Goal: Obtain resource: Download file/media

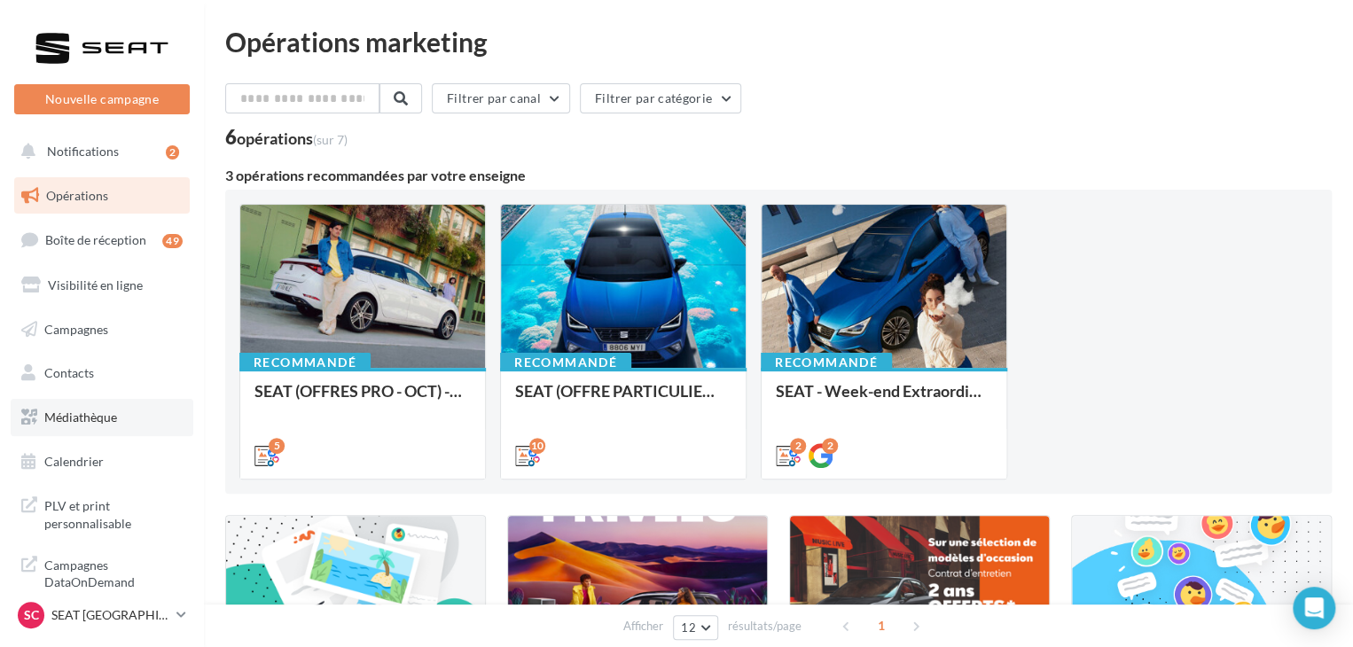
click at [82, 426] on link "Médiathèque" at bounding box center [102, 417] width 183 height 37
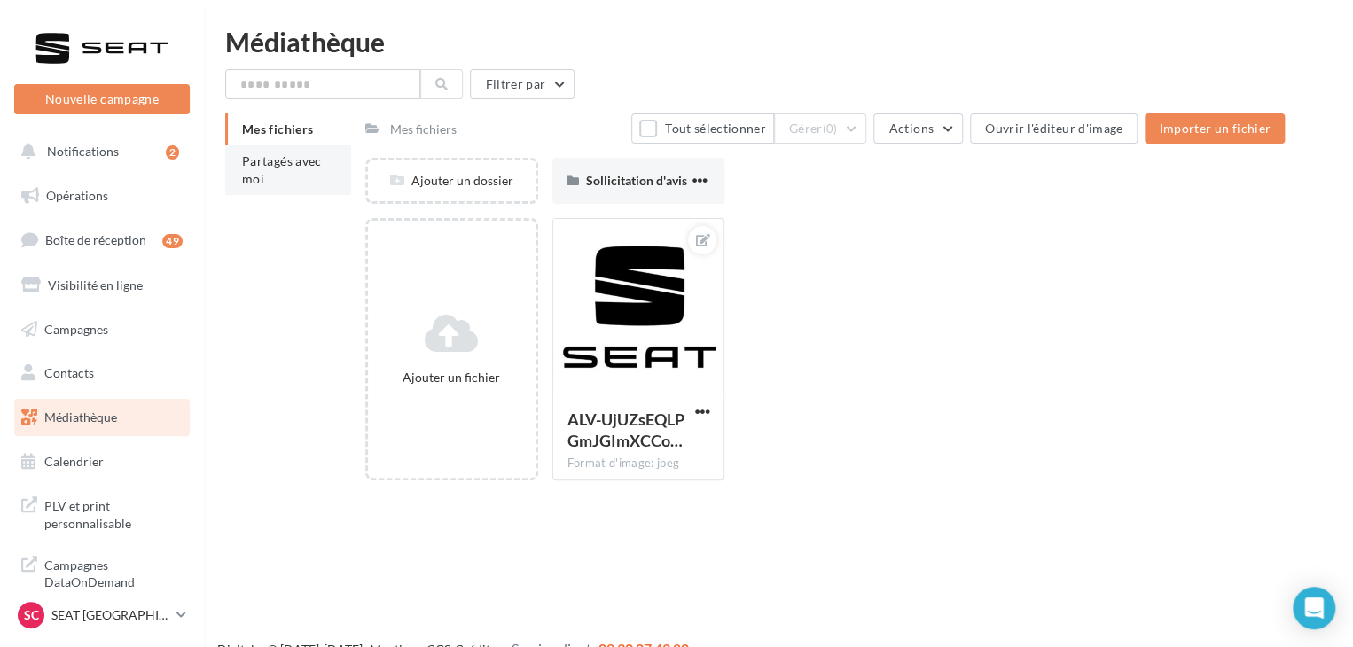
click at [297, 168] on li "Partagés avec moi" at bounding box center [288, 170] width 126 height 50
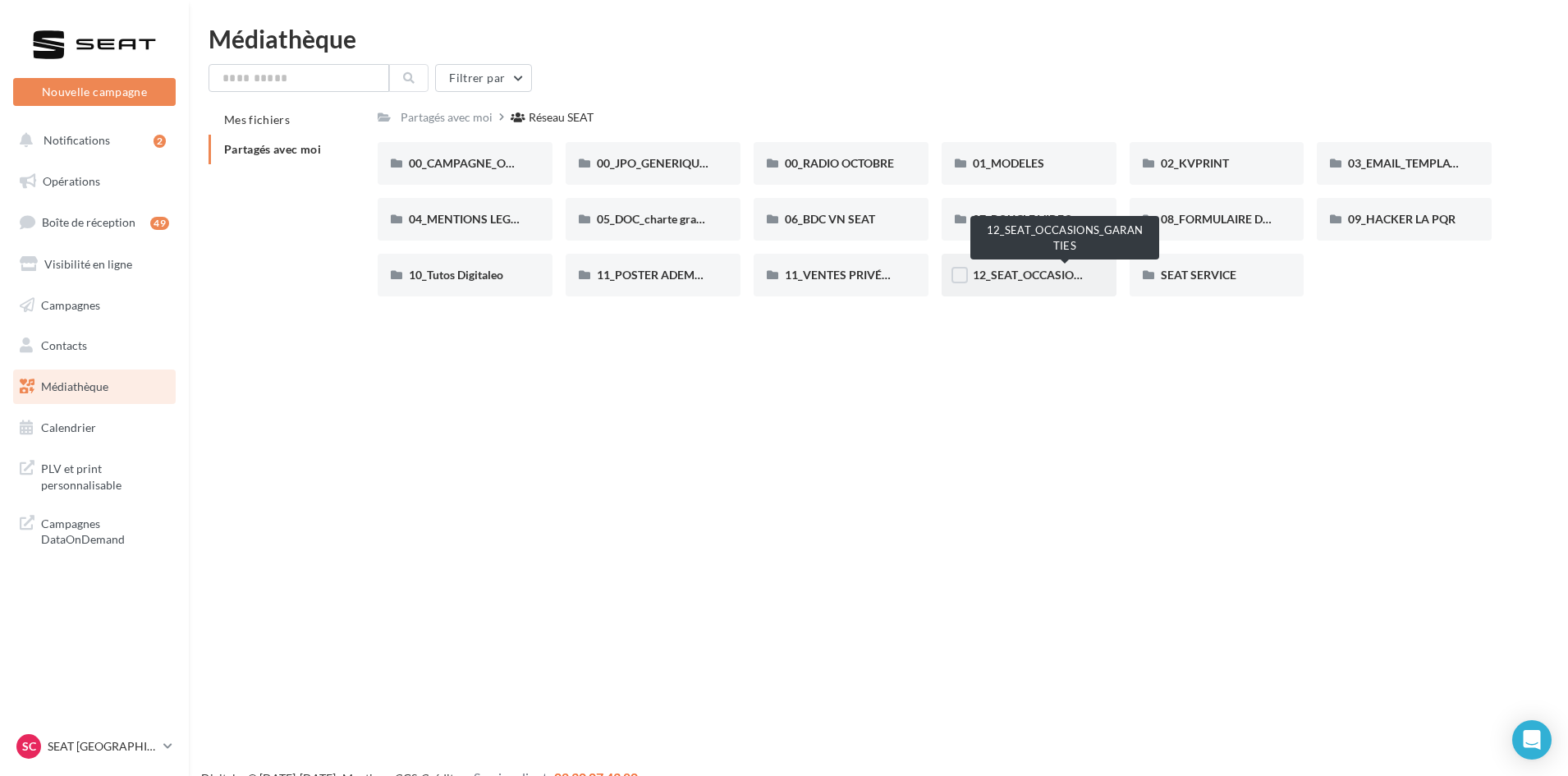
click at [1050, 275] on span "12_SEAT_OCCASIONS_GARANTIES" at bounding box center [1065, 274] width 185 height 14
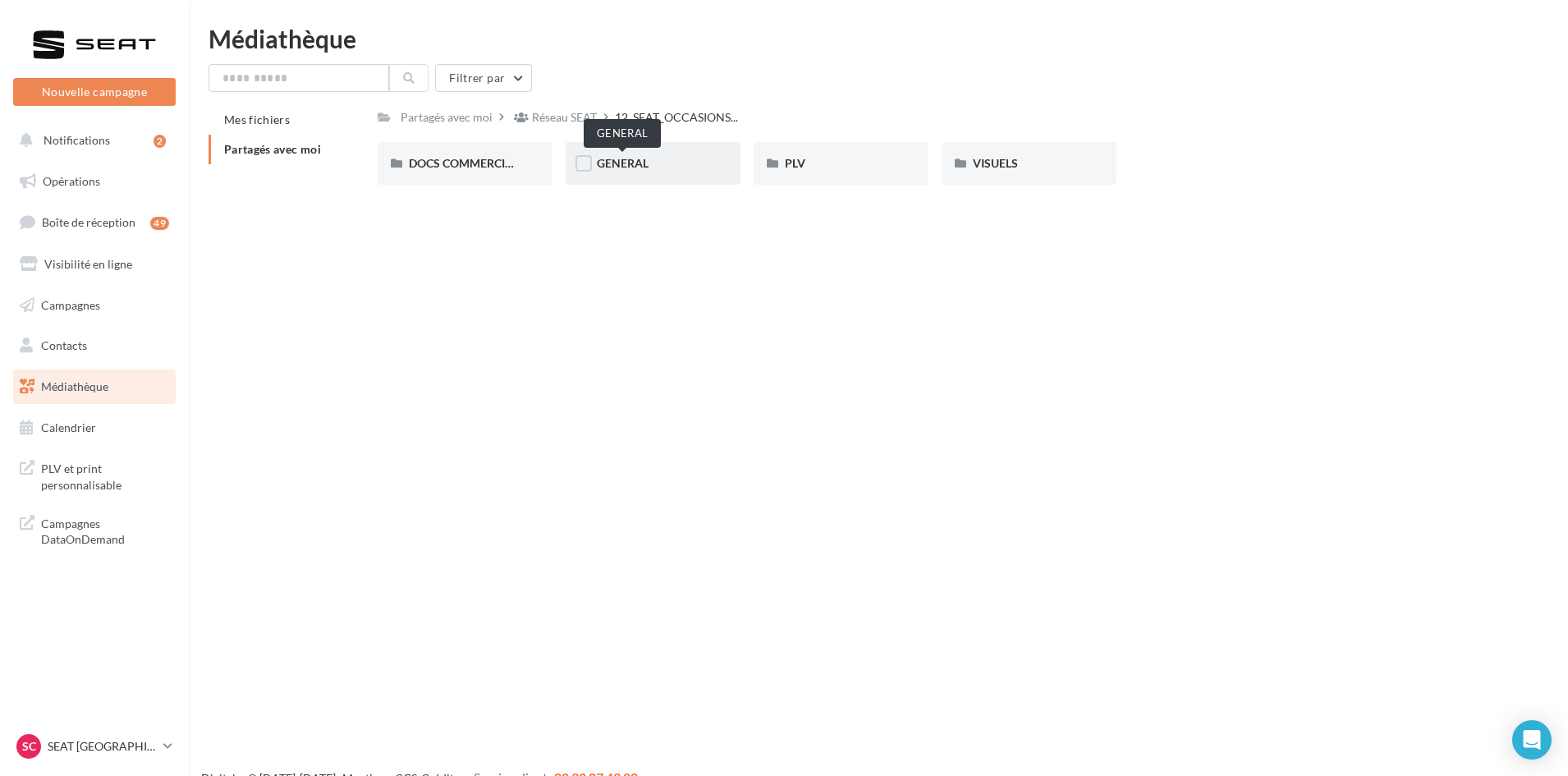
click at [625, 156] on span "GENERAL" at bounding box center [622, 162] width 52 height 14
click at [627, 169] on span "GARANTIE" at bounding box center [625, 162] width 57 height 14
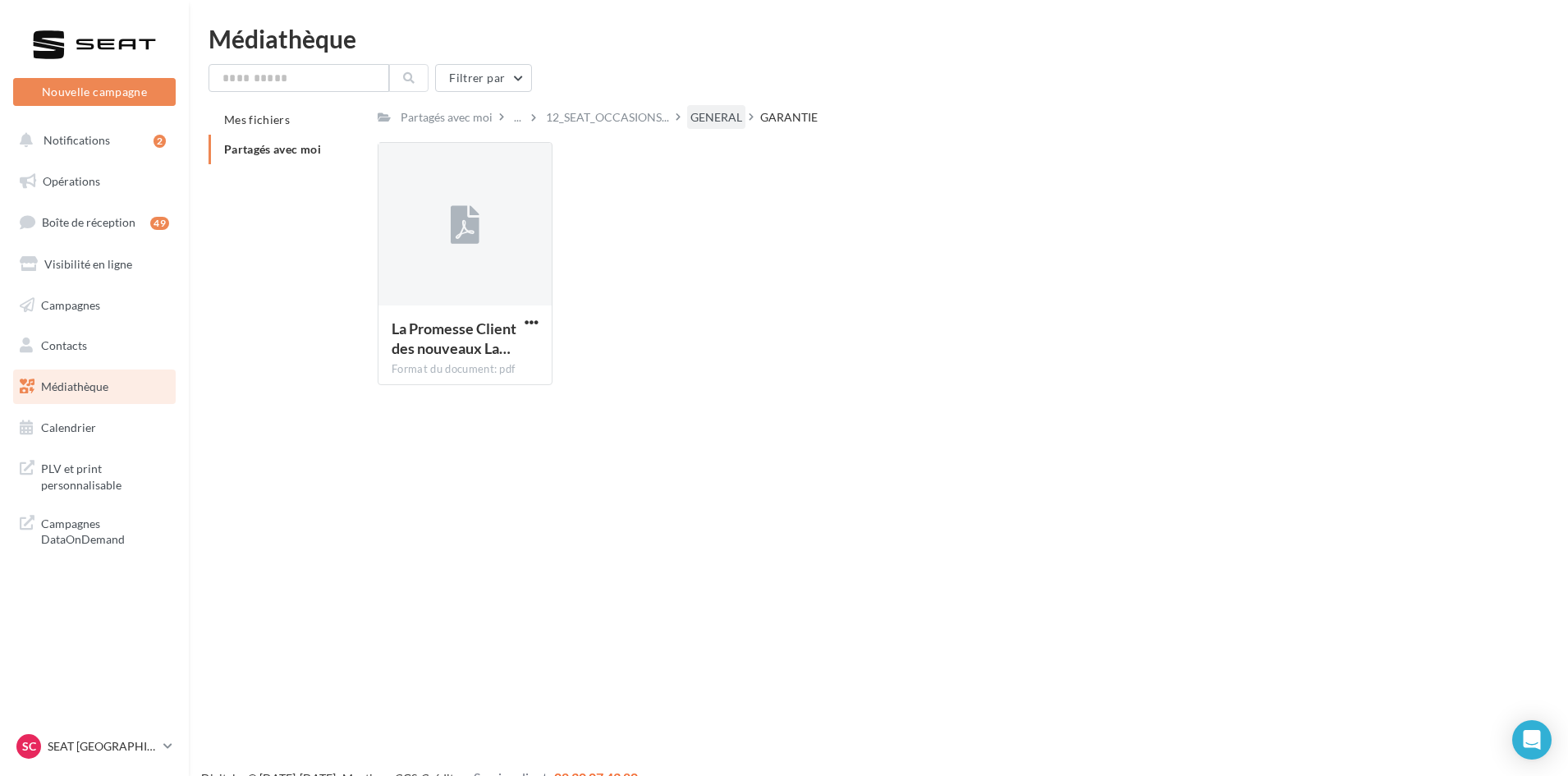
click at [712, 119] on div "GENERAL" at bounding box center [716, 118] width 52 height 17
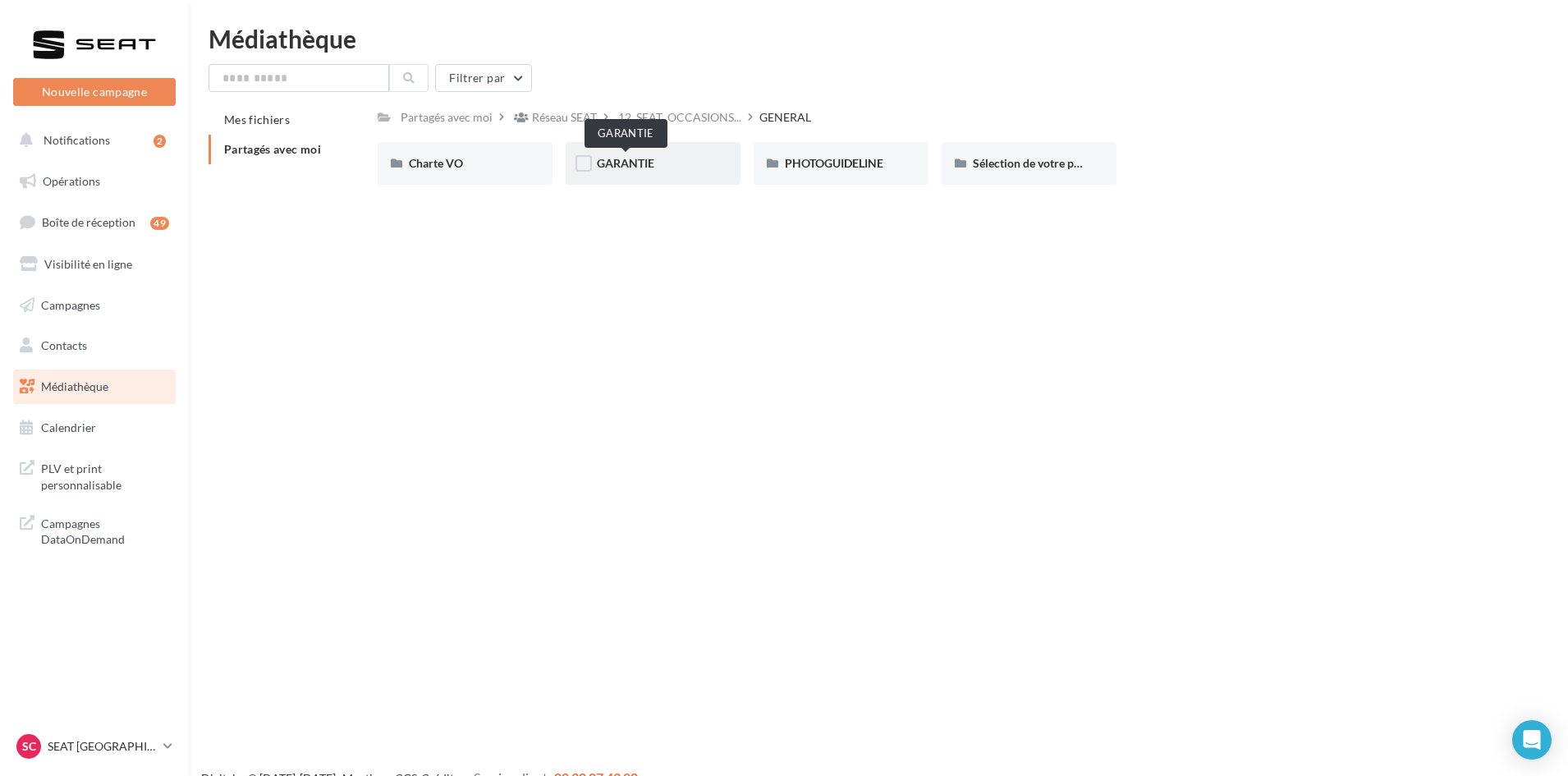
click at [612, 169] on span "GARANTIE" at bounding box center [625, 162] width 57 height 14
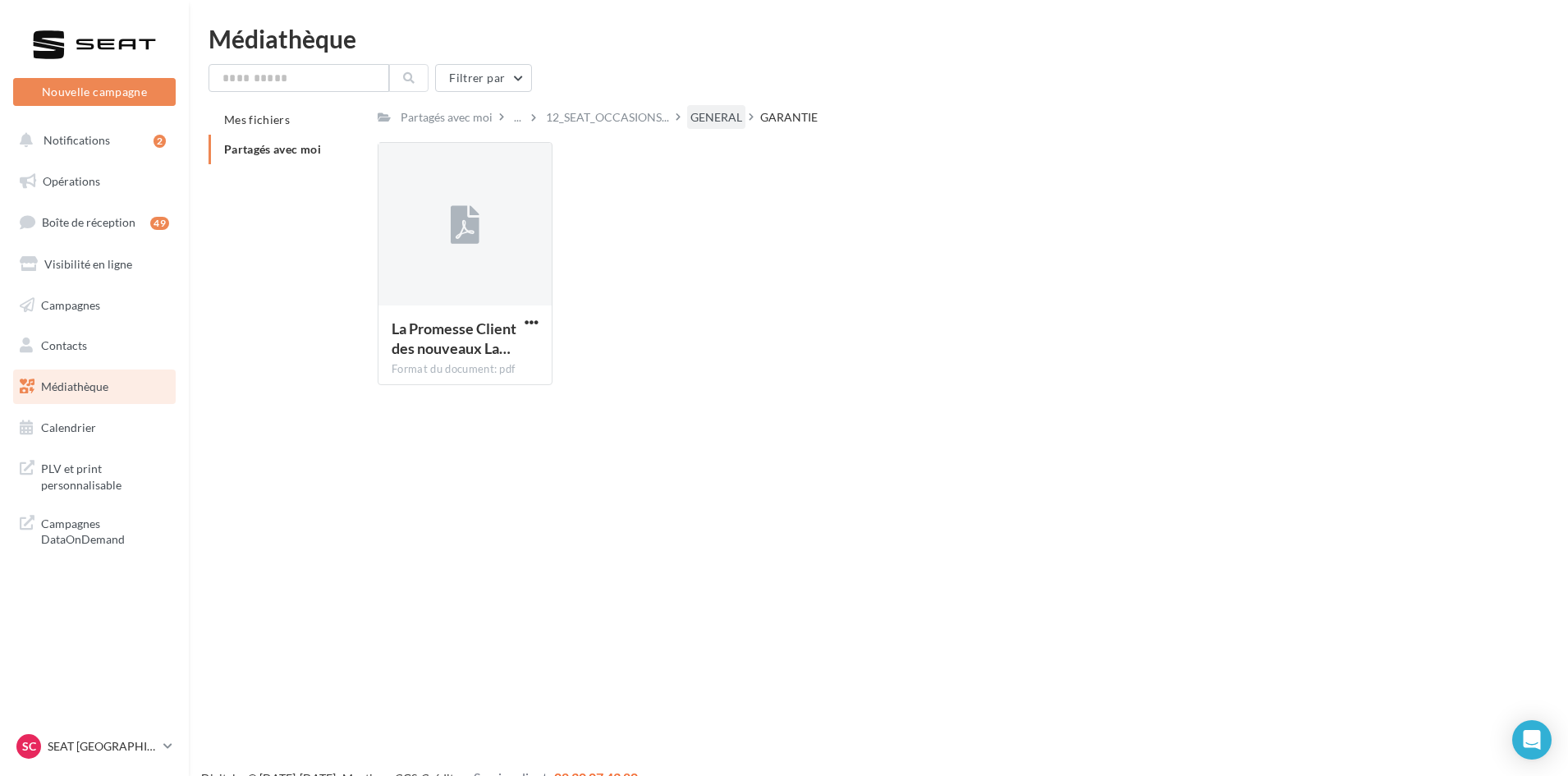
click at [712, 110] on div "GENERAL" at bounding box center [716, 118] width 52 height 17
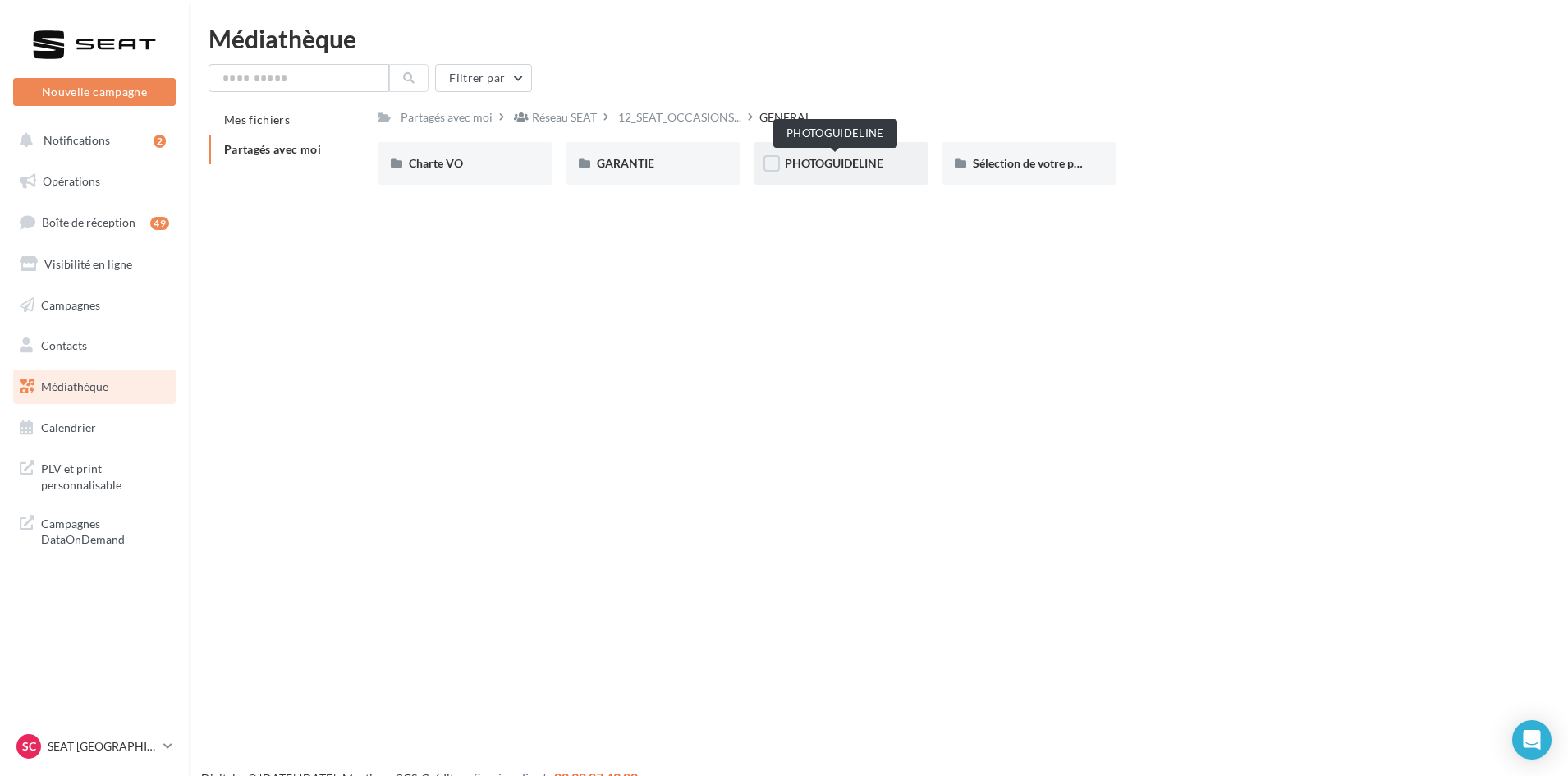
click at [830, 164] on span "PHOTOGUIDELINE" at bounding box center [834, 162] width 98 height 14
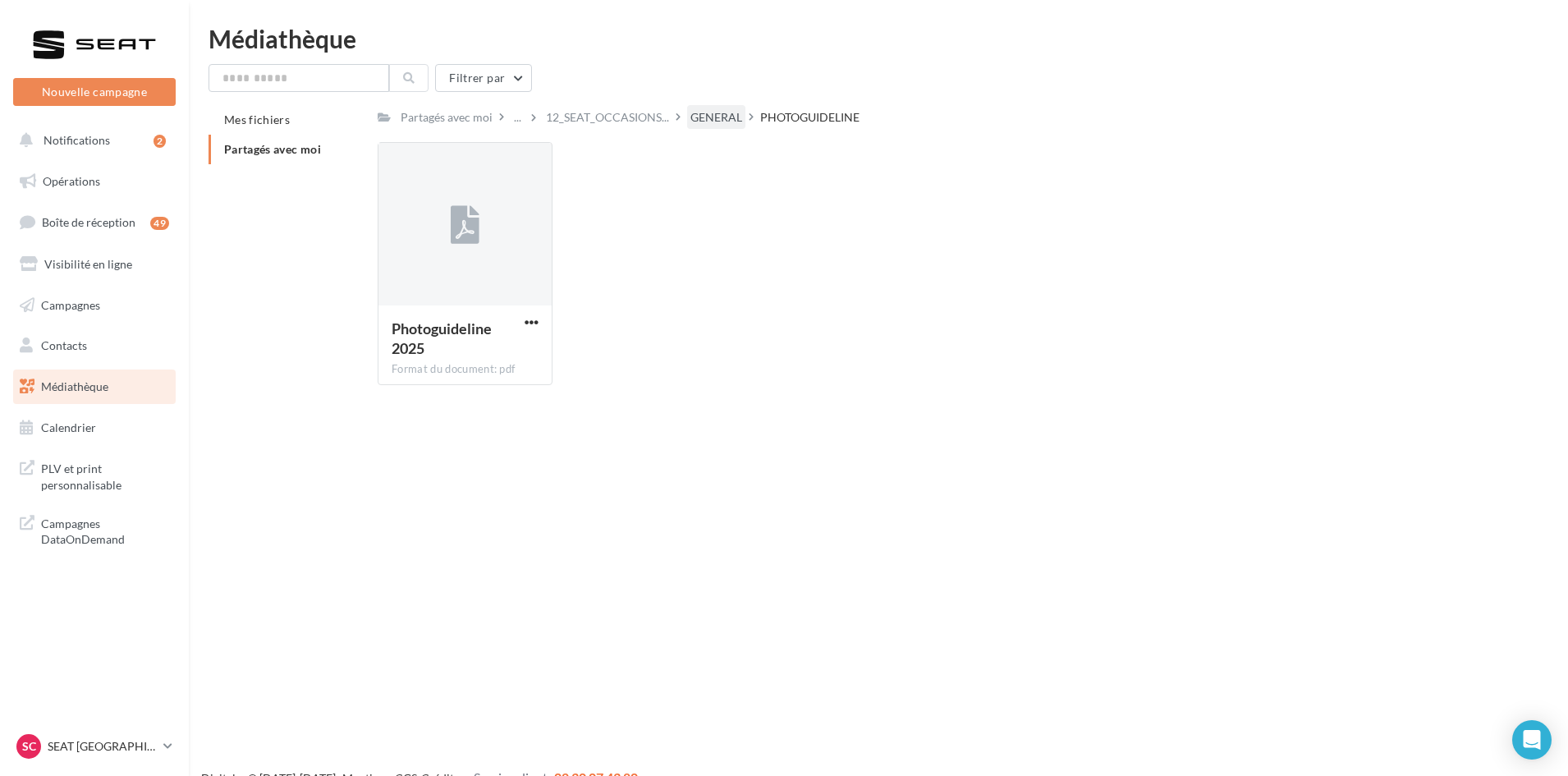
click at [722, 124] on div "GENERAL" at bounding box center [716, 118] width 52 height 17
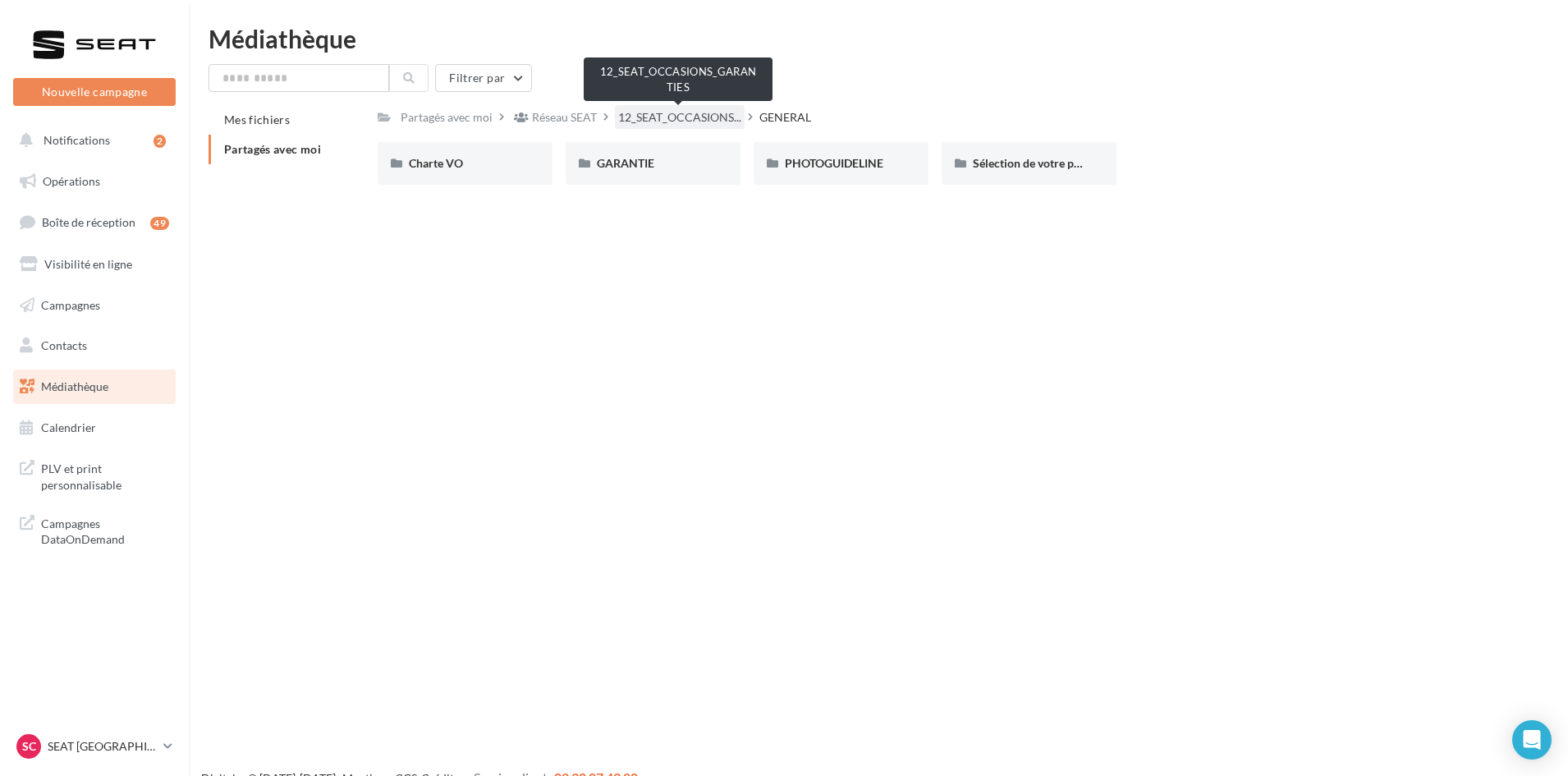
click at [695, 124] on span "12_SEAT_OCCASIONS..." at bounding box center [679, 118] width 123 height 17
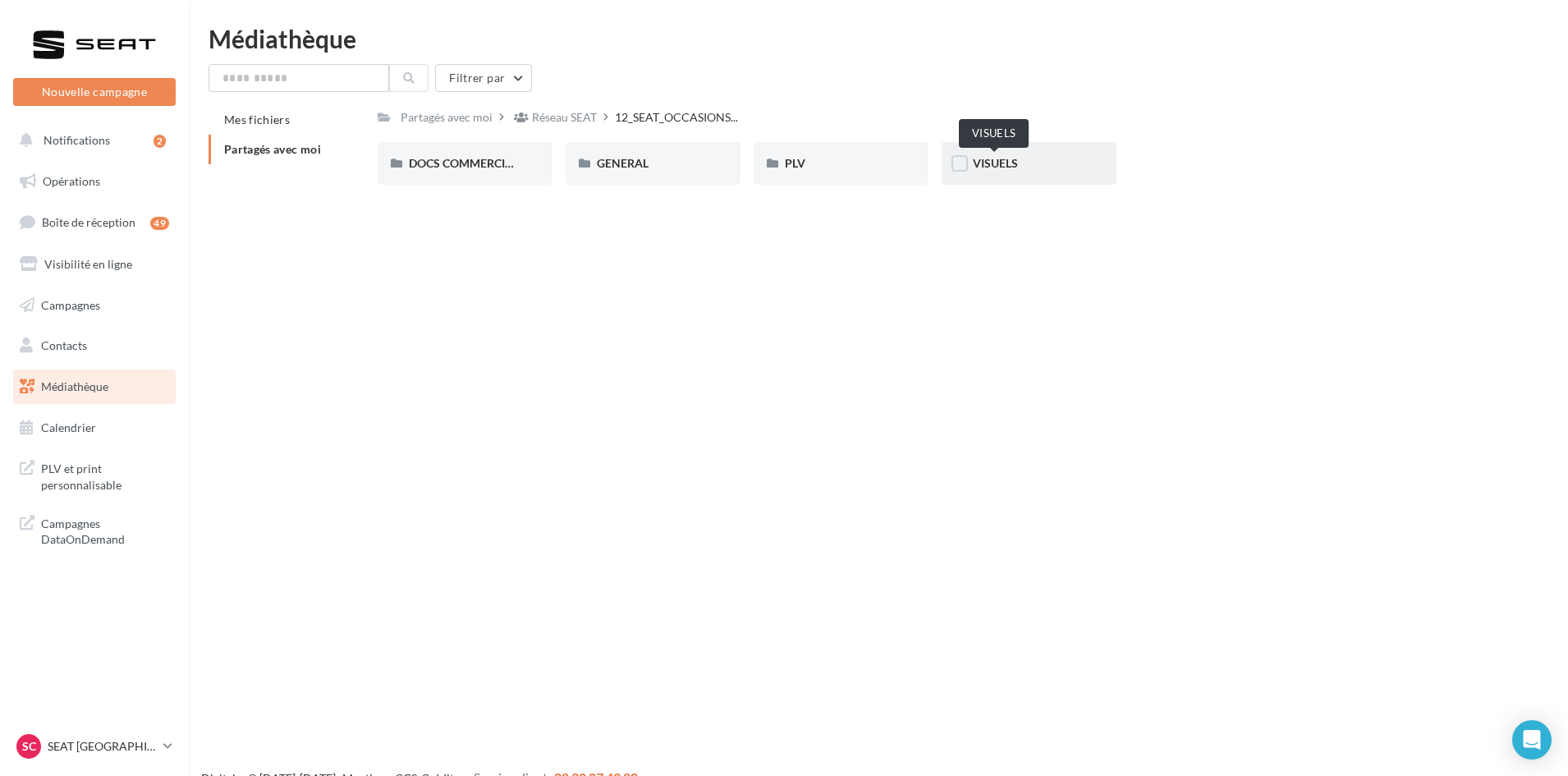
click at [998, 159] on span "VISUELS" at bounding box center [995, 162] width 45 height 14
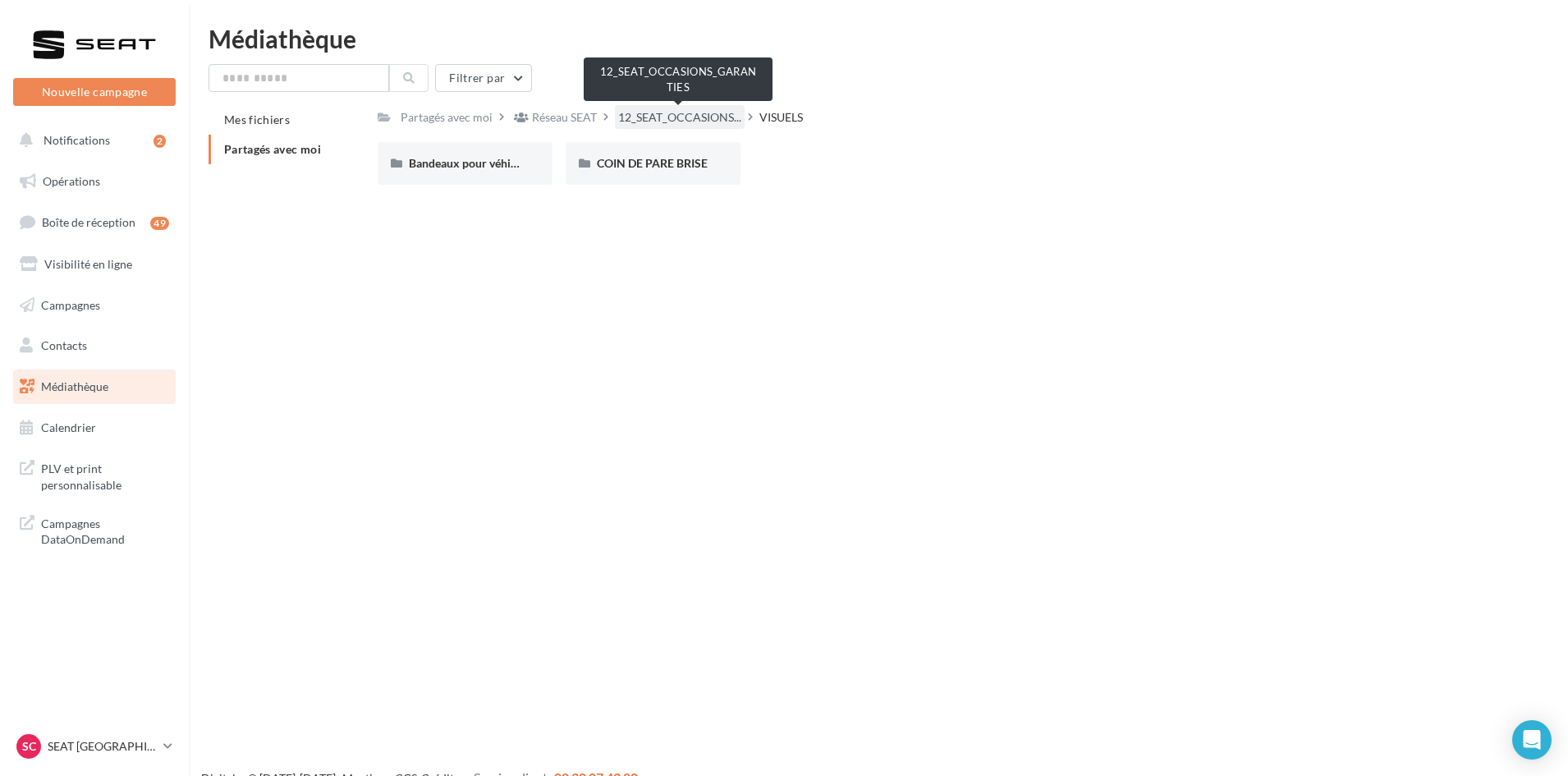
click at [682, 116] on span "12_SEAT_OCCASIONS..." at bounding box center [679, 118] width 123 height 17
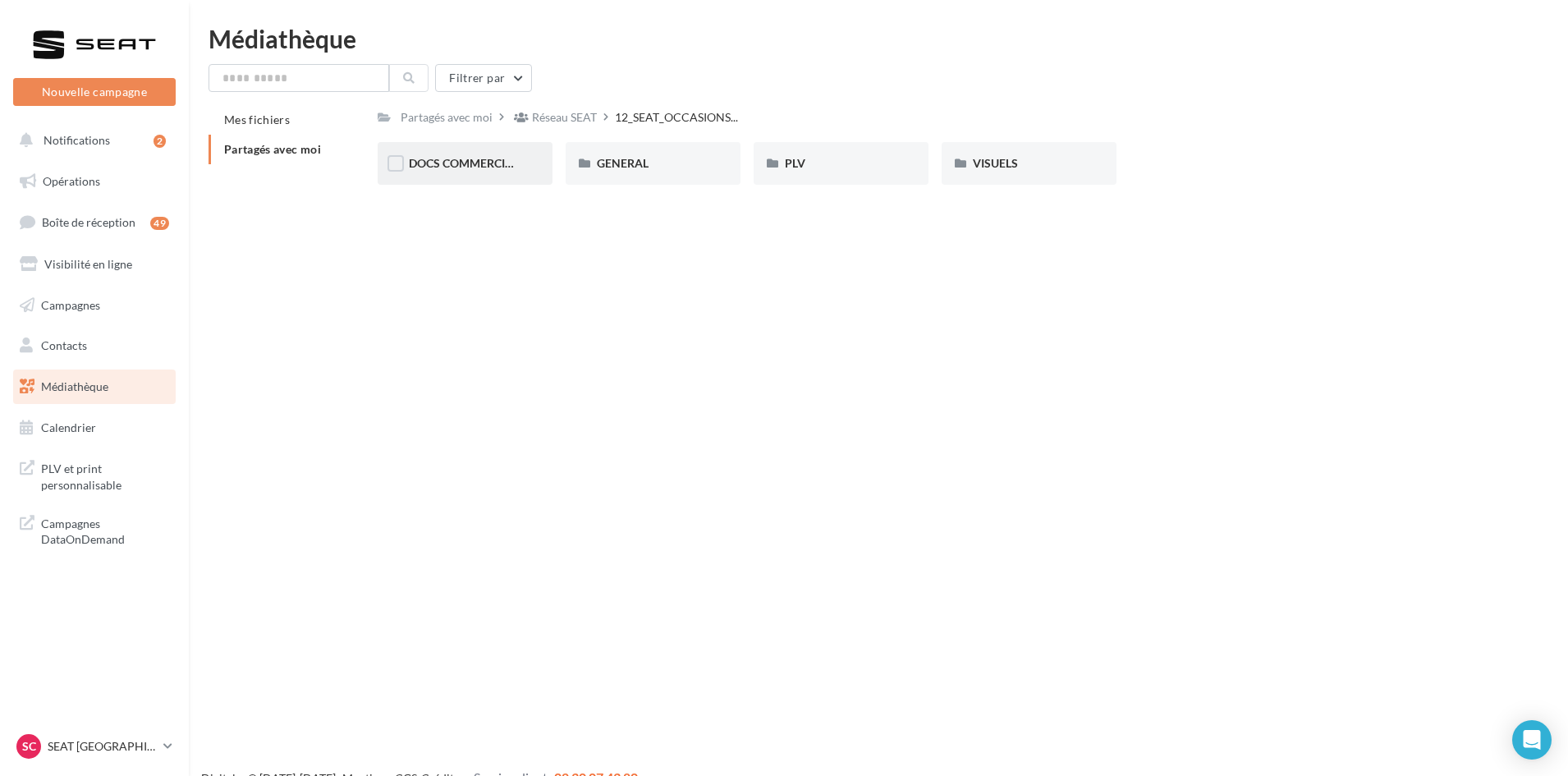
click at [452, 151] on div "DOCS COMMERCIAUX" at bounding box center [465, 163] width 175 height 43
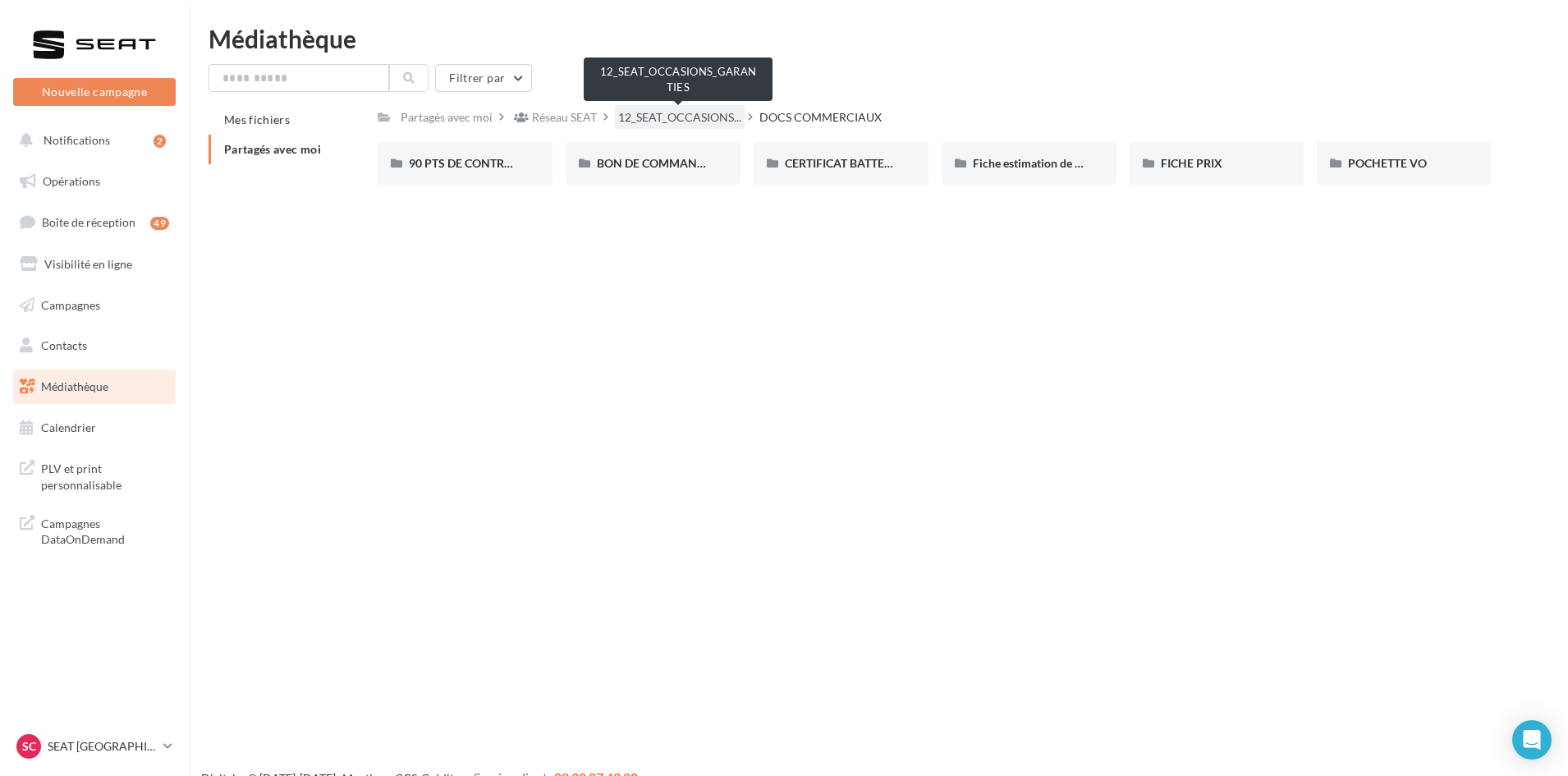
click at [675, 117] on span "12_SEAT_OCCASIONS..." at bounding box center [679, 118] width 123 height 17
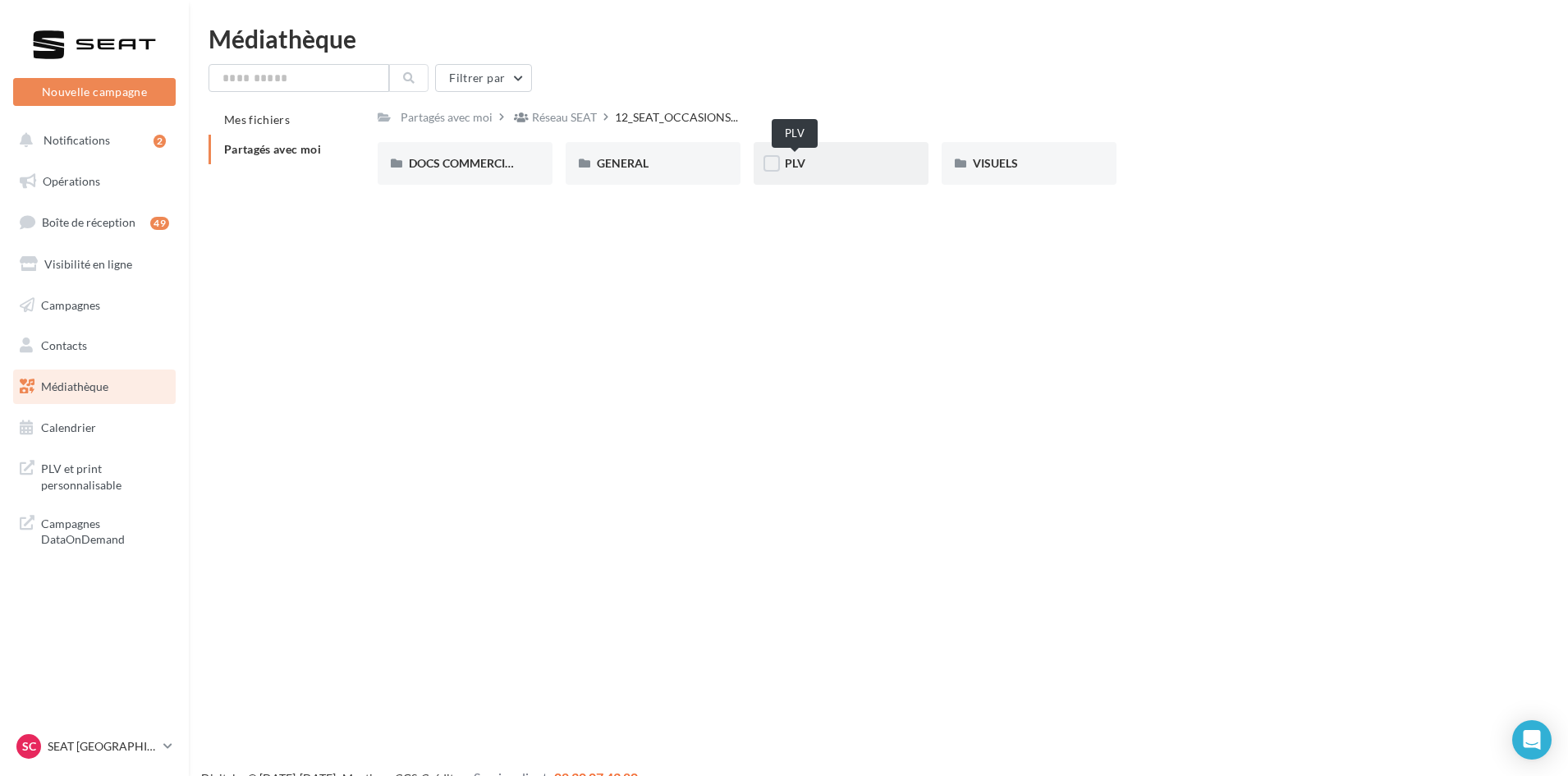
click at [805, 162] on span "PLV" at bounding box center [795, 162] width 20 height 14
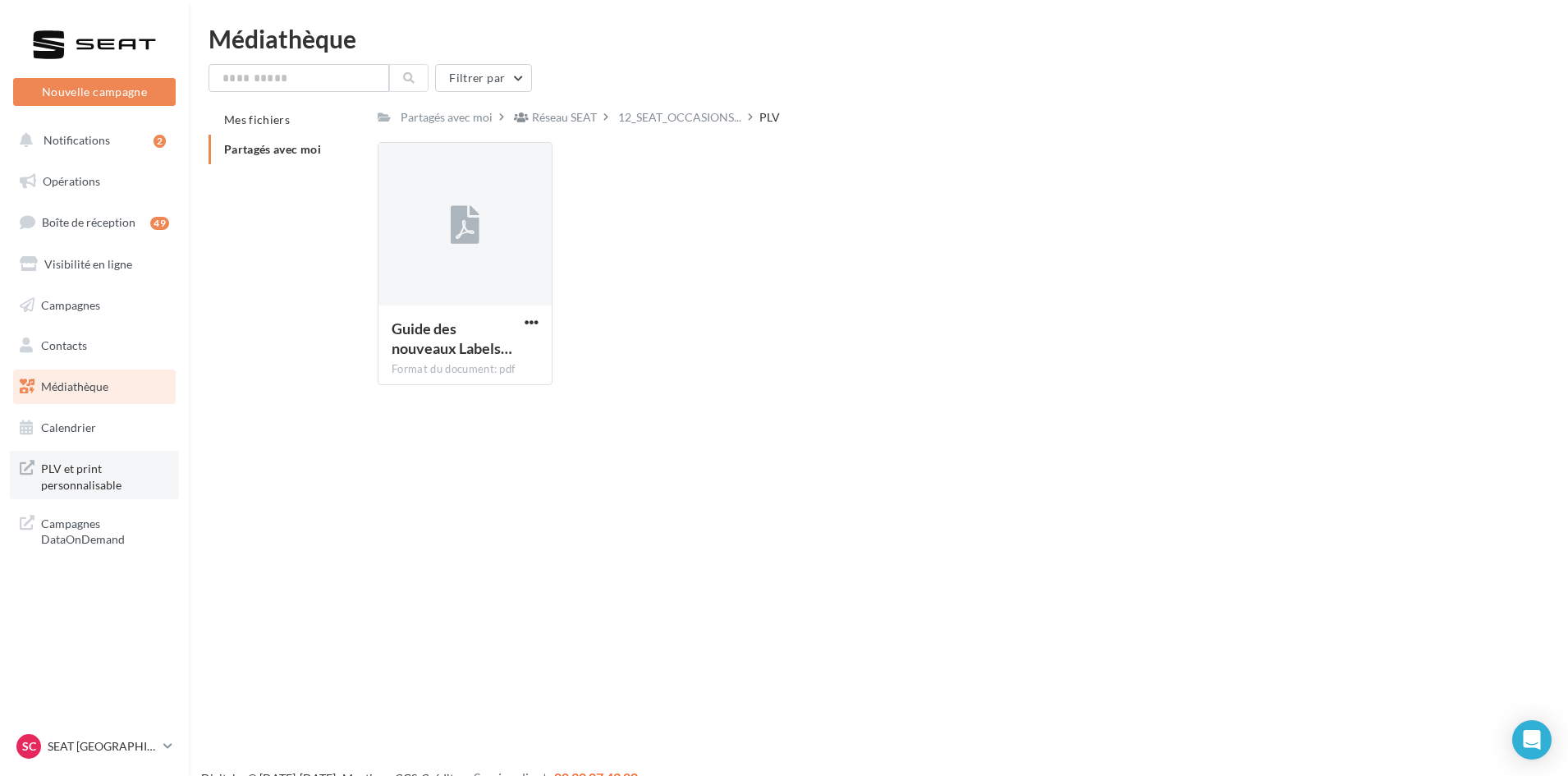
click at [89, 476] on span "PLV et print personnalisable" at bounding box center [105, 475] width 128 height 35
click at [69, 372] on link "Médiathèque" at bounding box center [94, 386] width 169 height 34
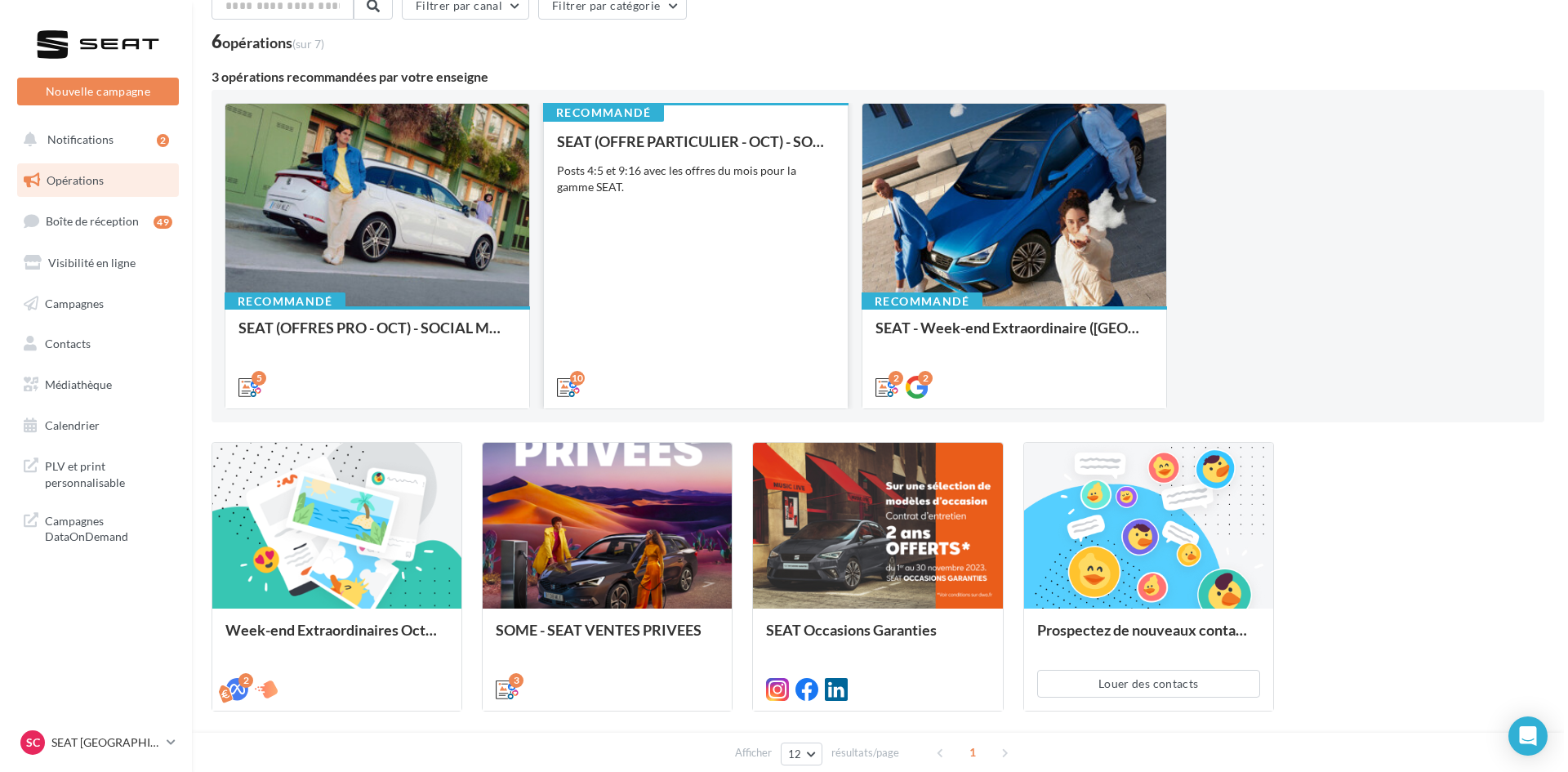
scroll to position [160, 0]
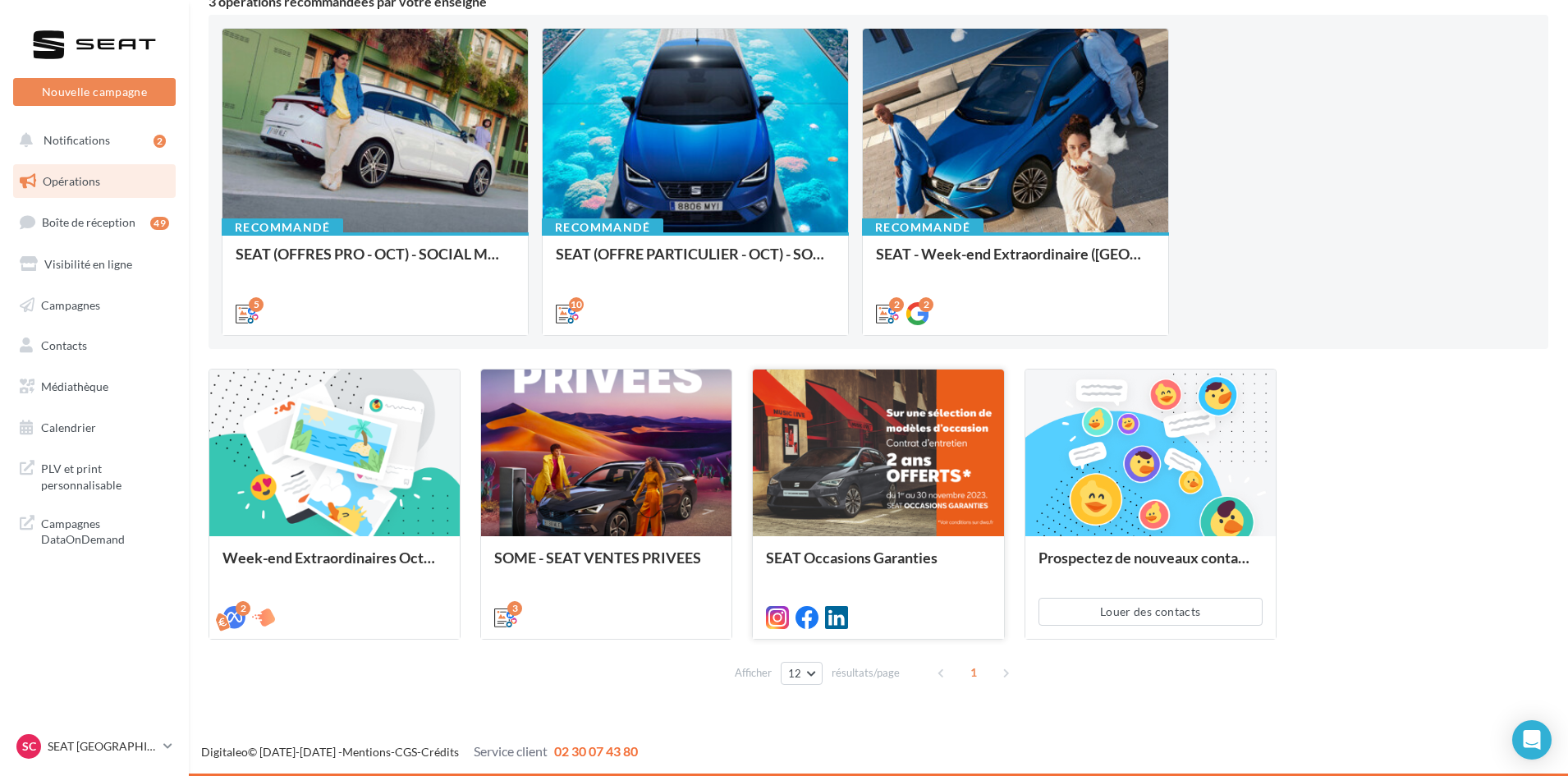
click at [901, 480] on div at bounding box center [878, 454] width 250 height 169
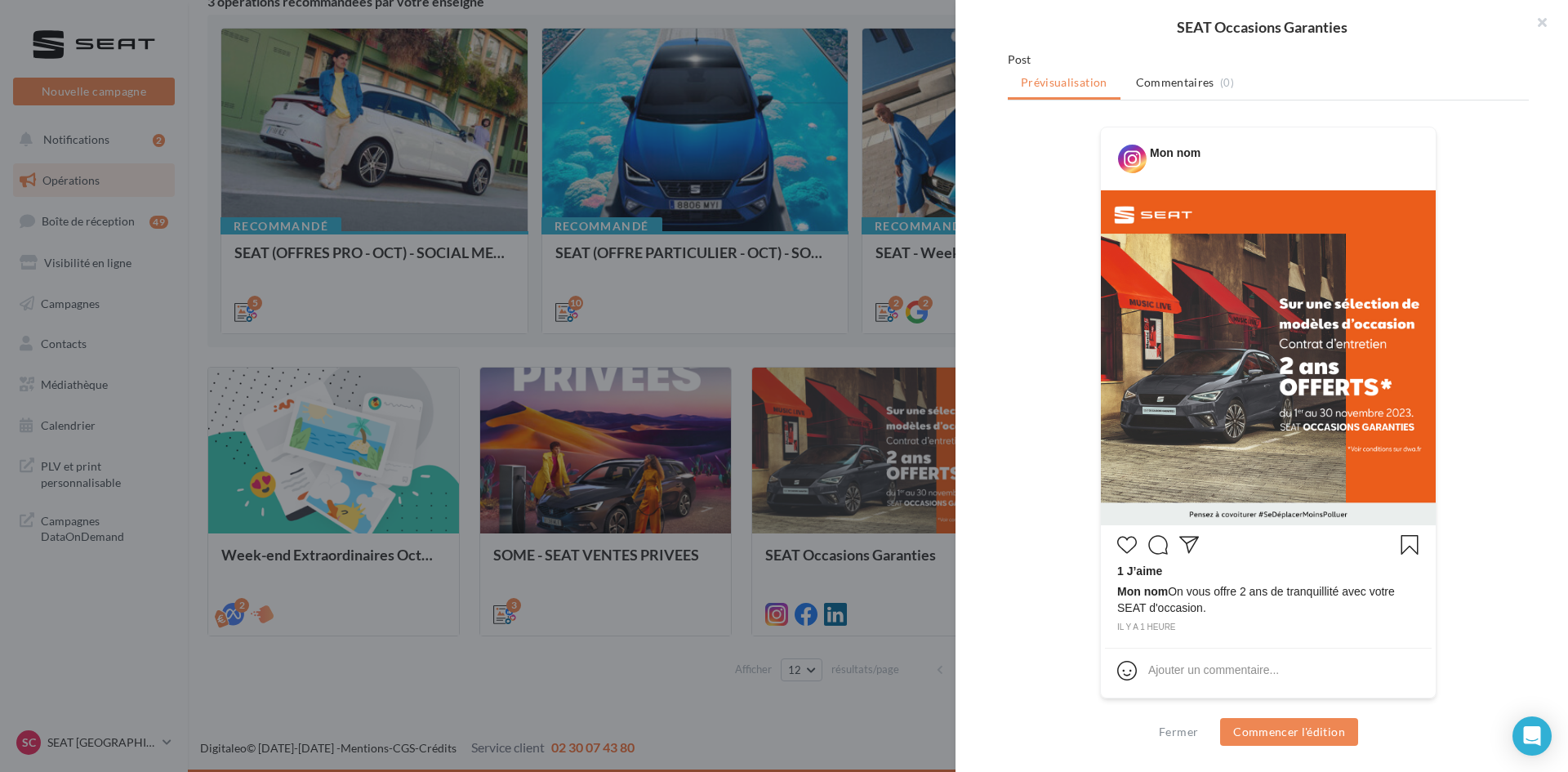
scroll to position [0, 0]
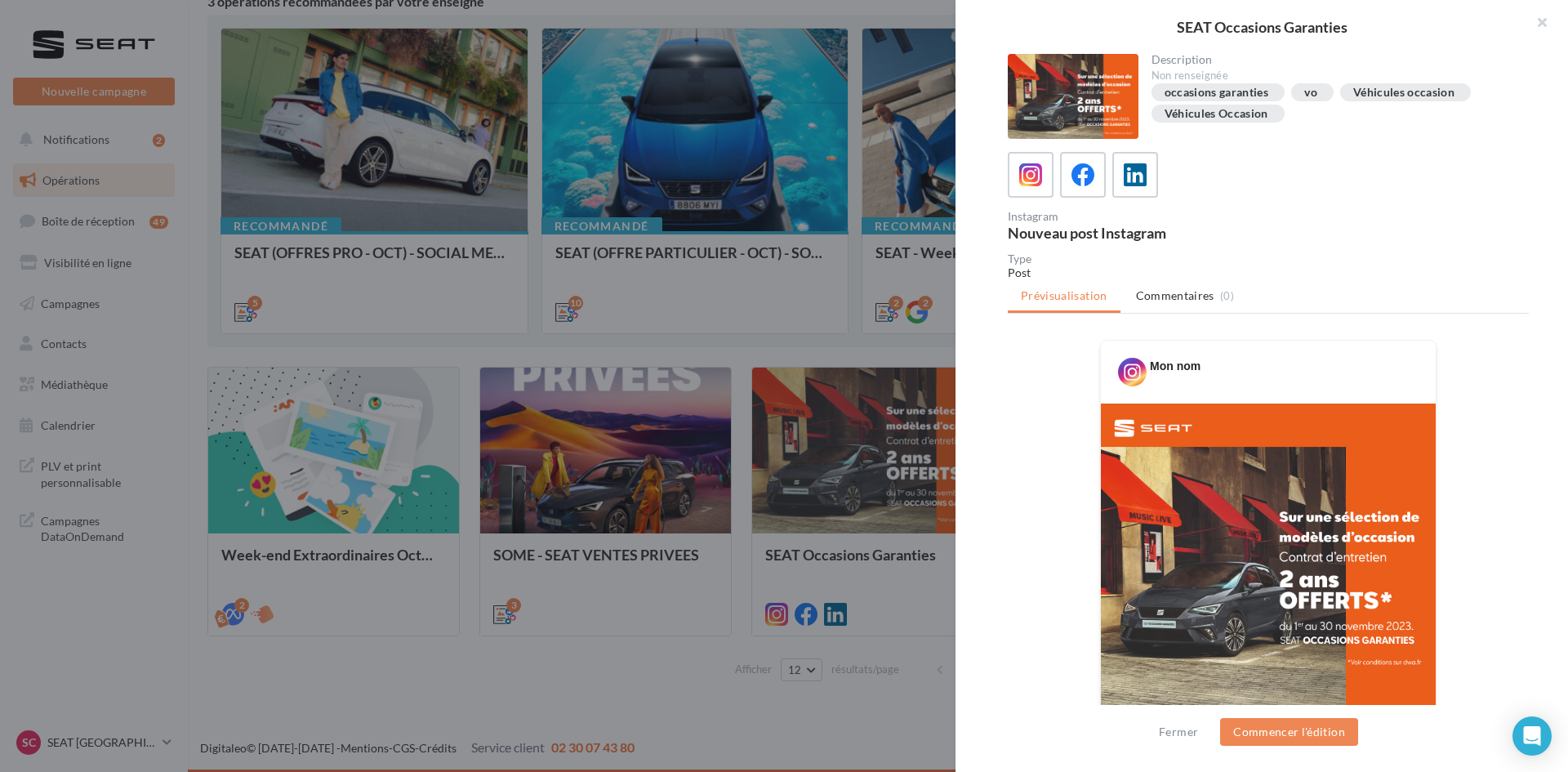
click at [1233, 118] on div "Véhicules Occasion" at bounding box center [1216, 113] width 104 height 12
click at [1385, 94] on div "Véhicules occasion" at bounding box center [1404, 92] width 101 height 12
click at [1149, 170] on div at bounding box center [1135, 175] width 30 height 30
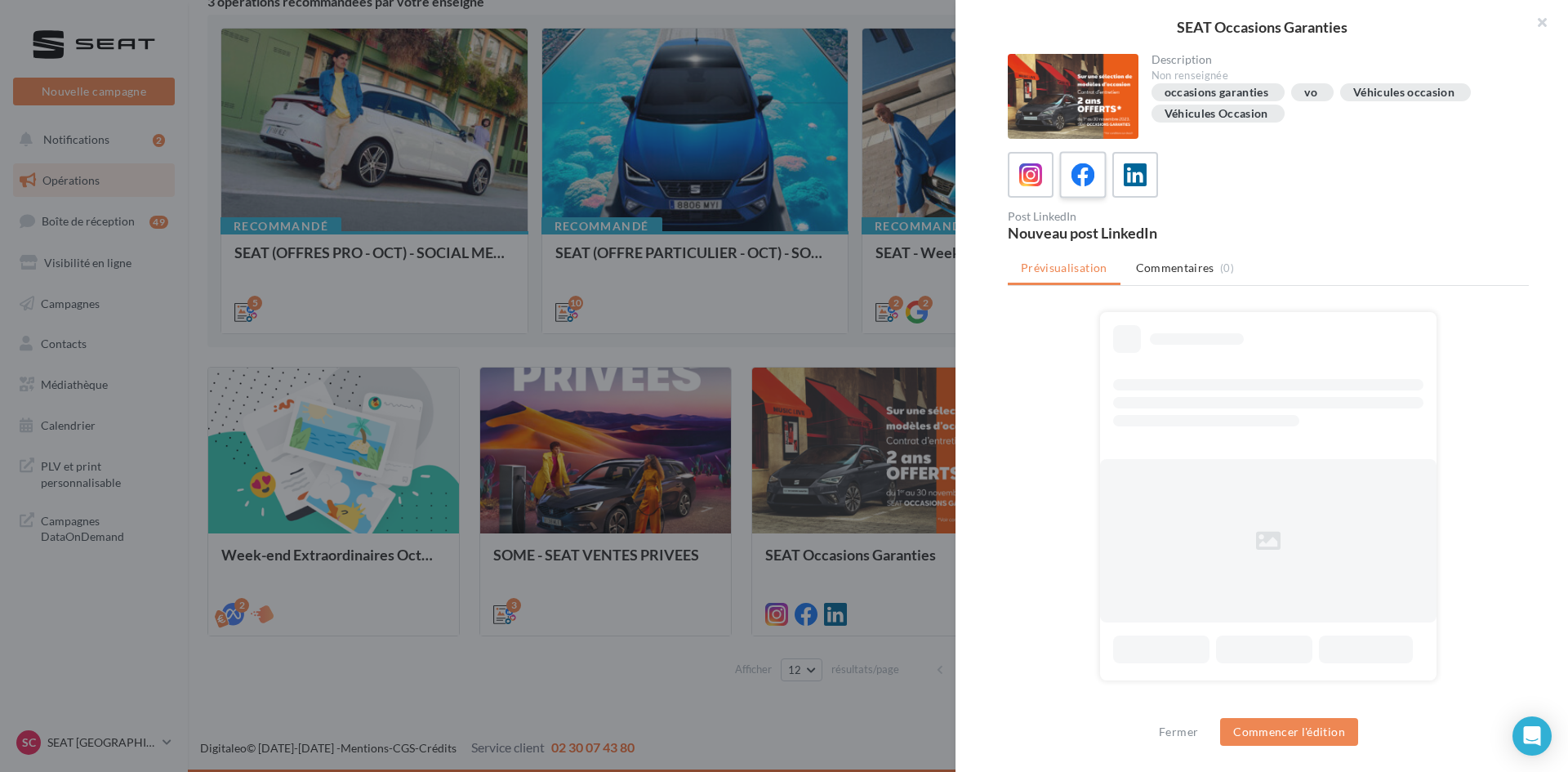
click at [1071, 179] on icon at bounding box center [1083, 175] width 24 height 24
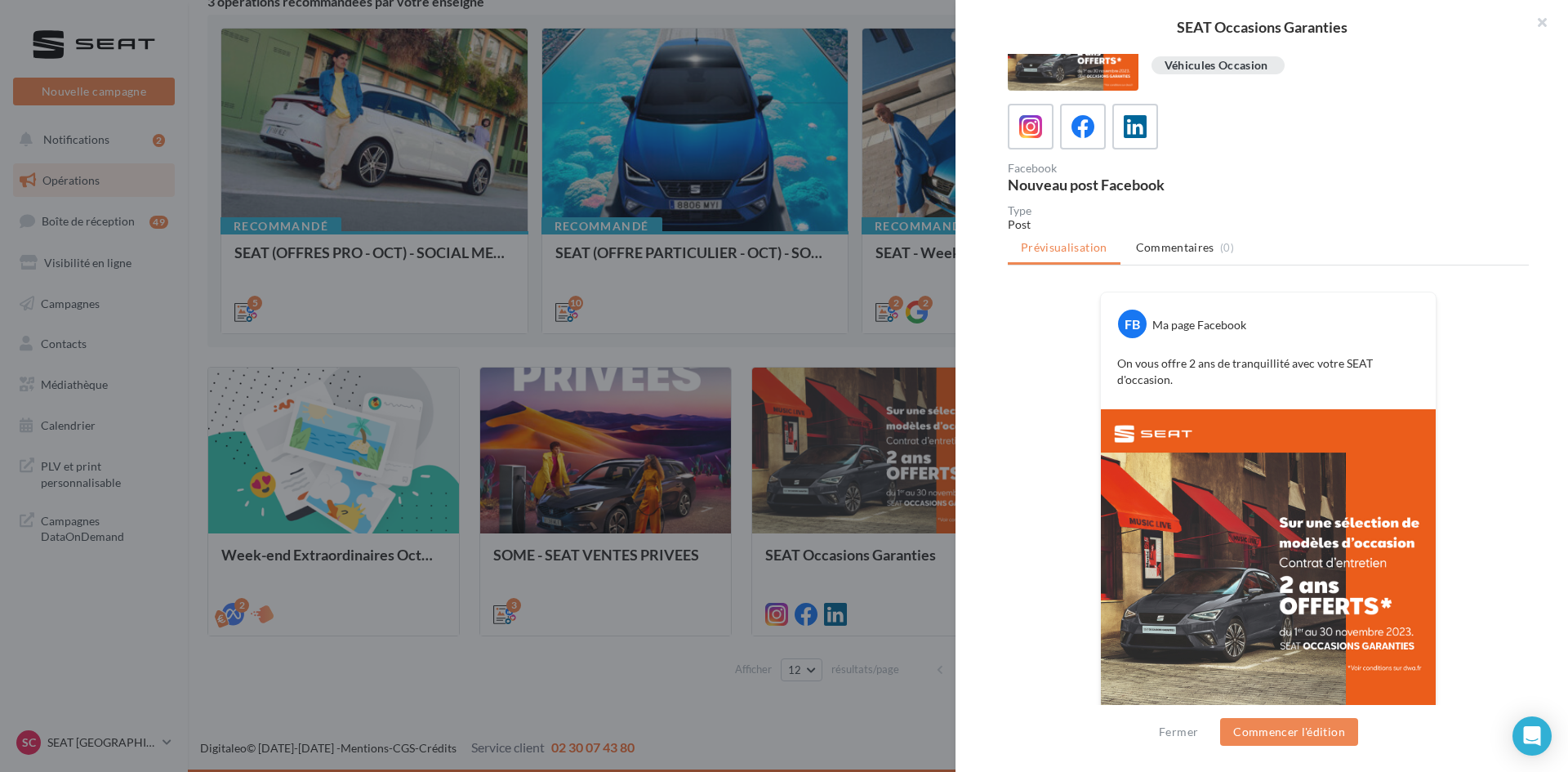
scroll to position [95, 0]
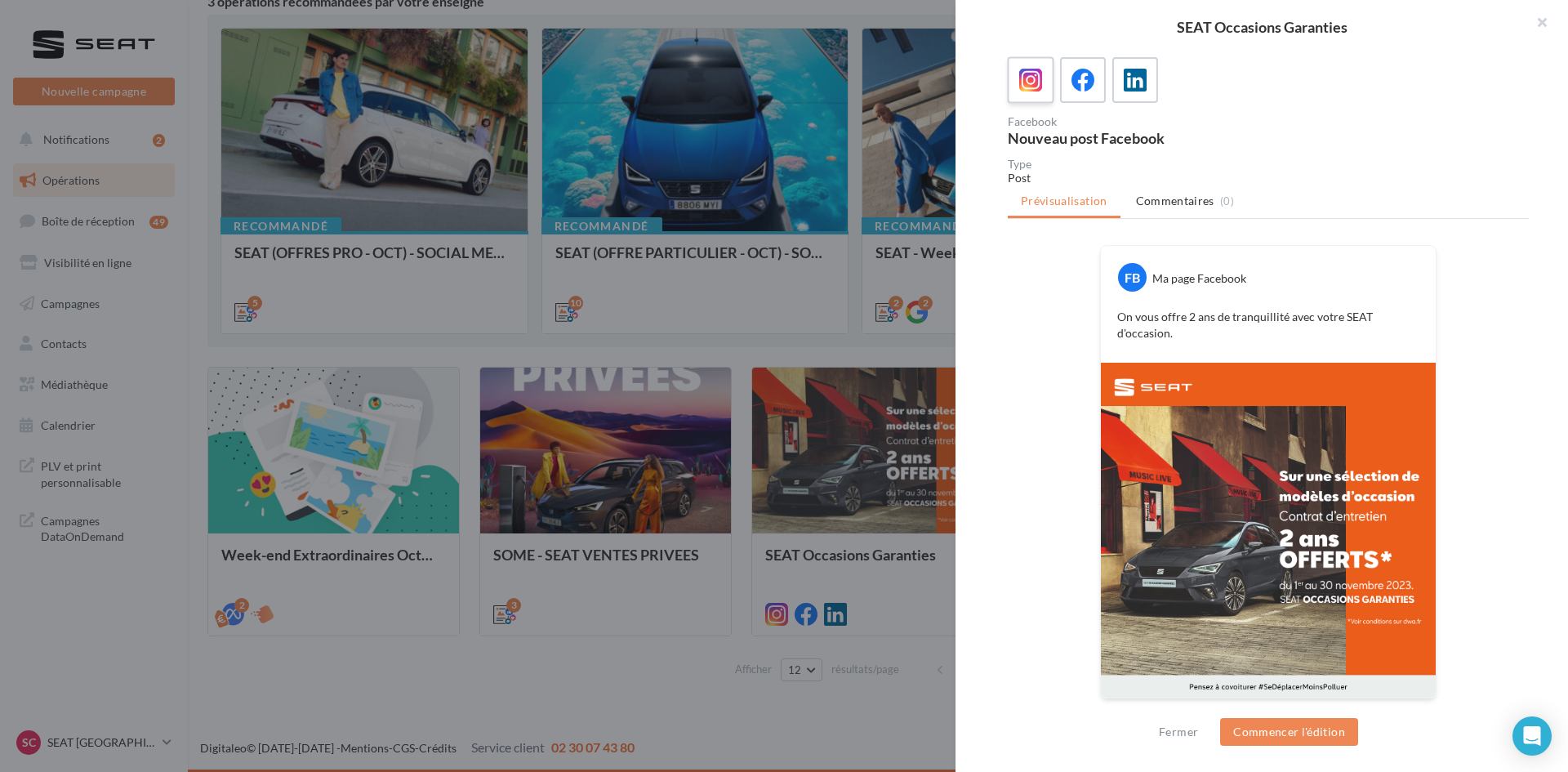
click at [1038, 93] on span at bounding box center [1031, 80] width 24 height 25
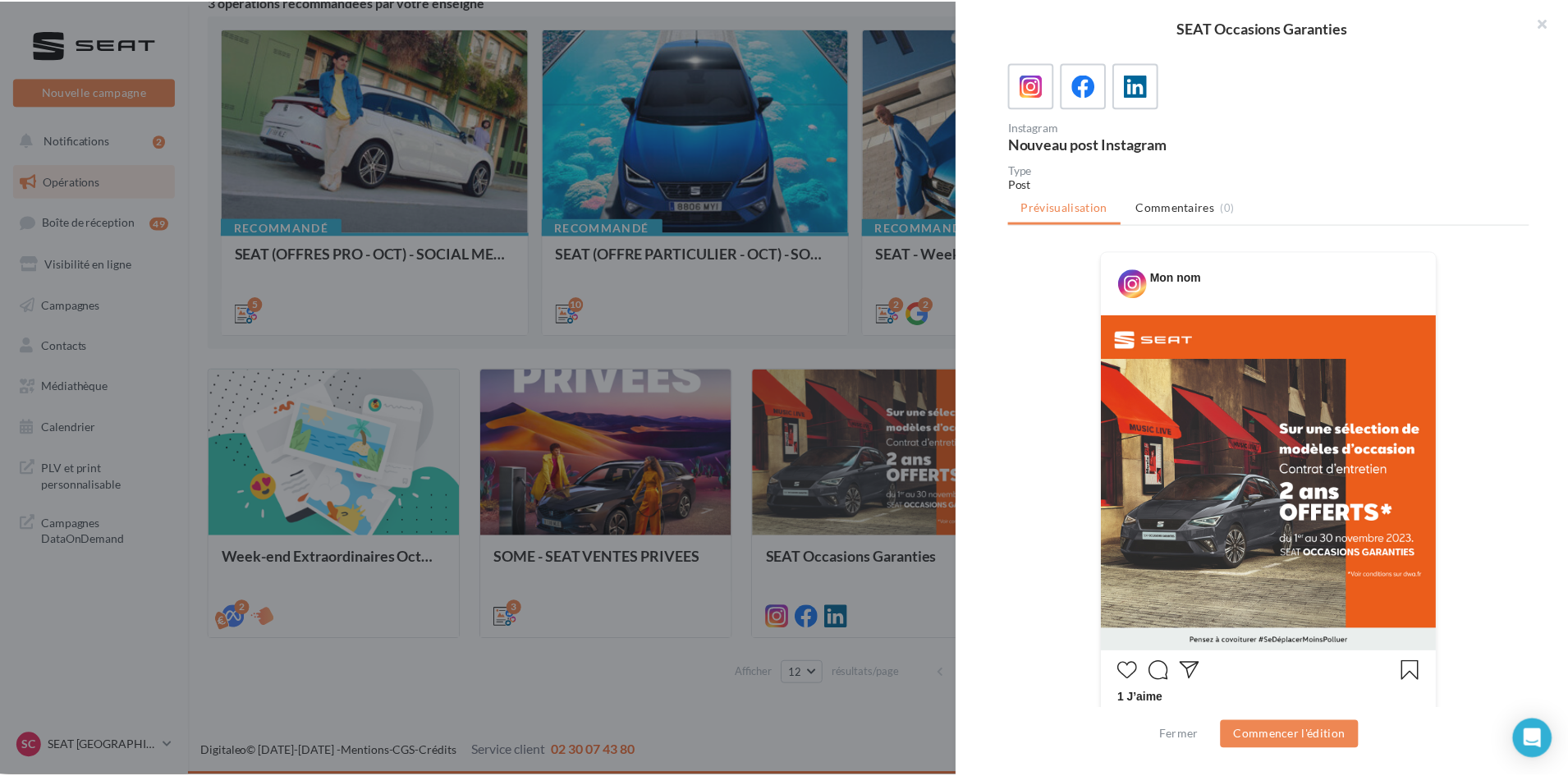
scroll to position [0, 0]
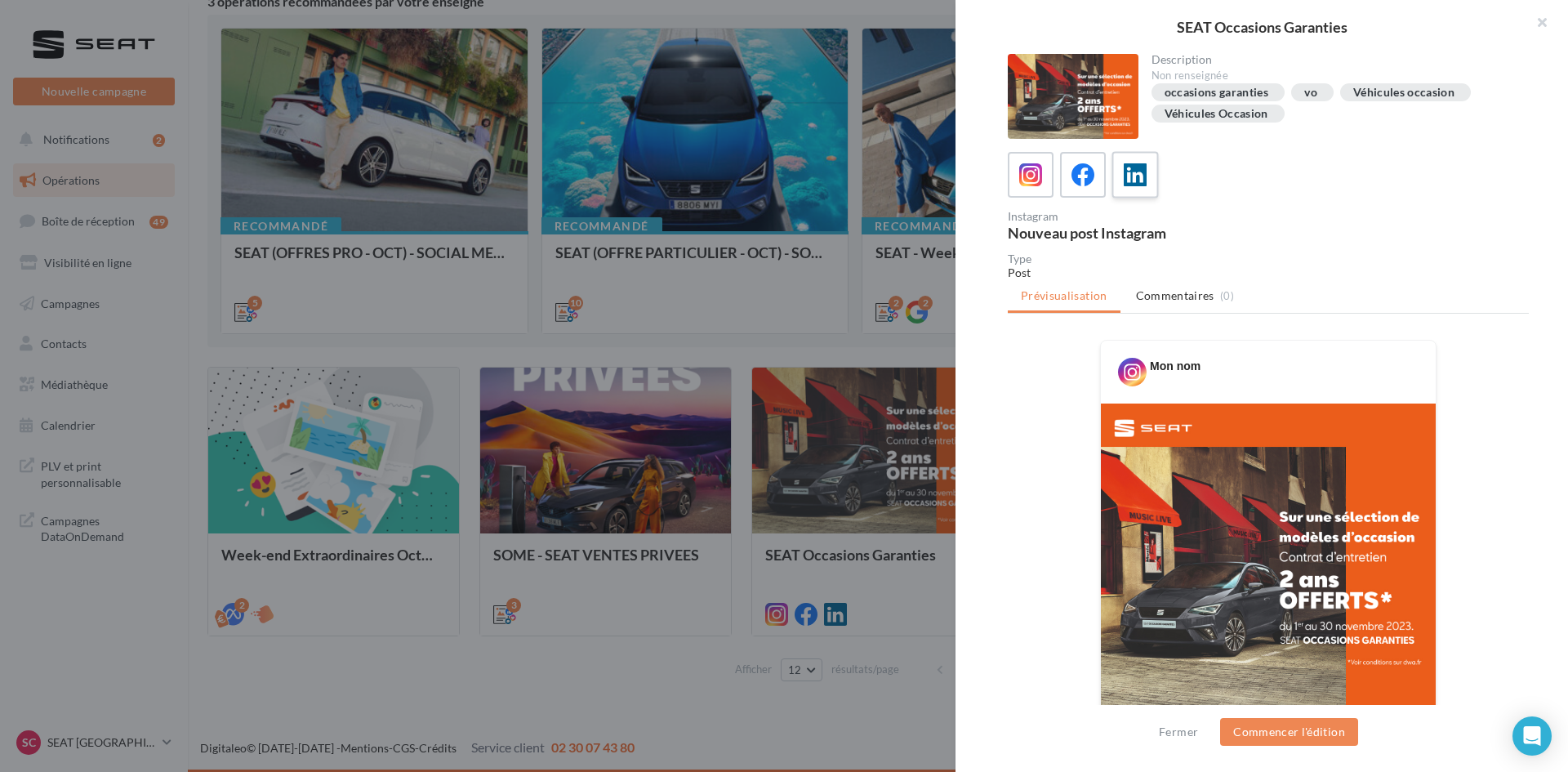
click at [1133, 196] on label at bounding box center [1134, 174] width 47 height 47
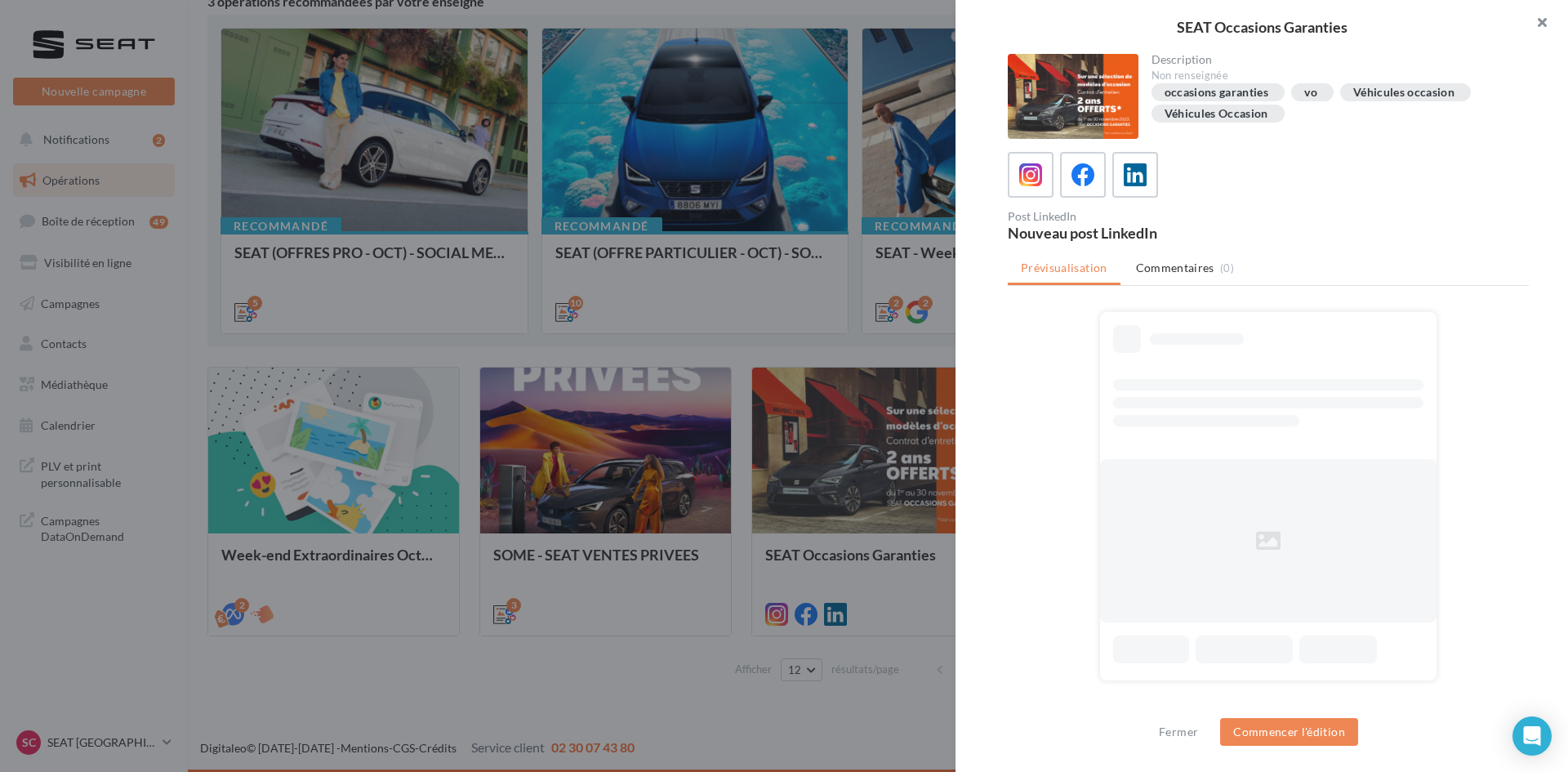
click at [1542, 25] on button "button" at bounding box center [1535, 24] width 65 height 49
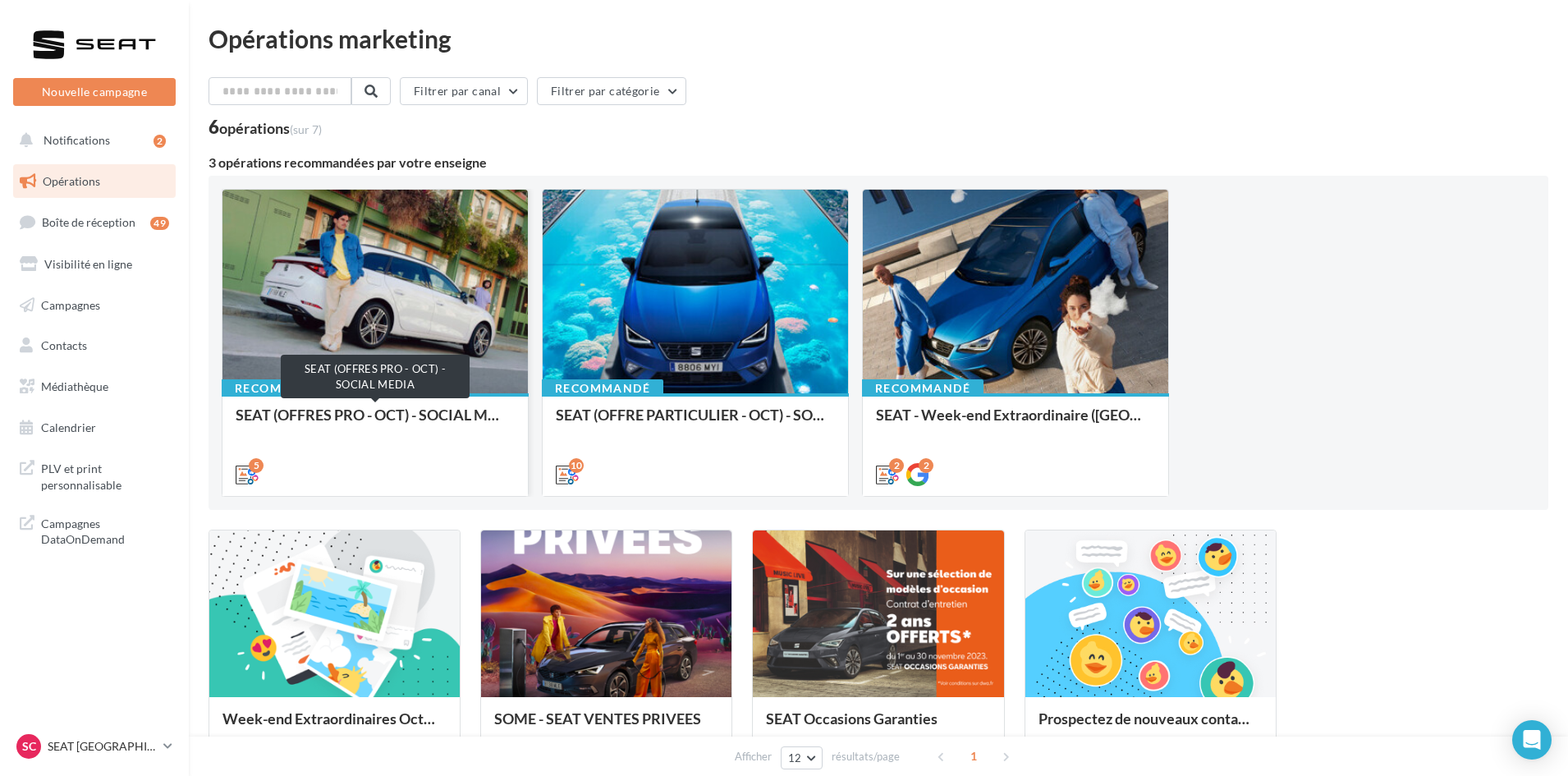
click at [374, 409] on div "SEAT (OFFRES PRO - OCT) - SOCIAL MEDIA" at bounding box center [374, 422] width 279 height 32
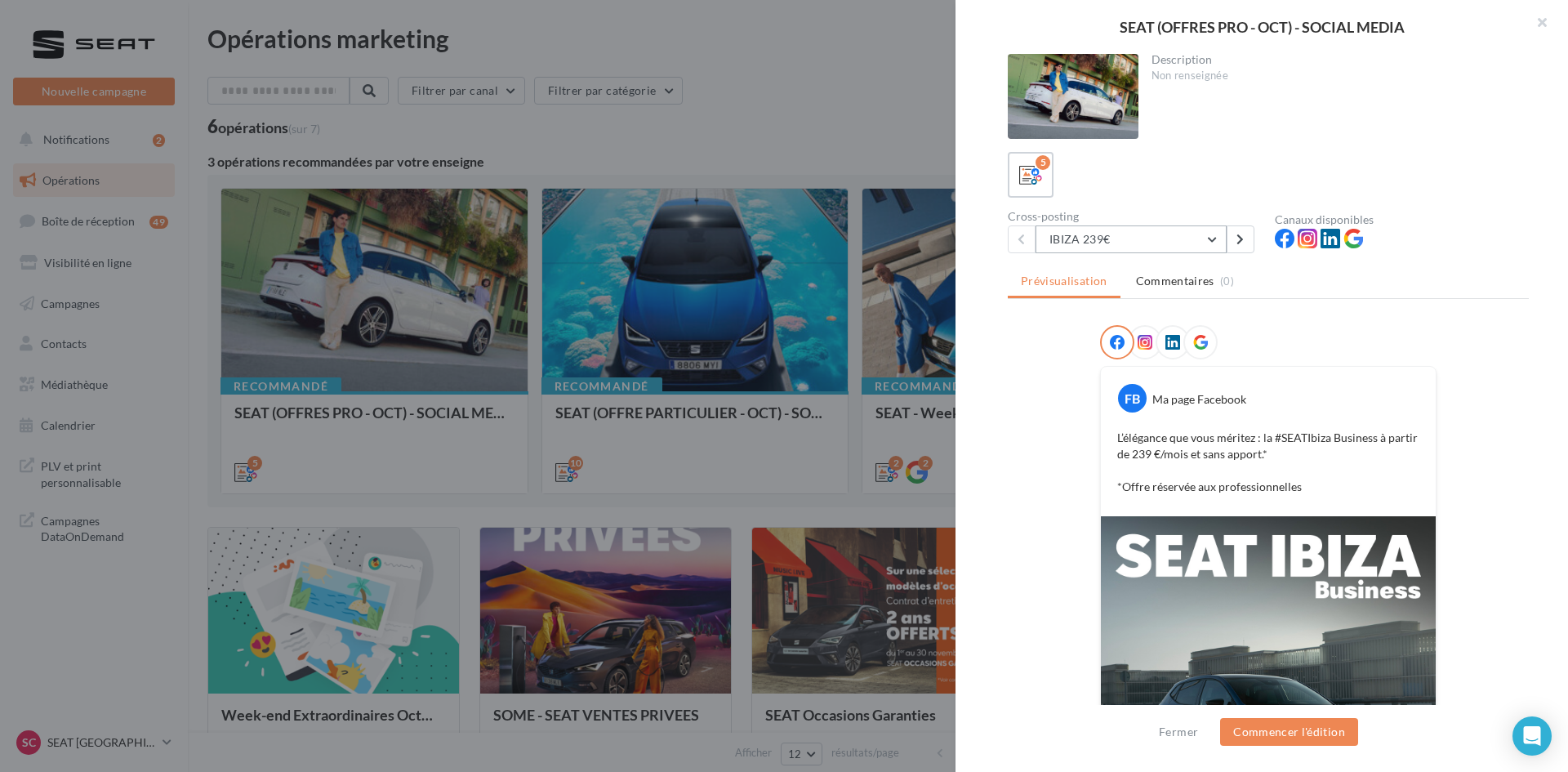
click at [1204, 234] on button "IBIZA 239€" at bounding box center [1130, 240] width 191 height 28
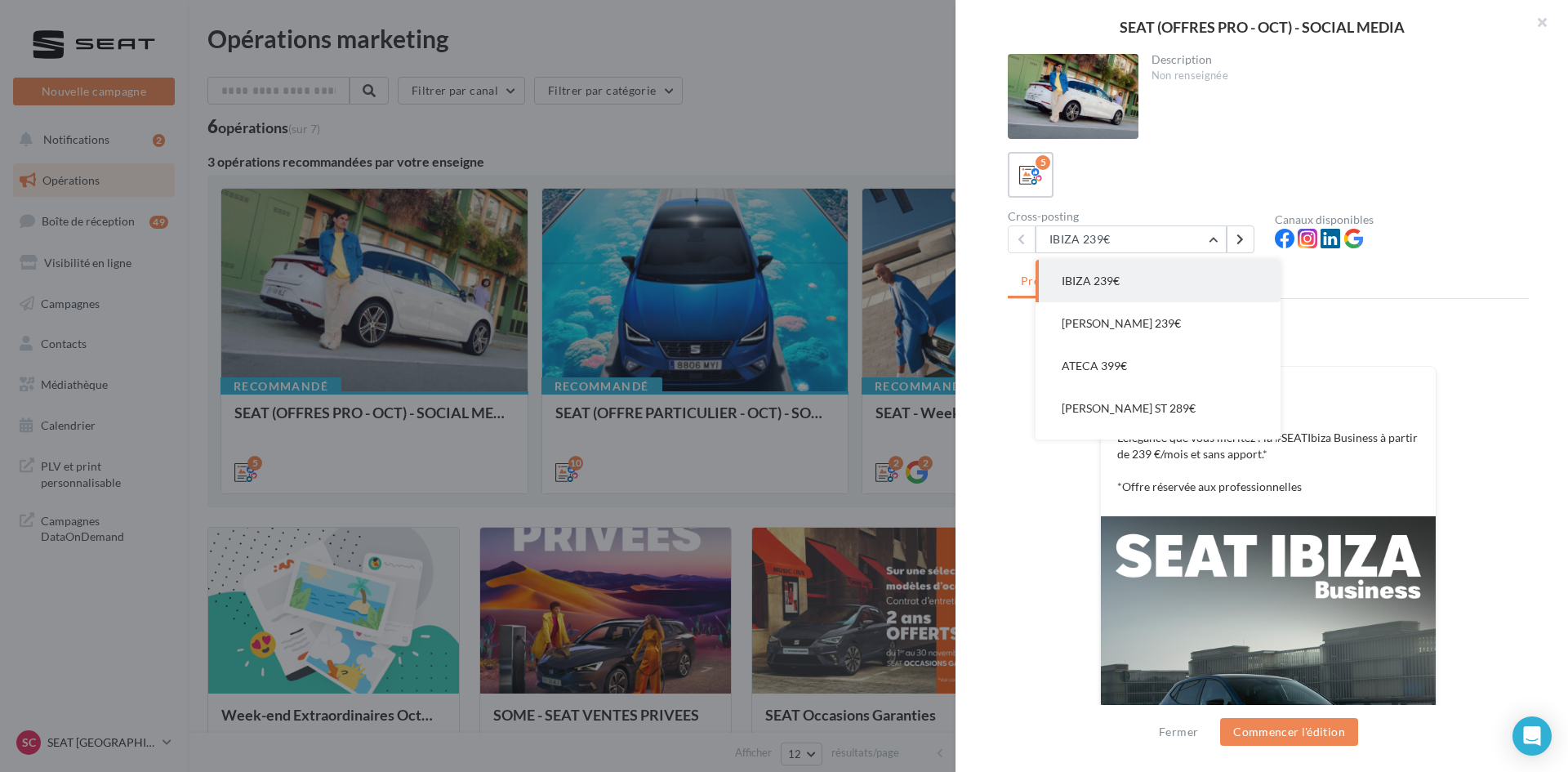
click at [1398, 334] on div at bounding box center [1268, 345] width 336 height 41
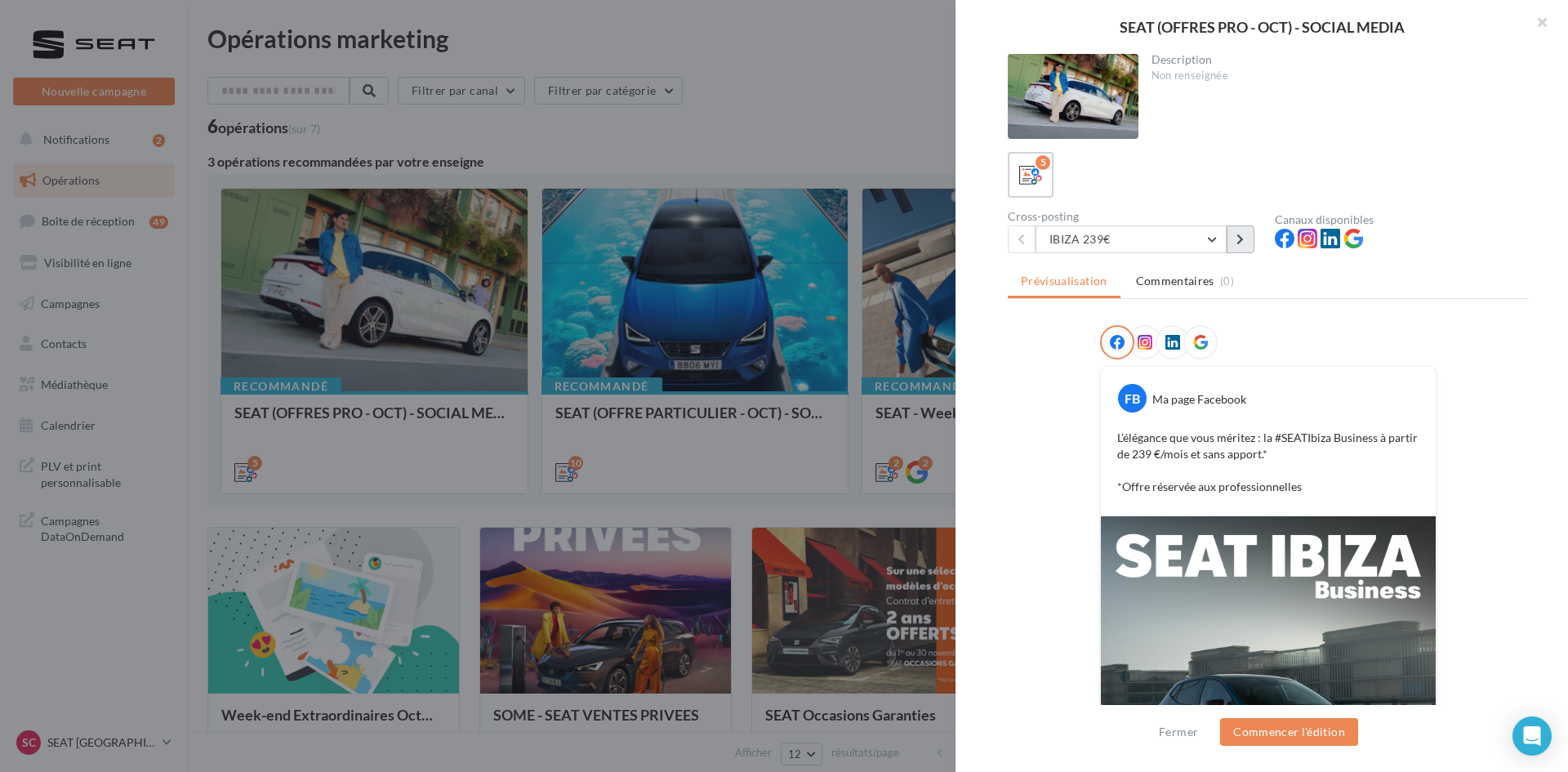
click at [1235, 239] on button at bounding box center [1240, 240] width 28 height 28
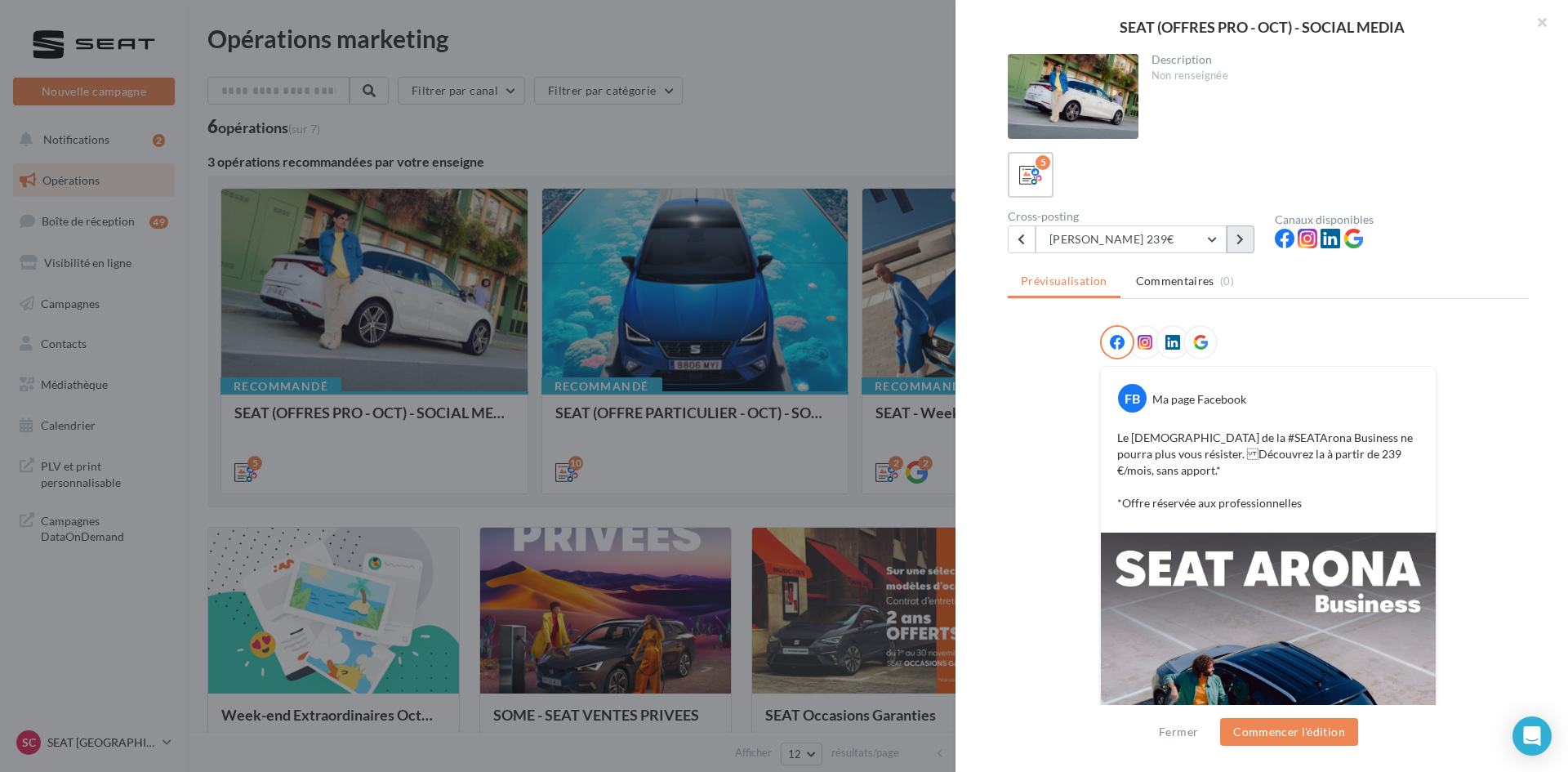
click at [1238, 244] on icon at bounding box center [1240, 240] width 7 height 11
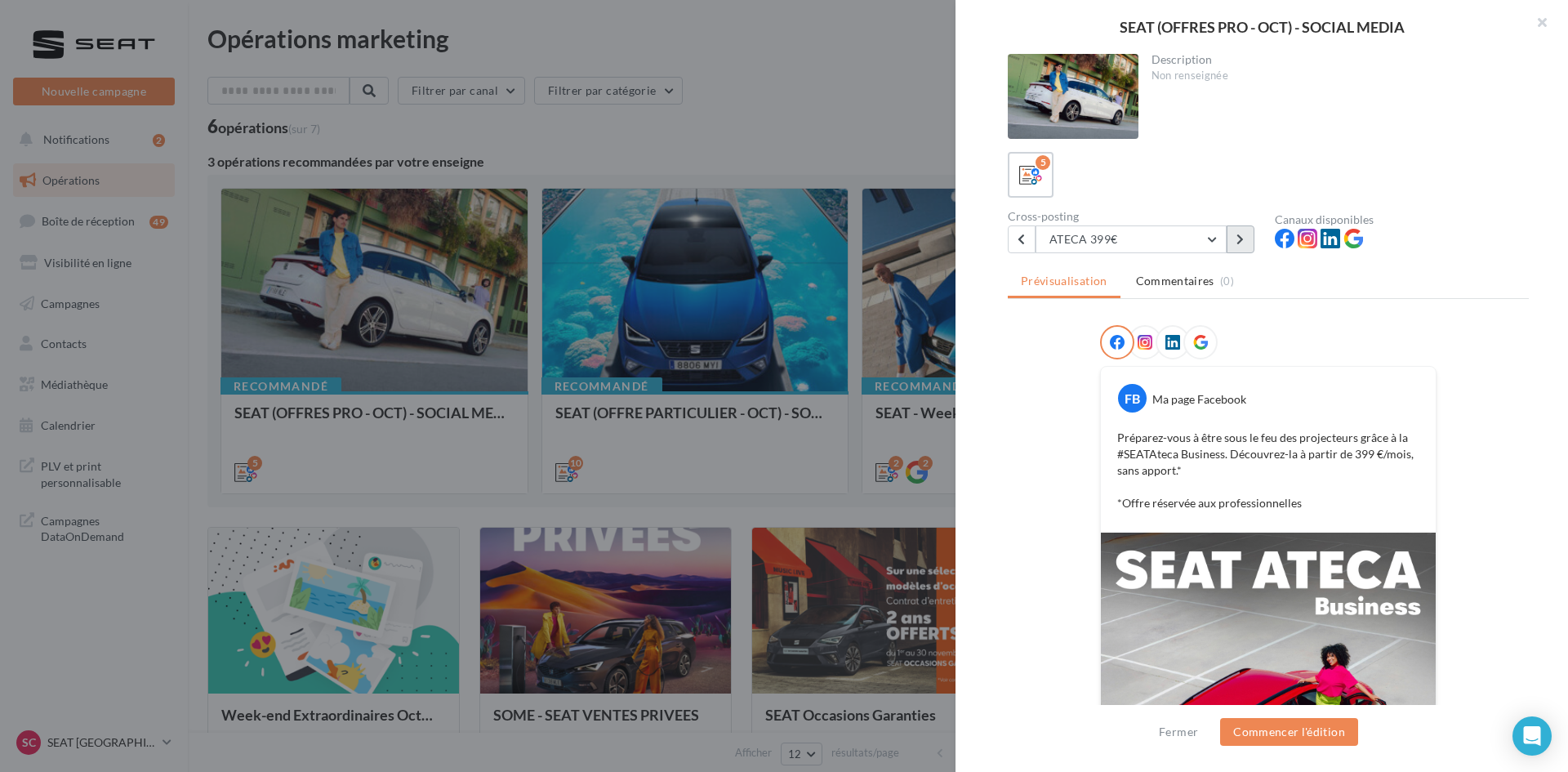
click at [1236, 236] on icon at bounding box center [1240, 240] width 7 height 11
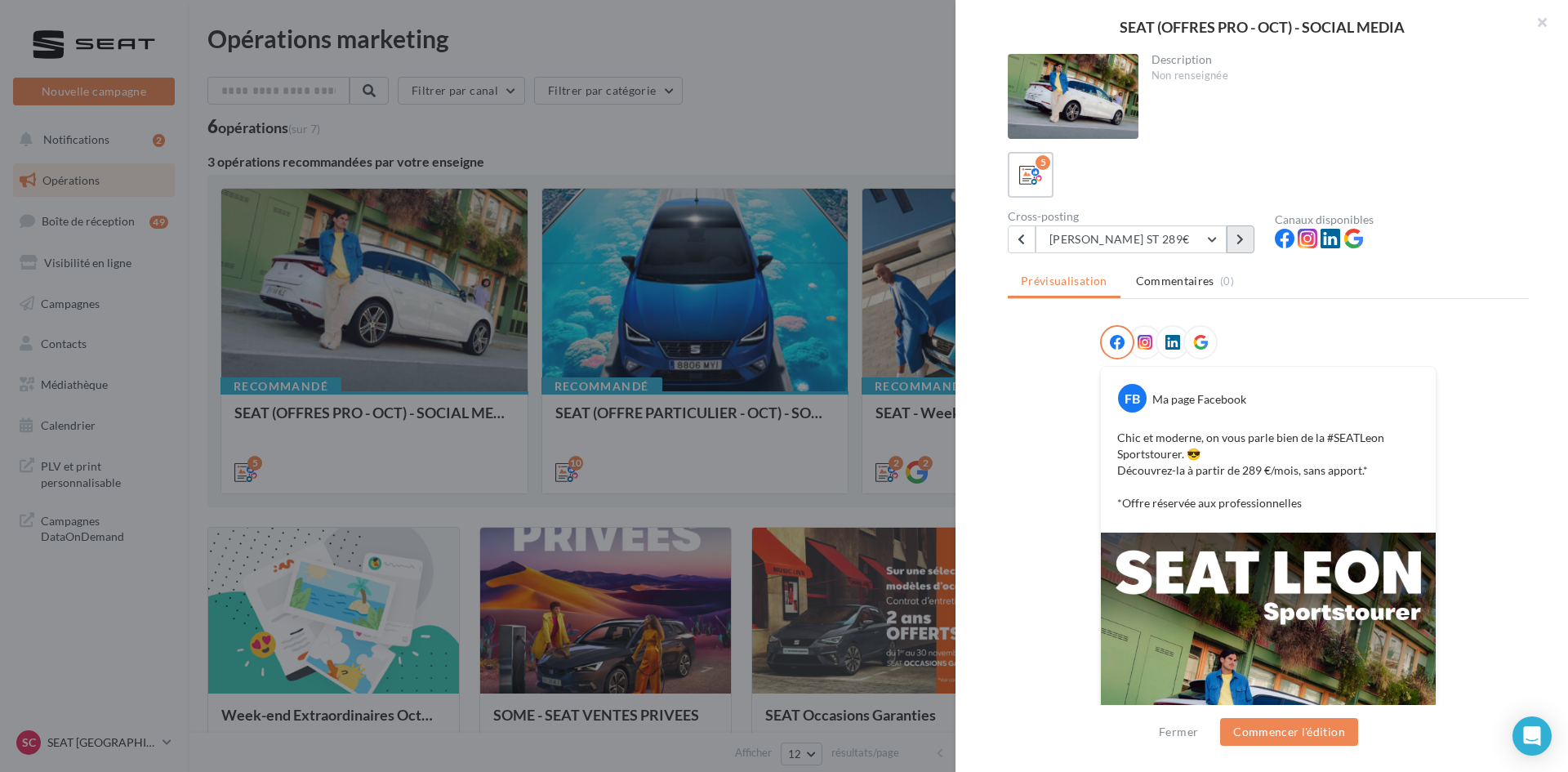
click at [1247, 244] on button at bounding box center [1240, 240] width 28 height 28
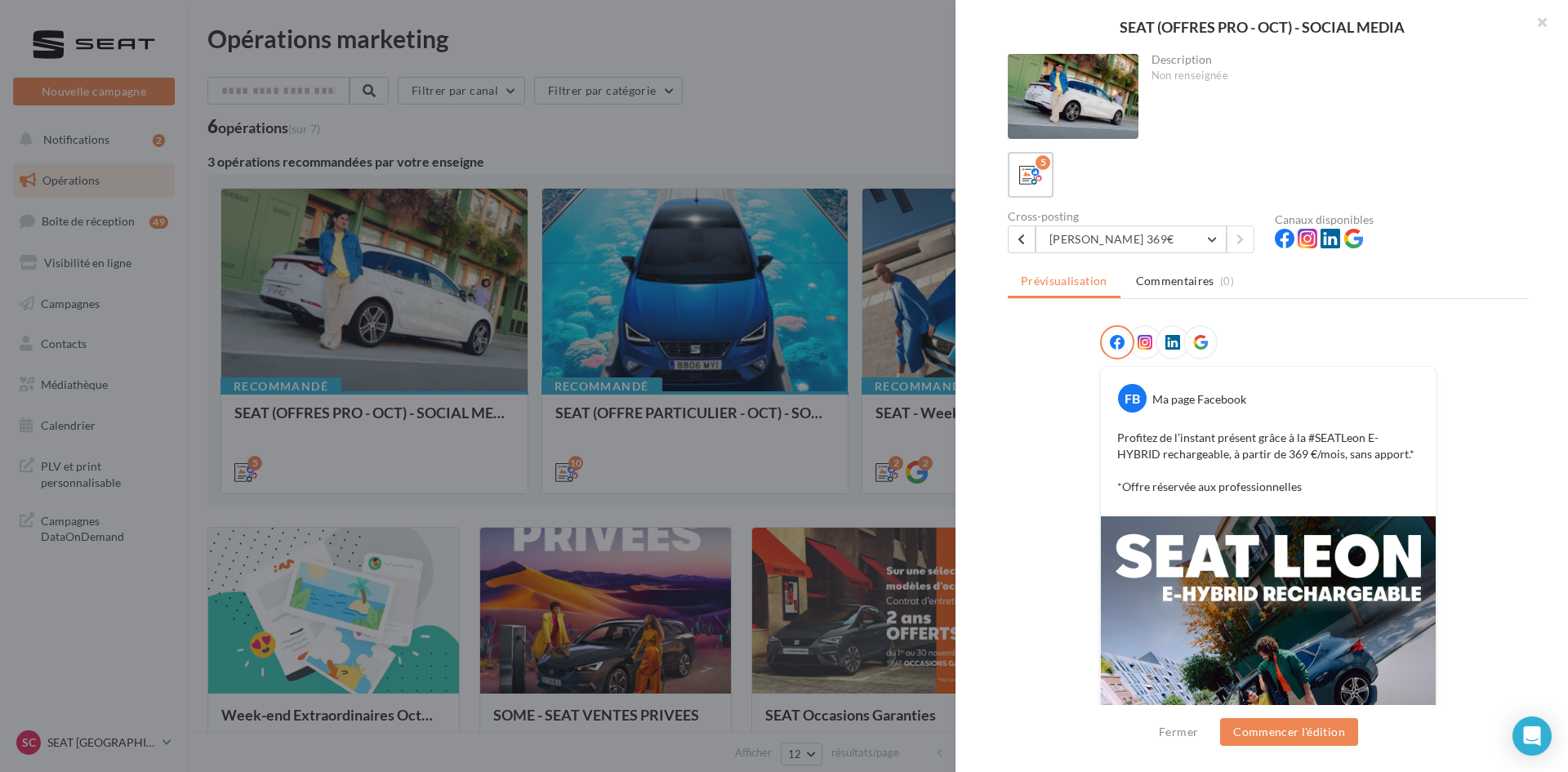
scroll to position [237, 0]
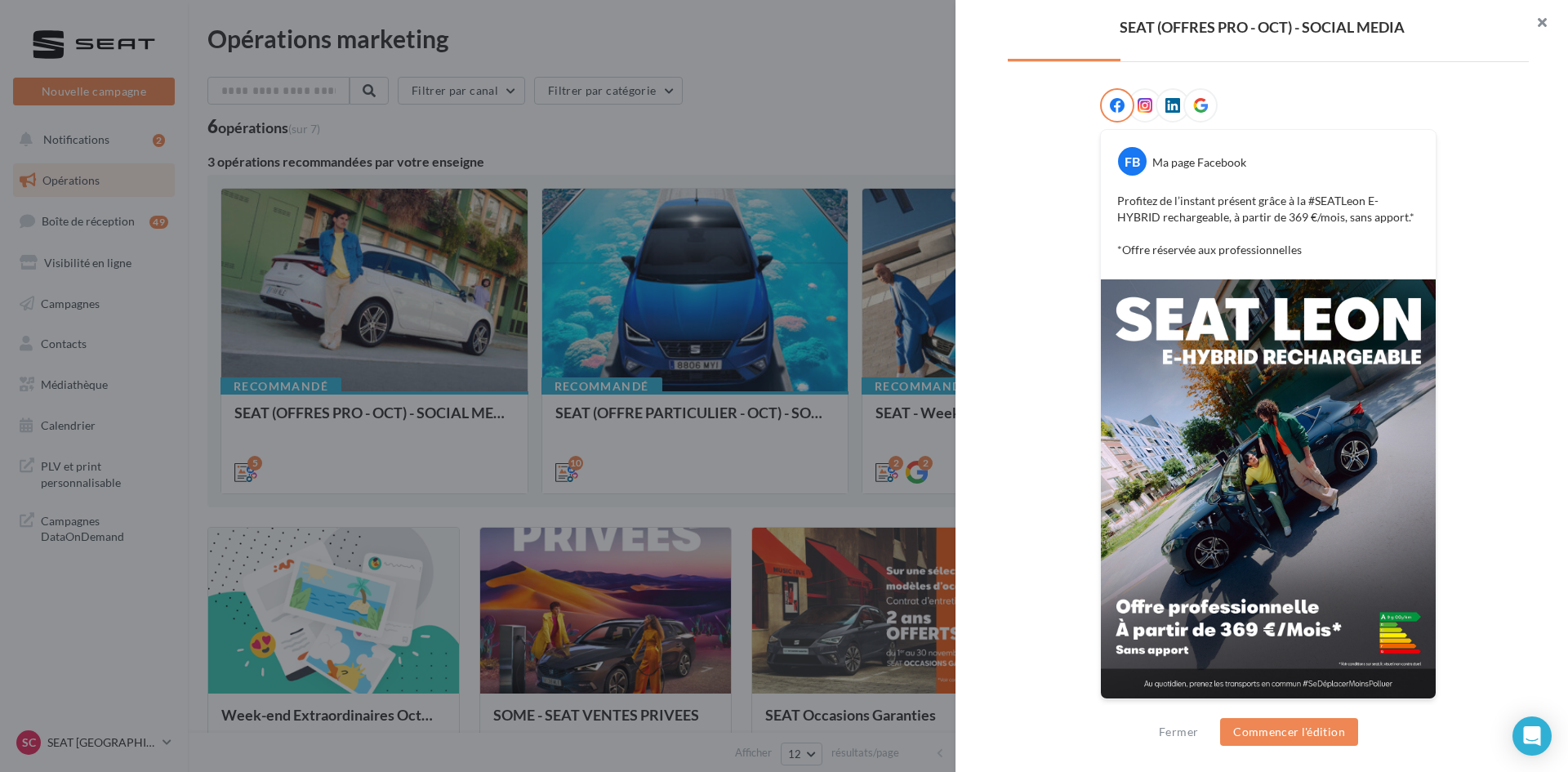
click at [1543, 11] on button "button" at bounding box center [1535, 24] width 65 height 49
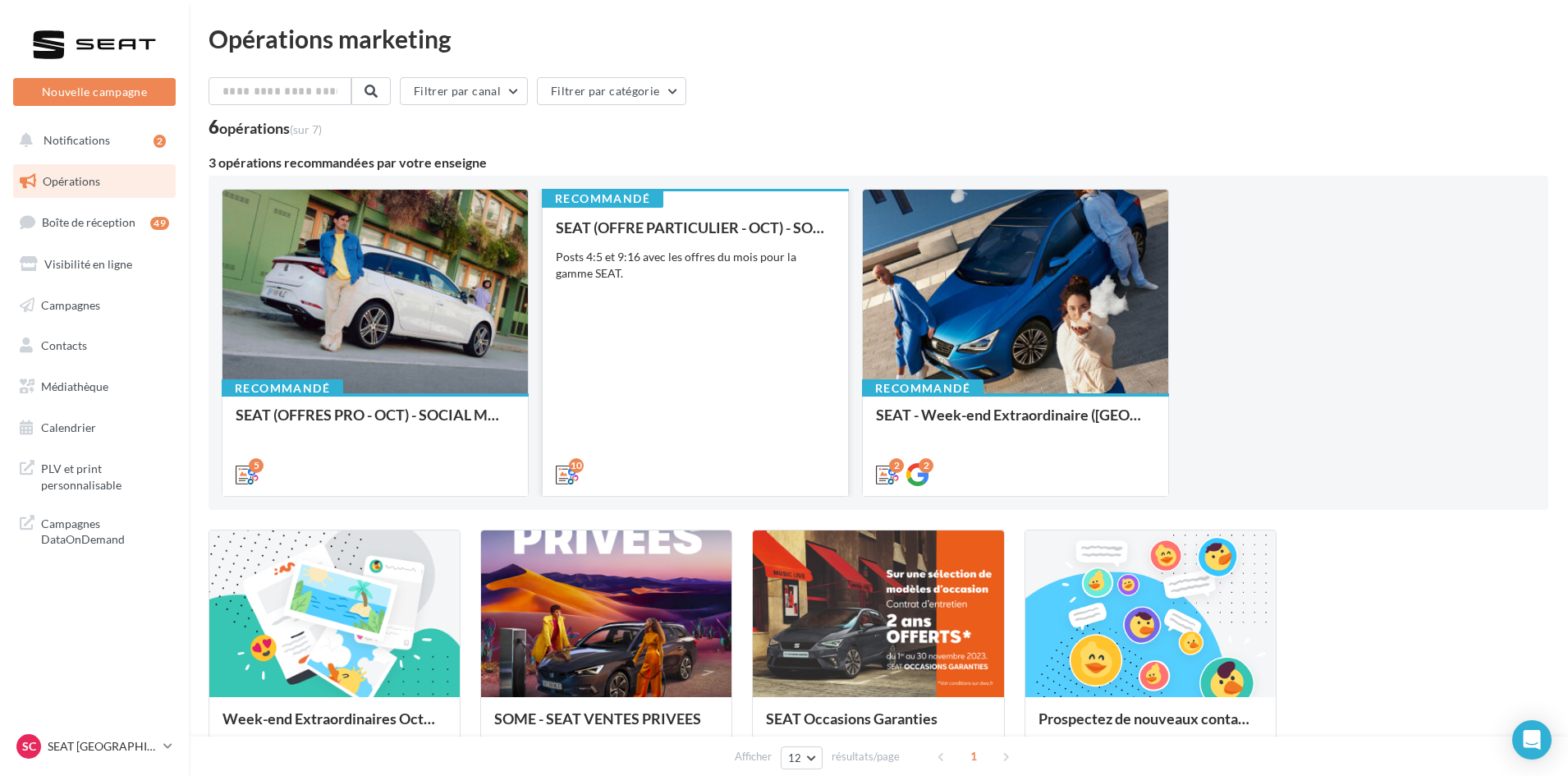
click at [734, 396] on div "SEAT (OFFRE PARTICULIER - OCT) - SOCIAL MEDIA Posts 4:5 et 9:16 avec les offres…" at bounding box center [695, 350] width 279 height 262
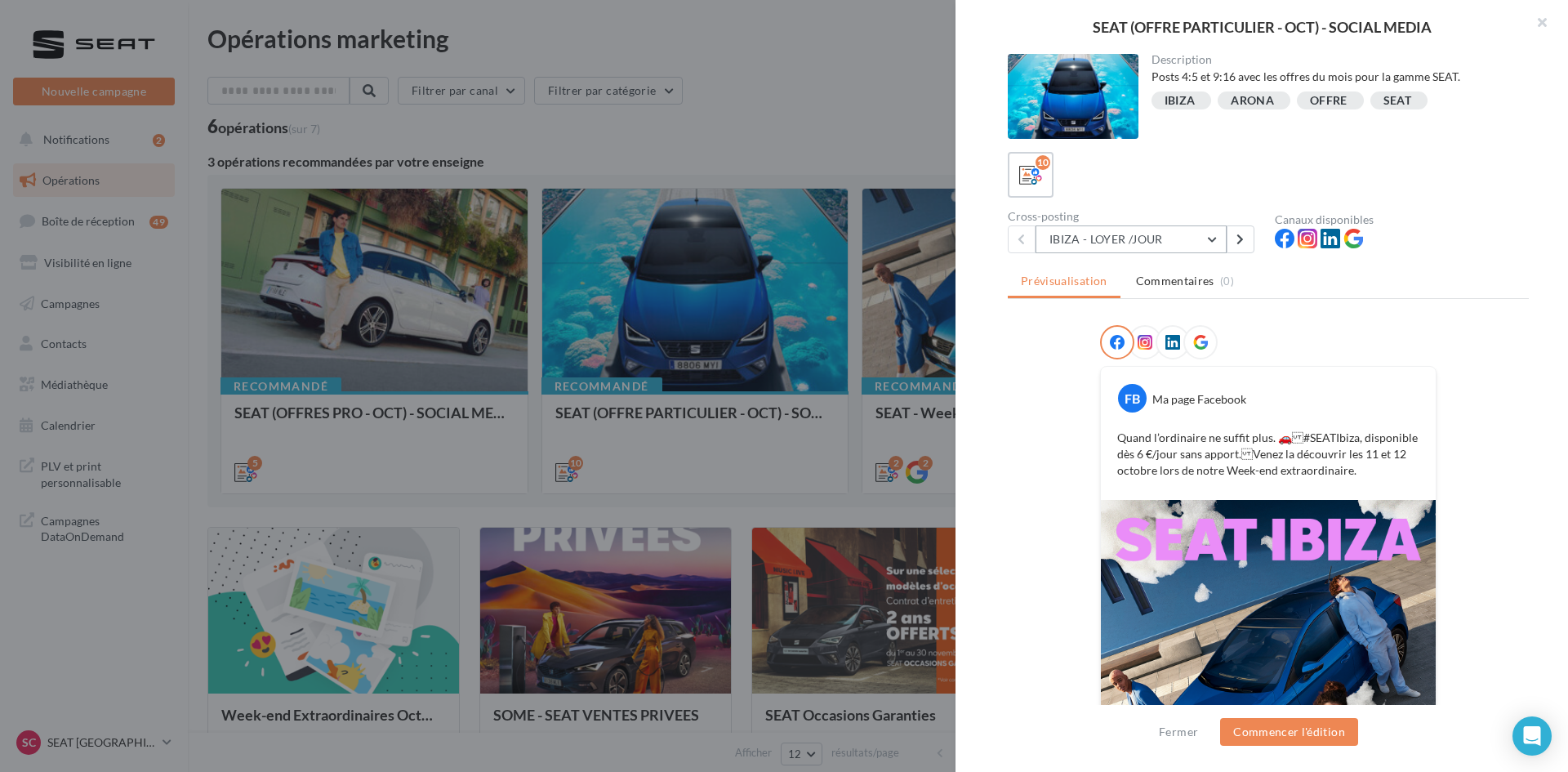
click at [1118, 233] on button "IBIZA - LOYER /JOUR" at bounding box center [1130, 240] width 191 height 28
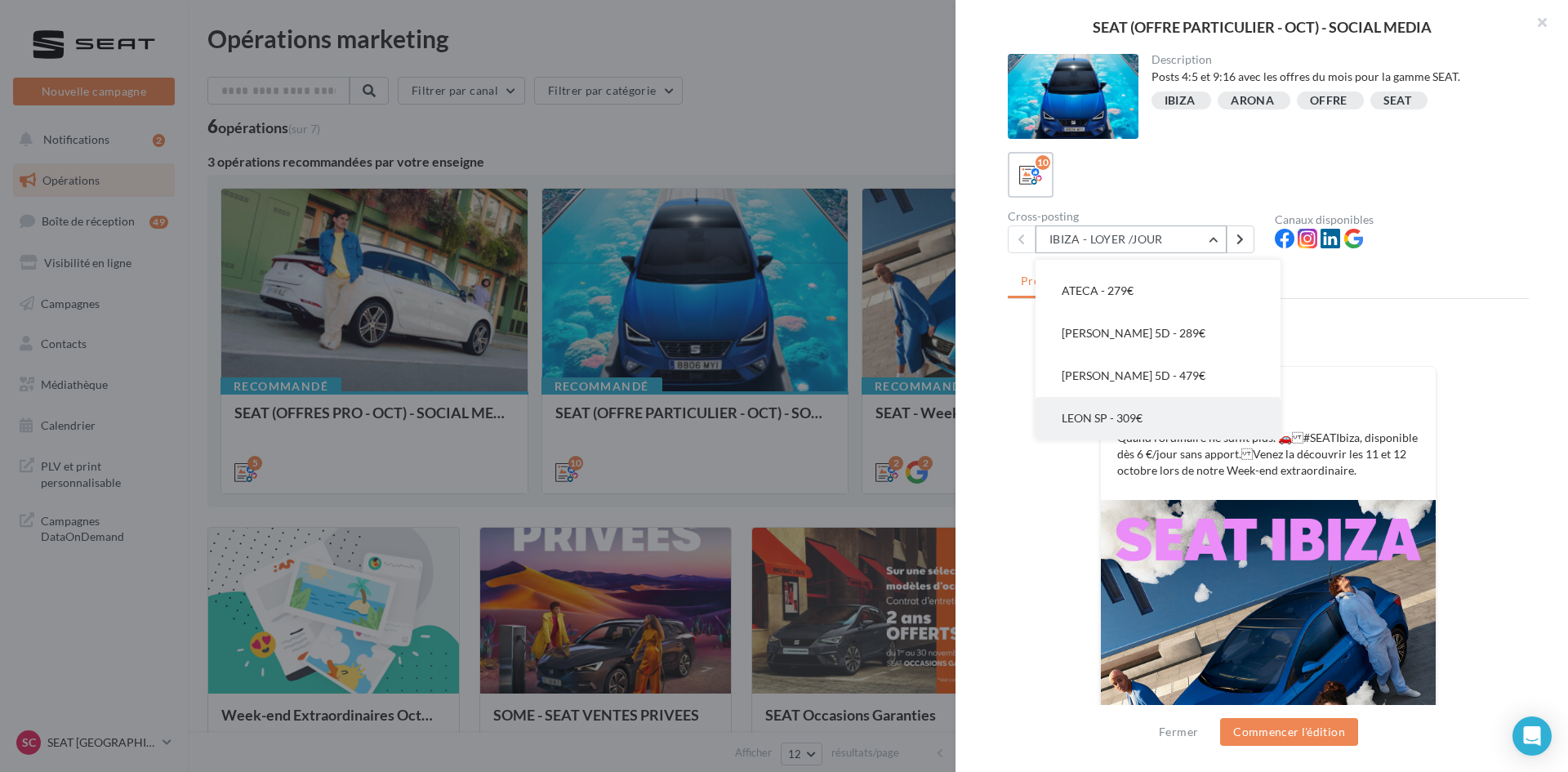
scroll to position [0, 0]
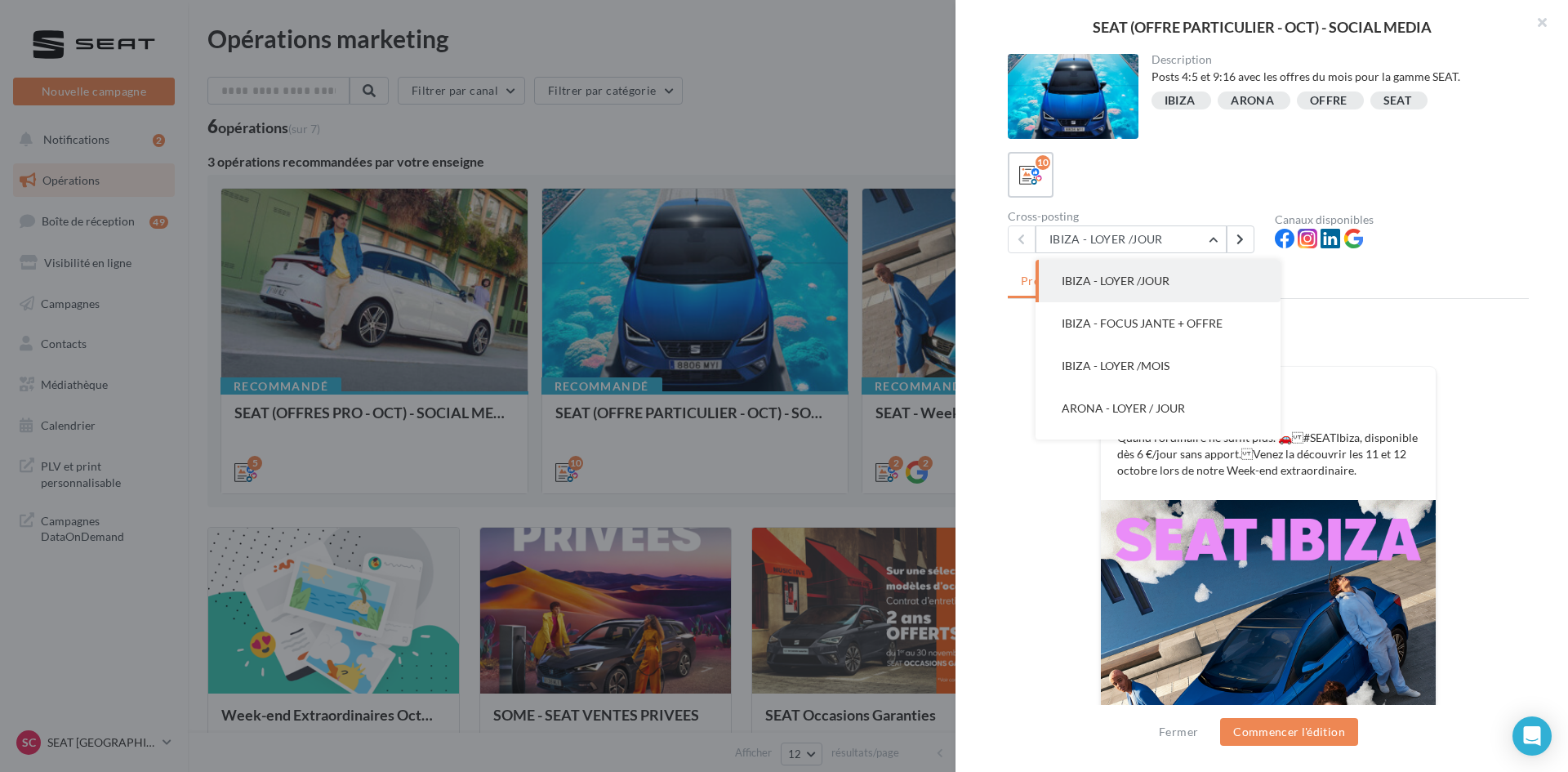
click at [1418, 296] on ul "Prévisualisation Commentaires (0)" at bounding box center [1269, 282] width 521 height 32
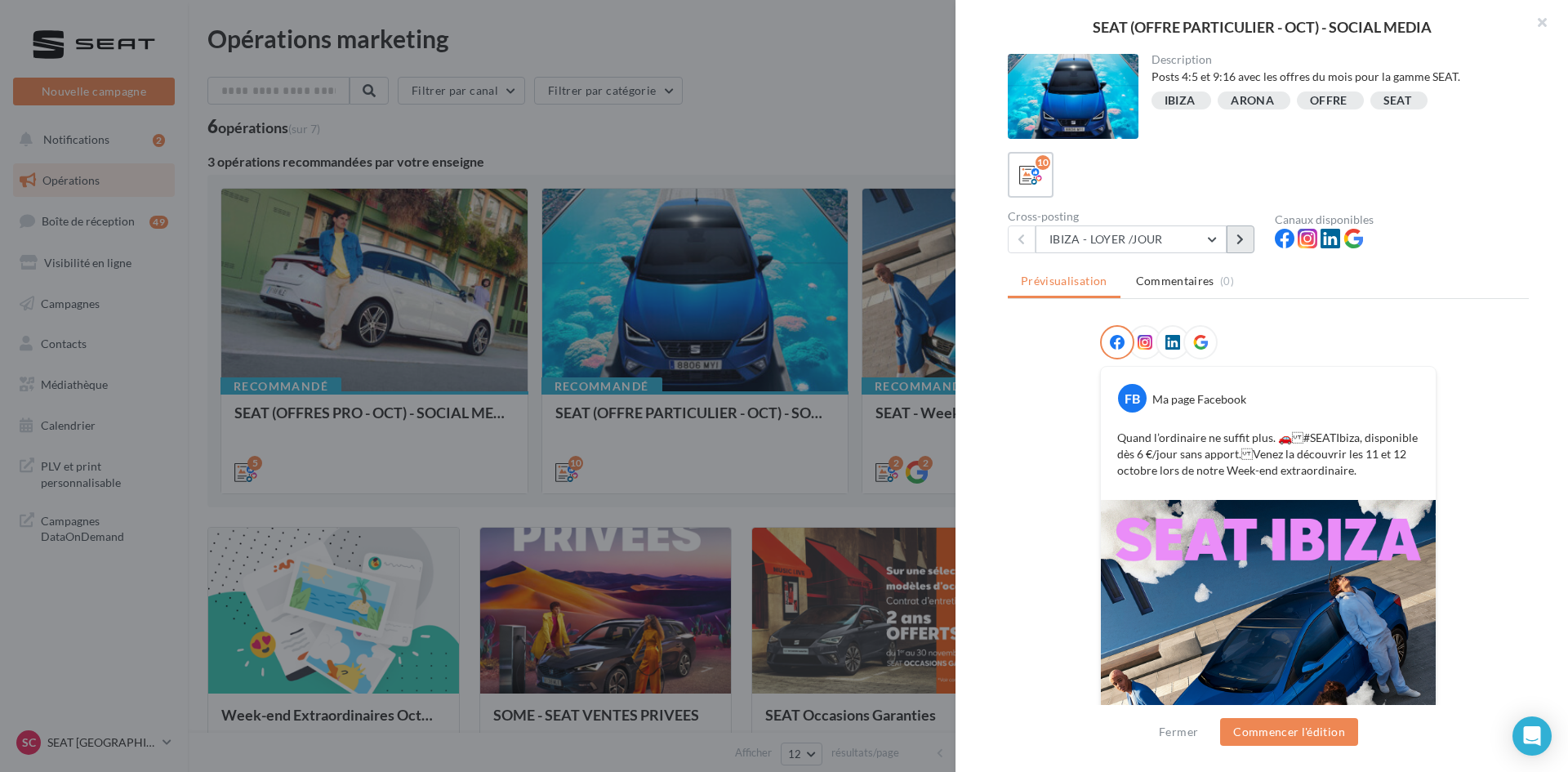
click at [1232, 233] on button at bounding box center [1240, 240] width 28 height 28
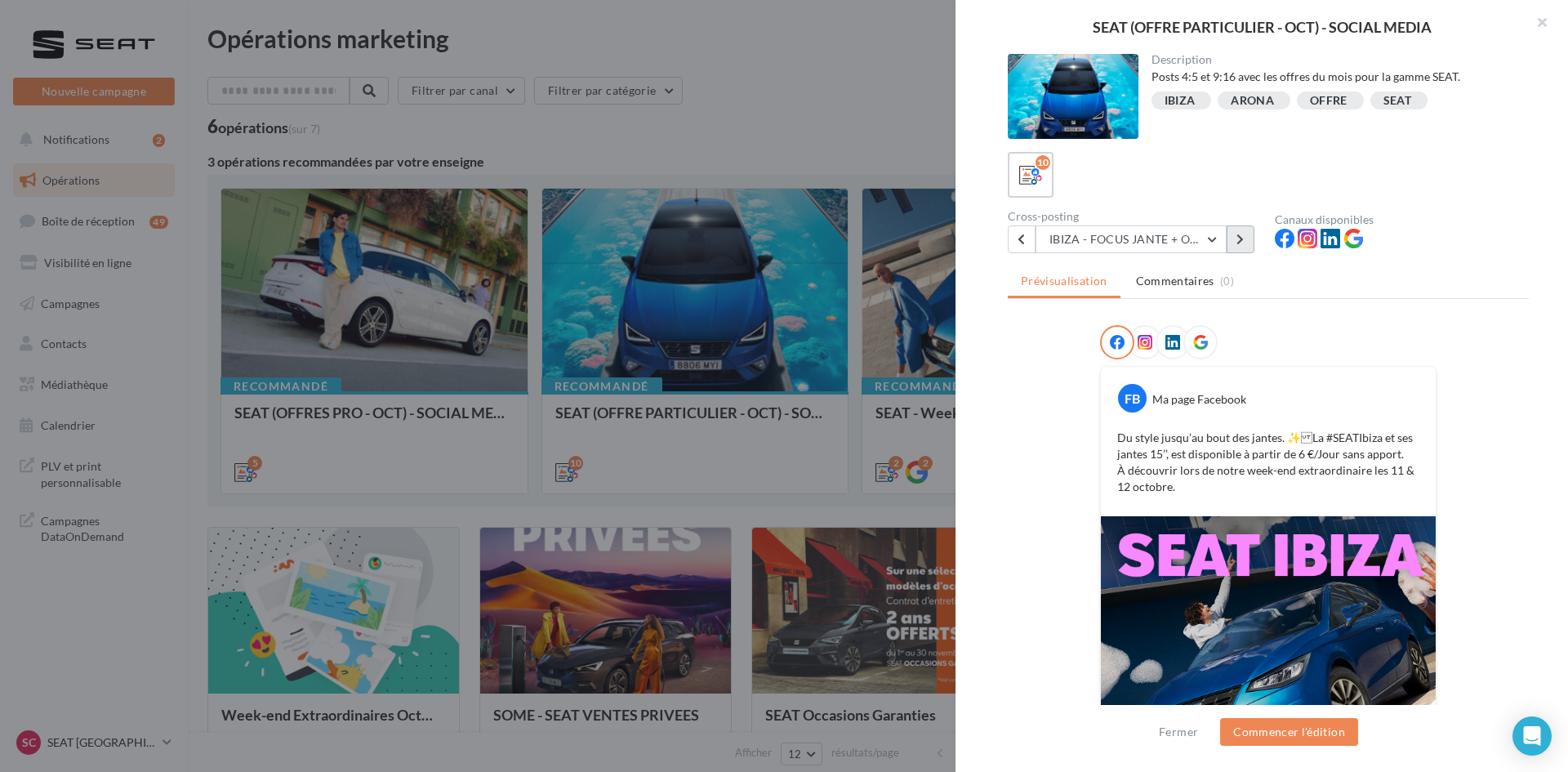
click at [1232, 233] on button at bounding box center [1240, 240] width 28 height 28
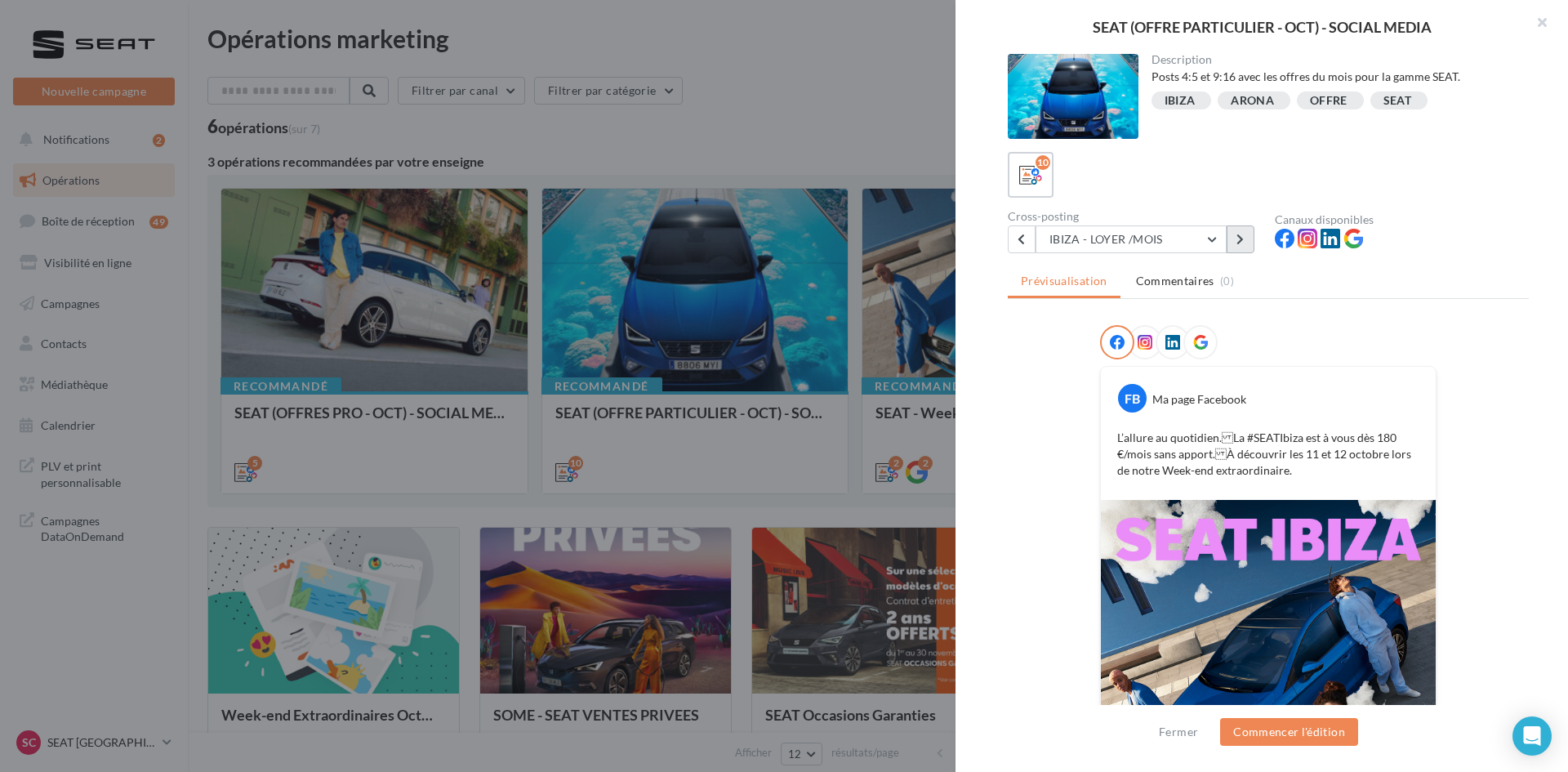
click at [1232, 233] on button at bounding box center [1240, 240] width 28 height 28
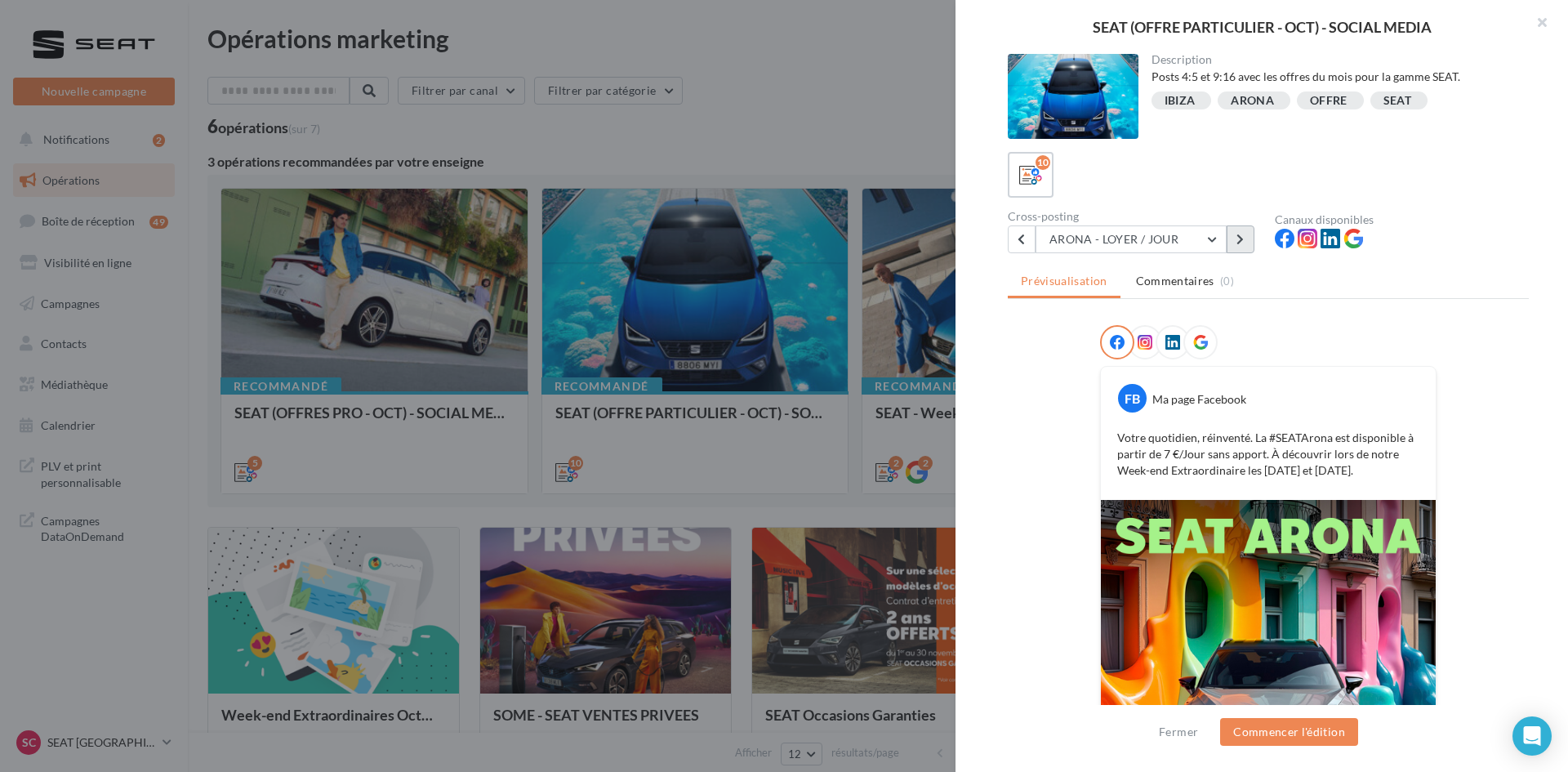
click at [1233, 240] on button at bounding box center [1240, 240] width 28 height 28
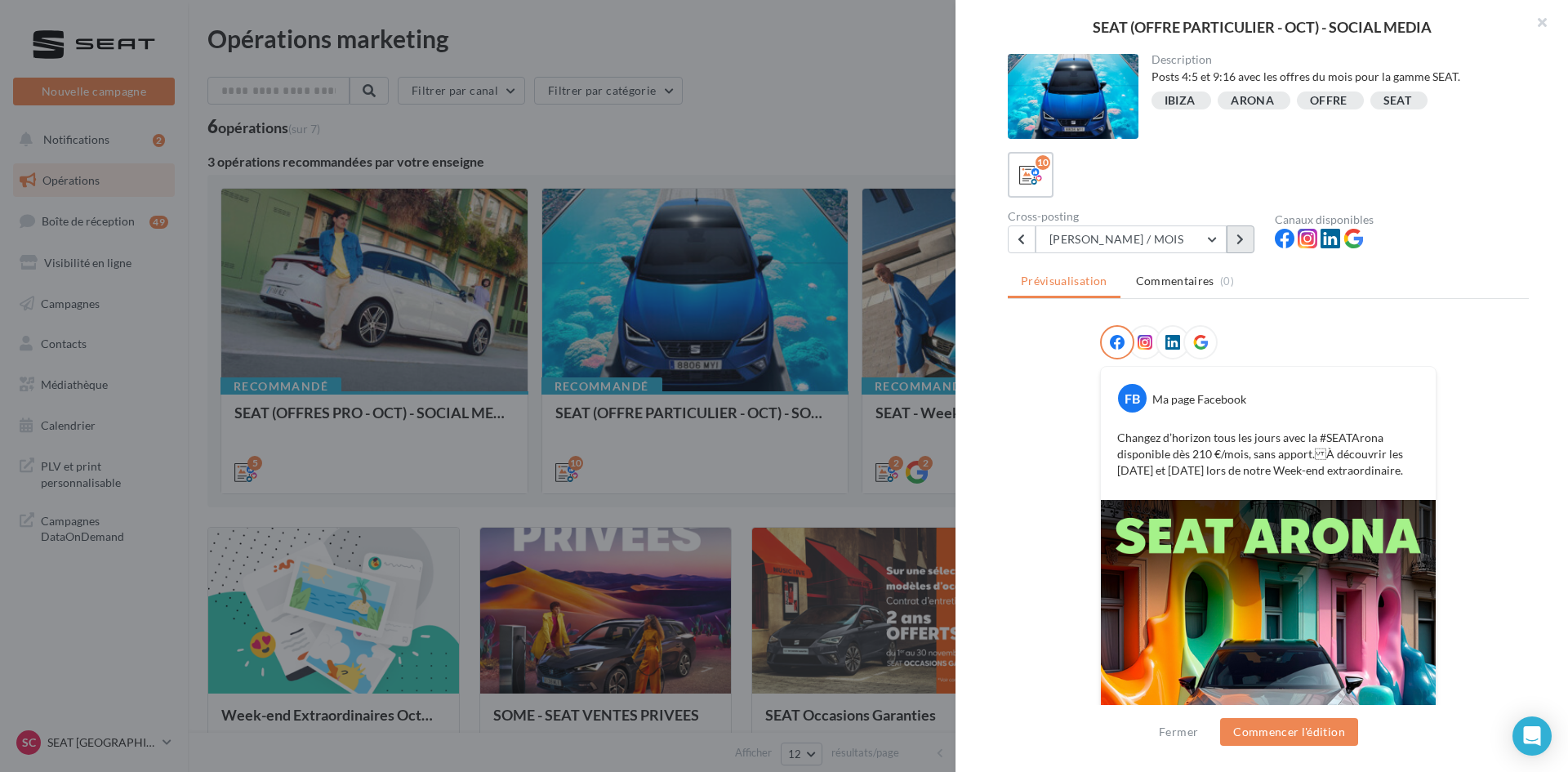
click at [1228, 241] on button at bounding box center [1240, 240] width 28 height 28
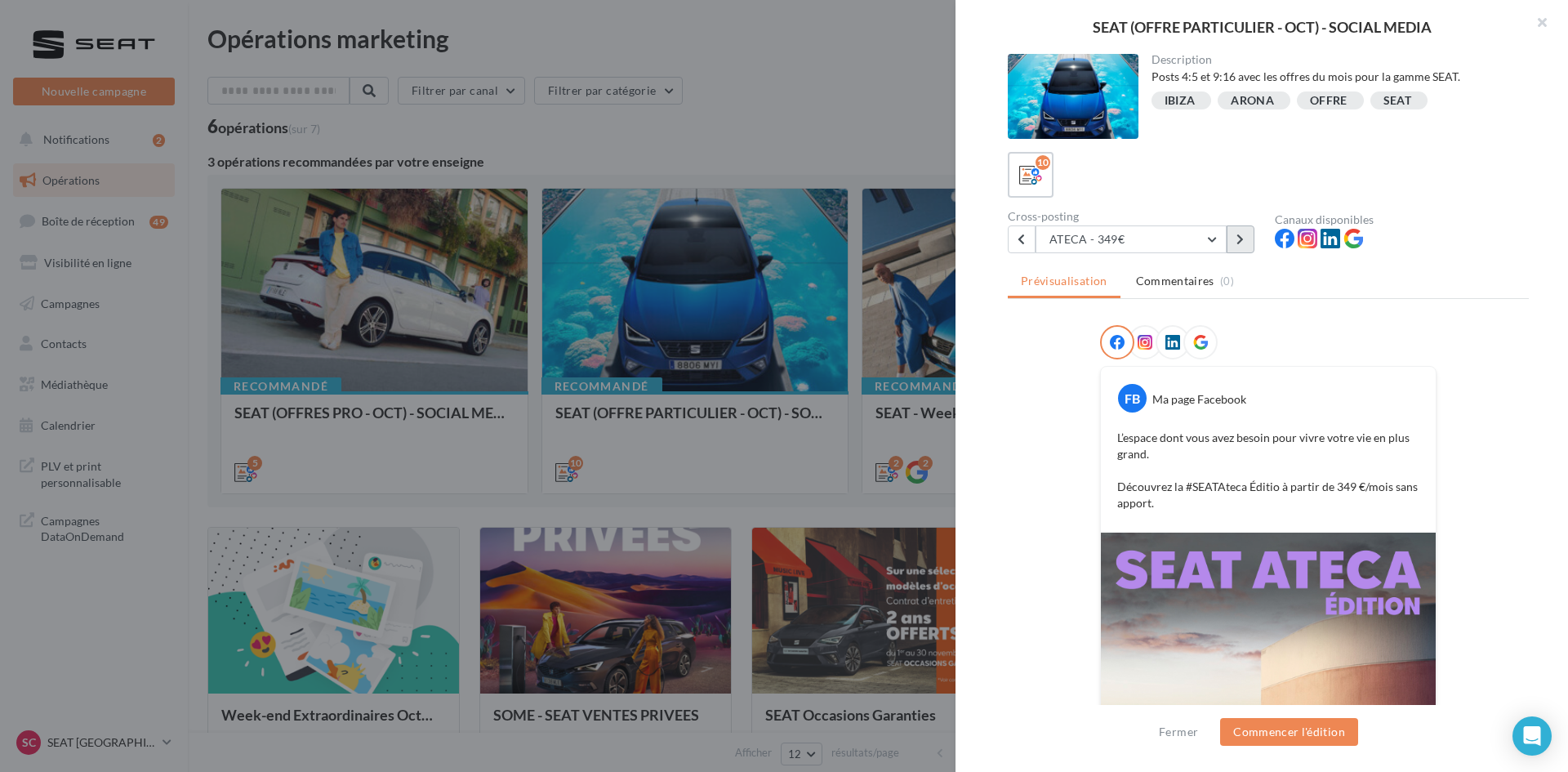
click at [1230, 240] on button at bounding box center [1240, 240] width 28 height 28
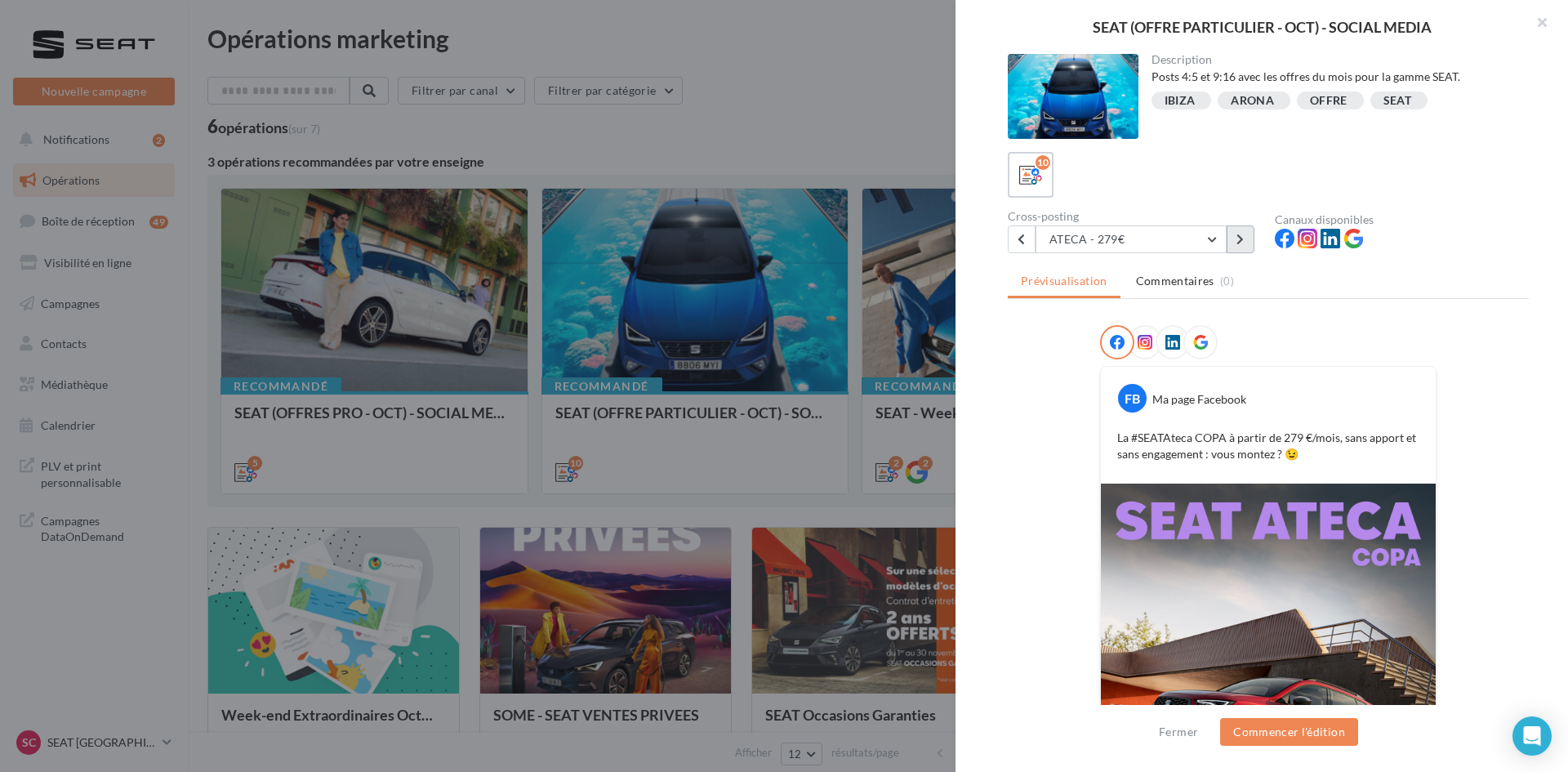
click at [1238, 243] on icon at bounding box center [1240, 240] width 7 height 11
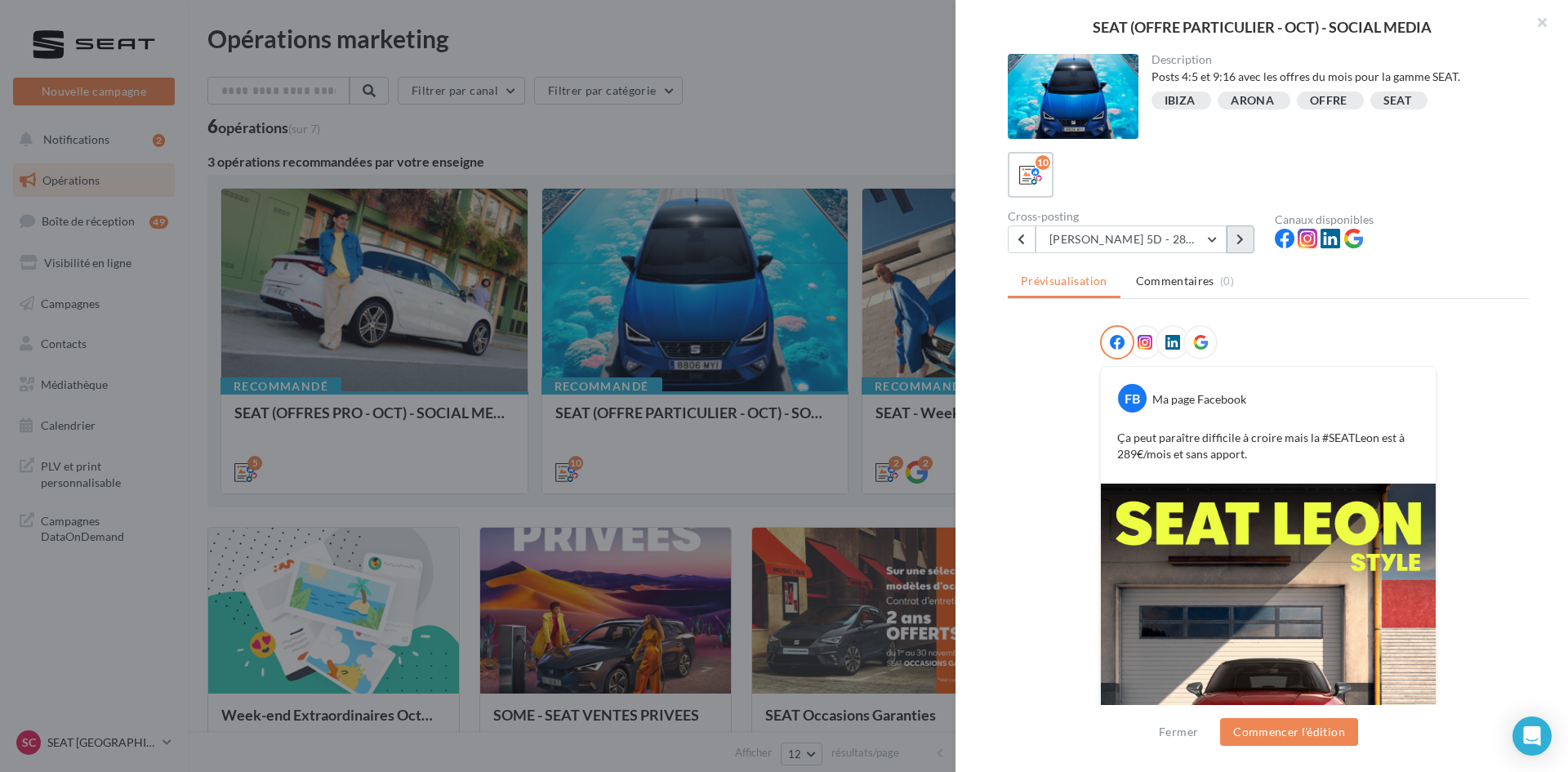
click at [1244, 234] on icon at bounding box center [1240, 240] width 7 height 11
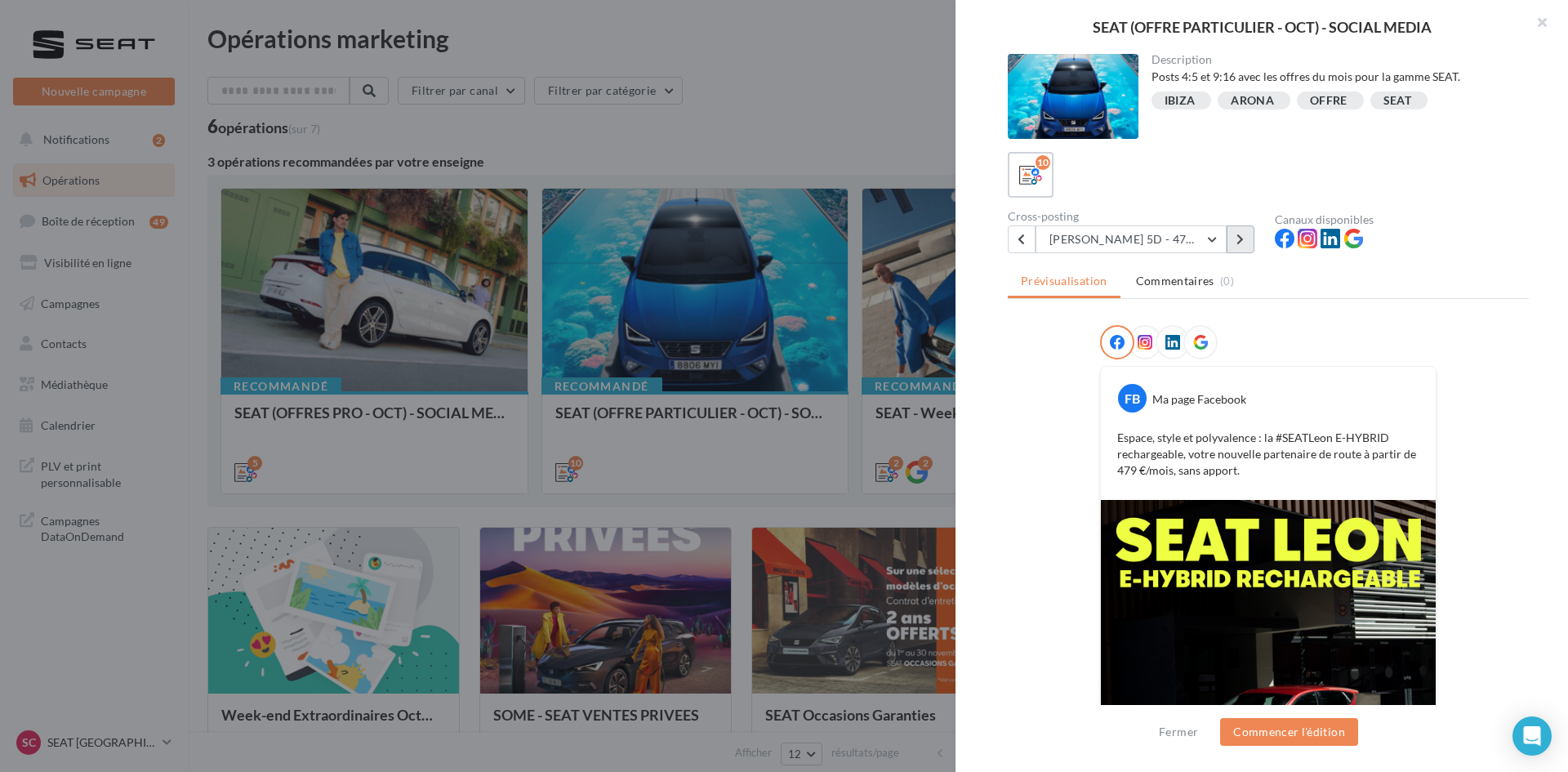
click at [1241, 241] on icon at bounding box center [1240, 240] width 7 height 11
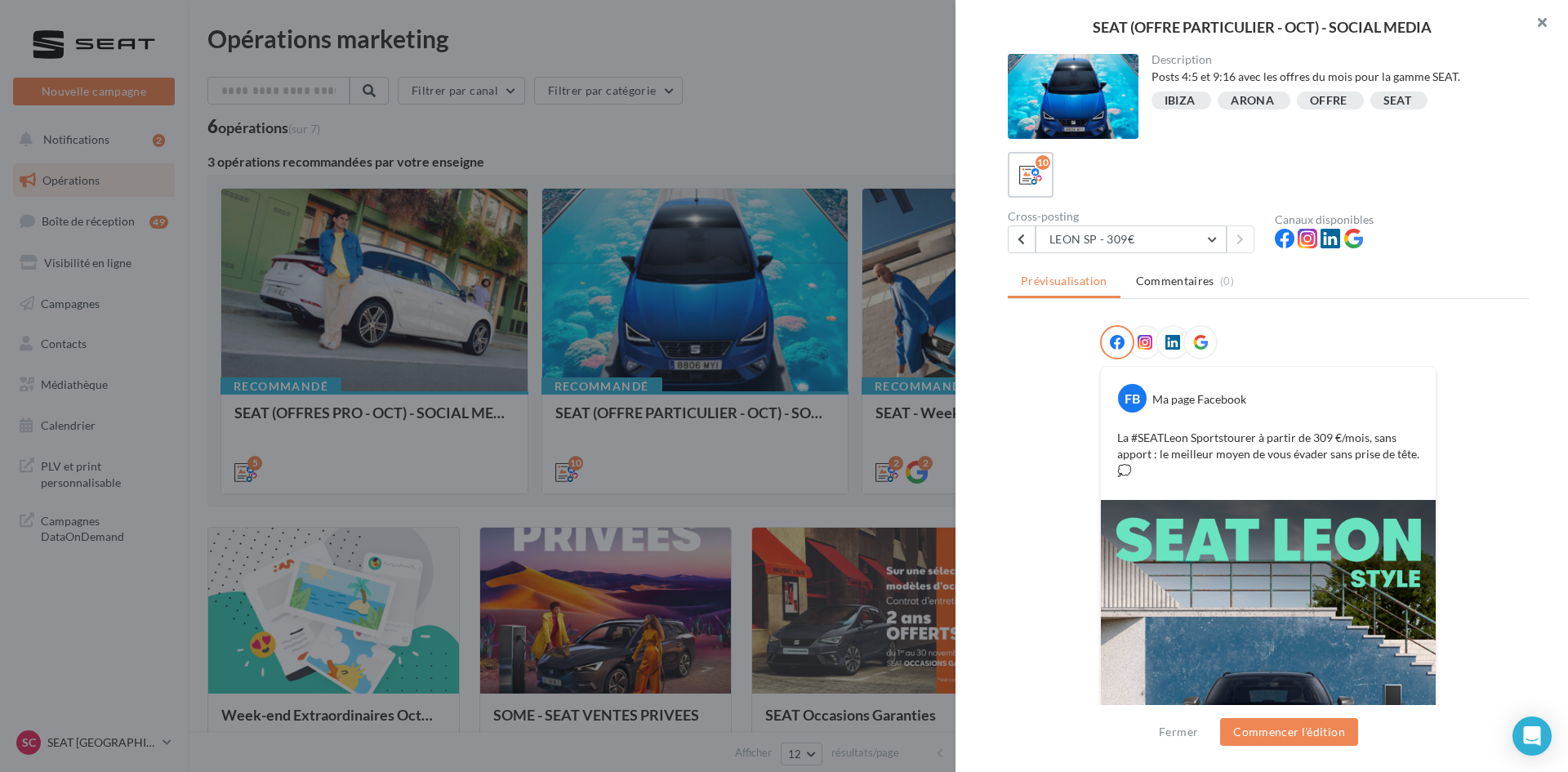
click at [1550, 18] on button "button" at bounding box center [1535, 24] width 65 height 49
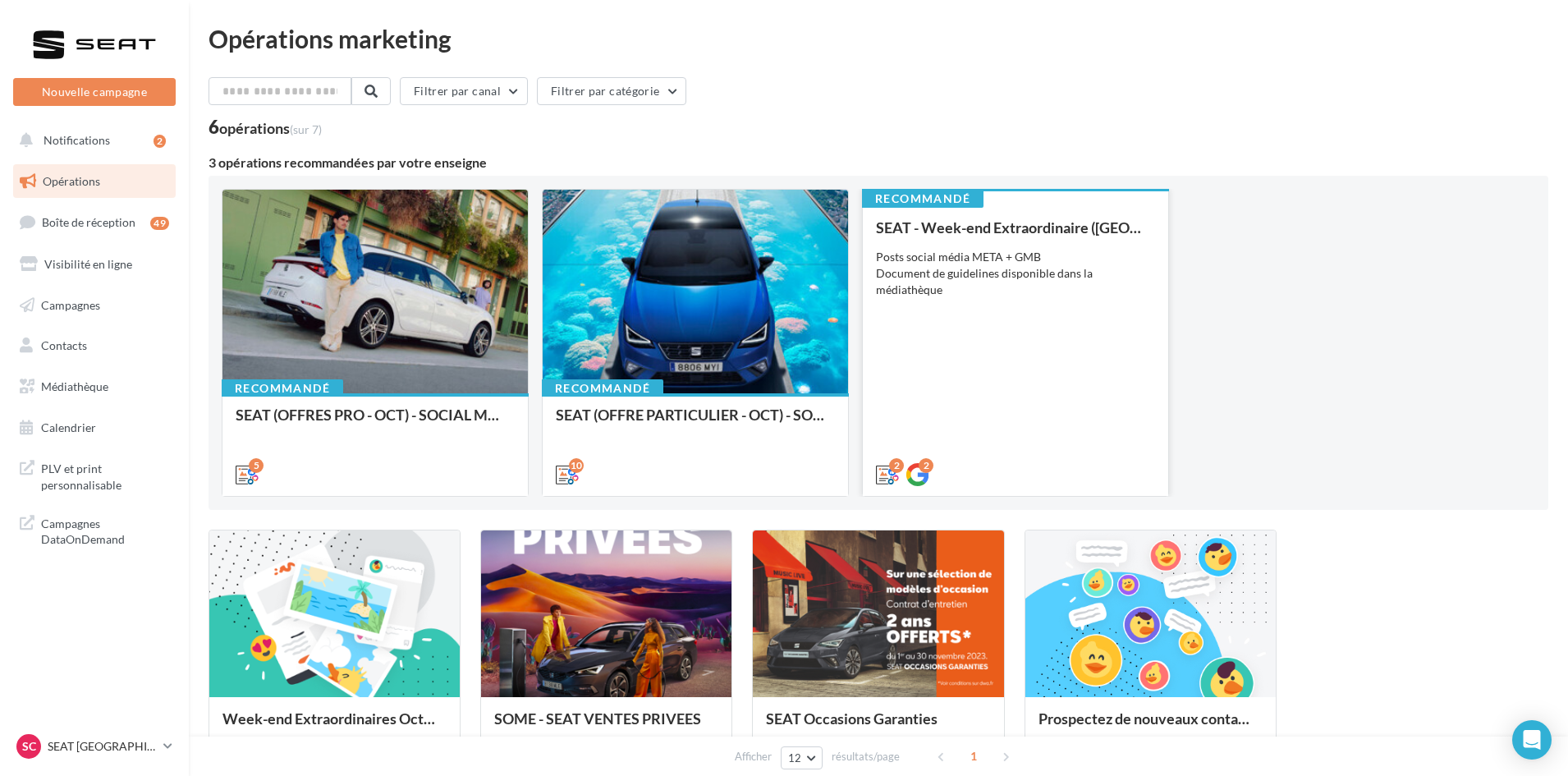
click at [1067, 298] on div "SEAT - Week-end Extraordinaire (JPO) - OCTOBRE Posts social média META + GMB Do…" at bounding box center [1015, 350] width 279 height 262
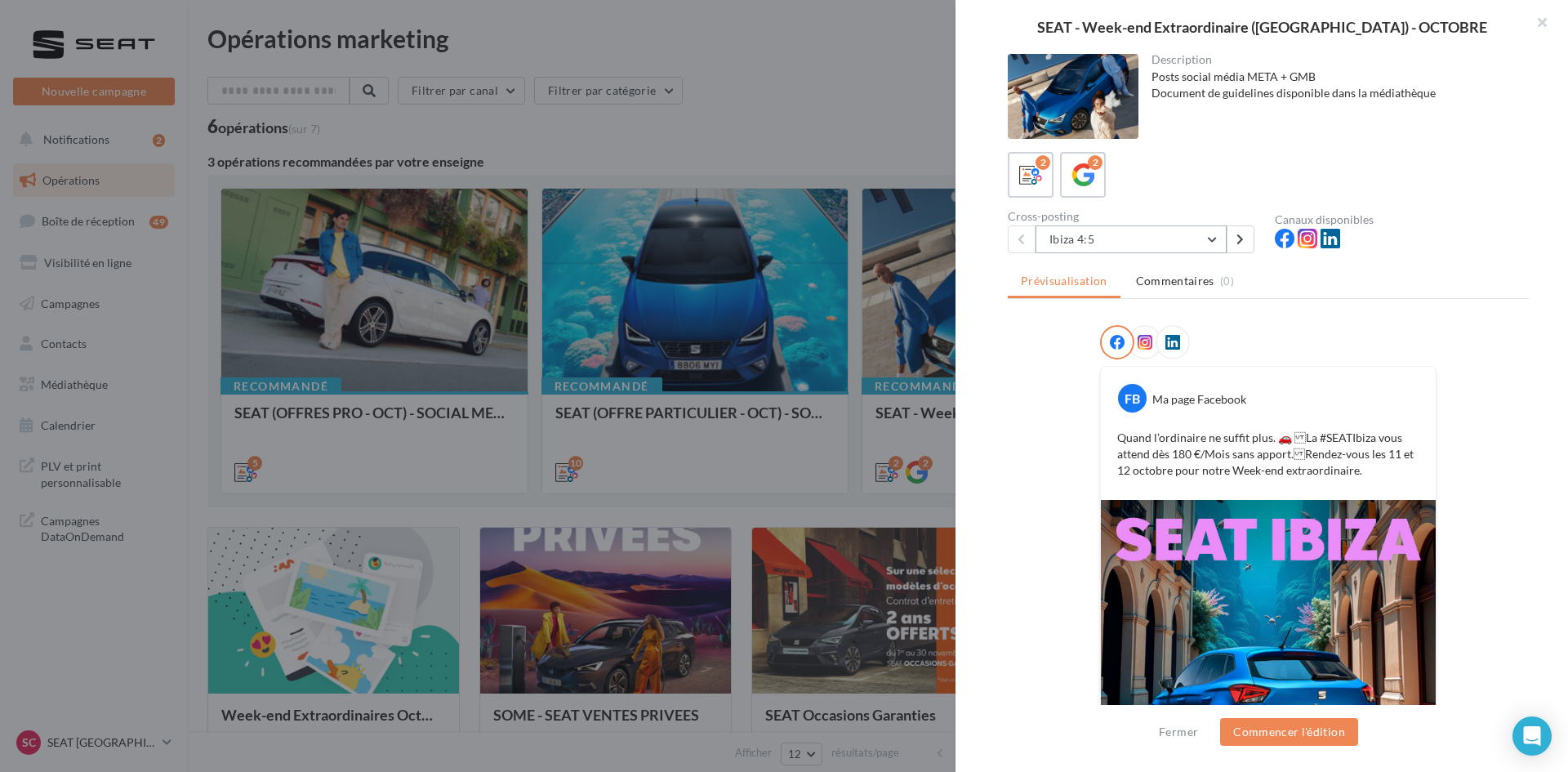
click at [1207, 240] on button "Ibiza 4:5" at bounding box center [1130, 240] width 191 height 28
click at [1389, 193] on div "2 2" at bounding box center [1269, 175] width 521 height 46
click at [1230, 235] on button at bounding box center [1240, 240] width 28 height 28
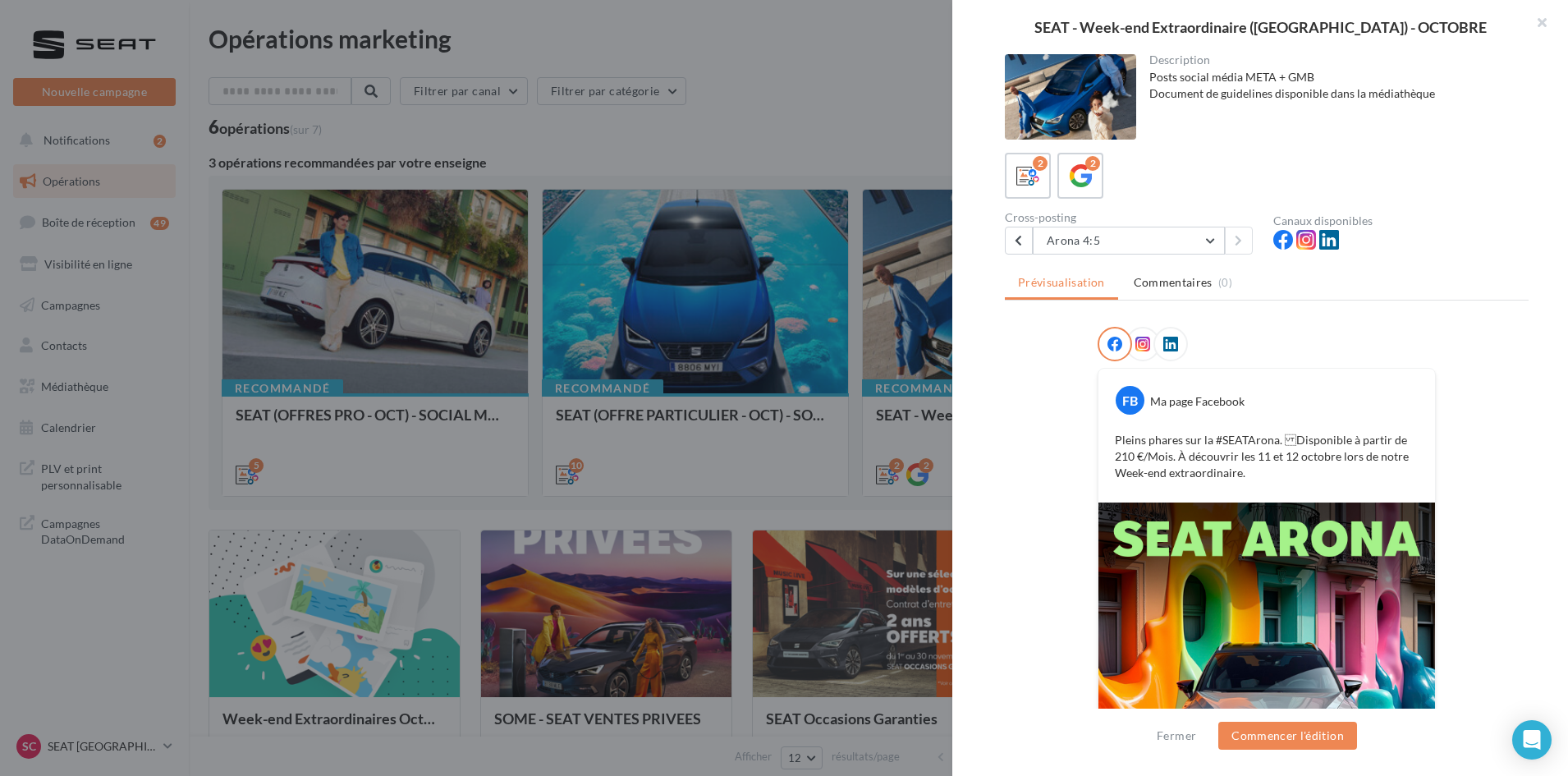
click at [791, 110] on div at bounding box center [784, 388] width 1568 height 776
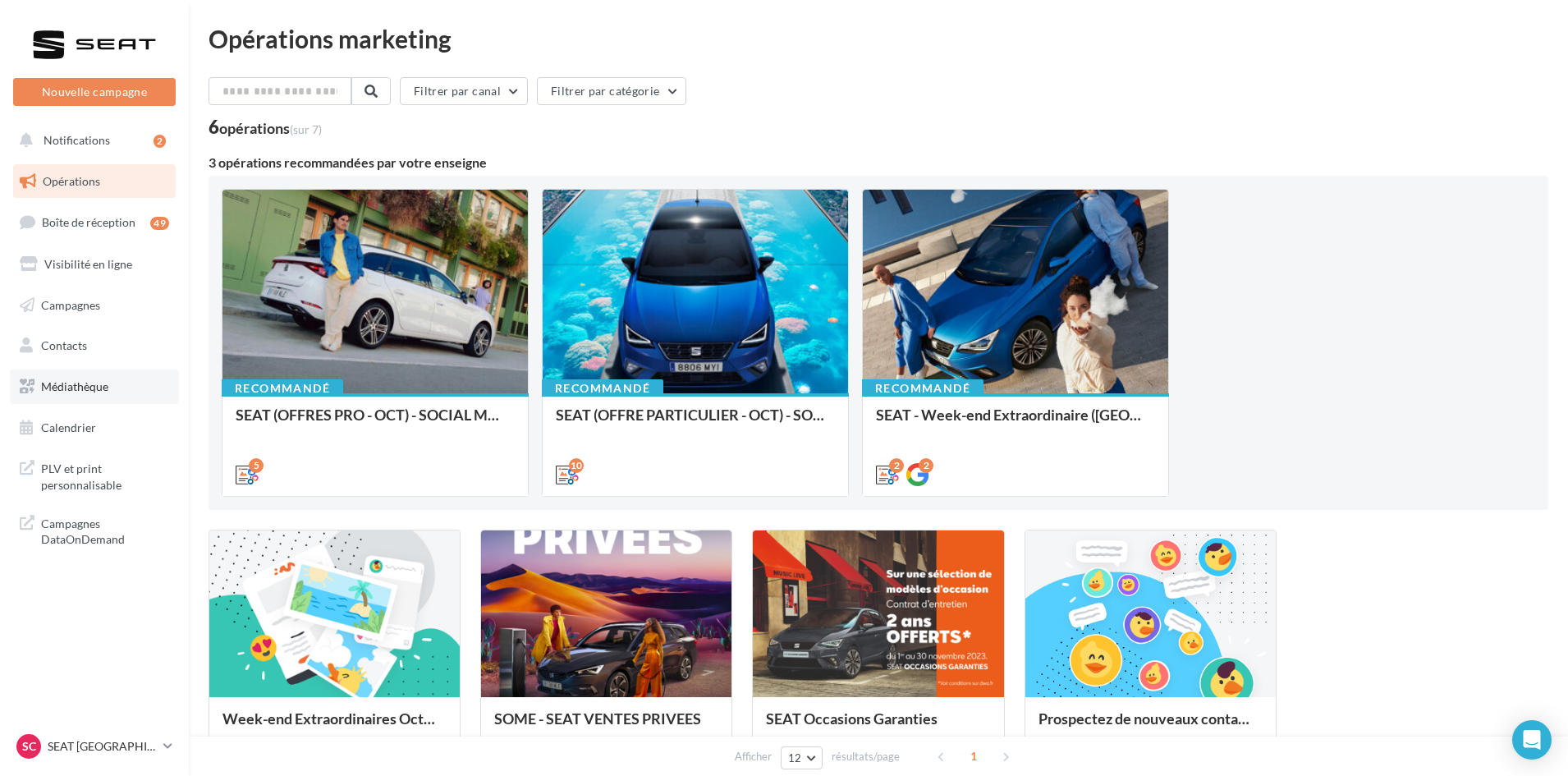
click at [81, 387] on span "Médiathèque" at bounding box center [74, 386] width 68 height 14
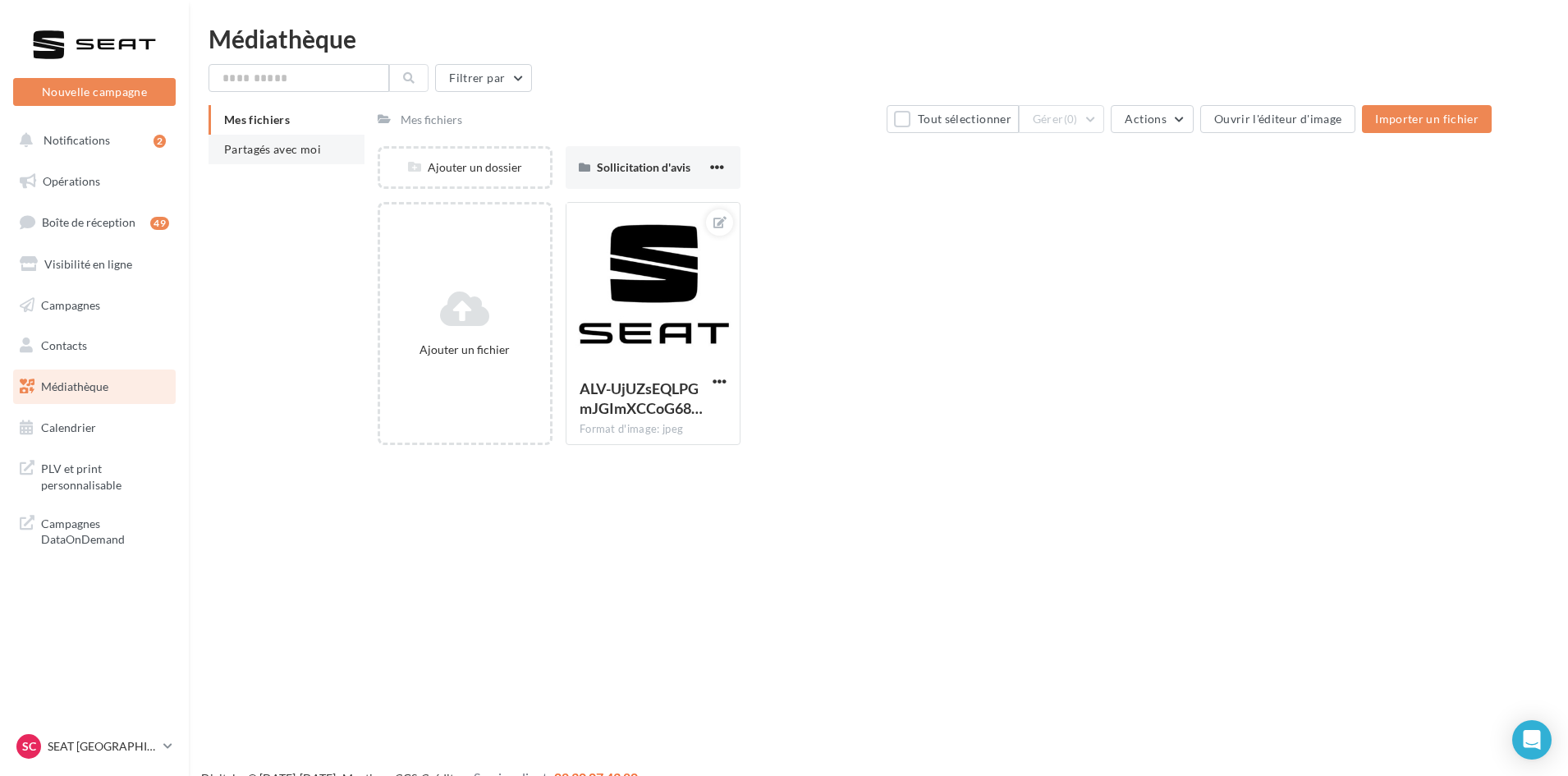
click at [256, 162] on li "Partagés avec moi" at bounding box center [286, 149] width 156 height 30
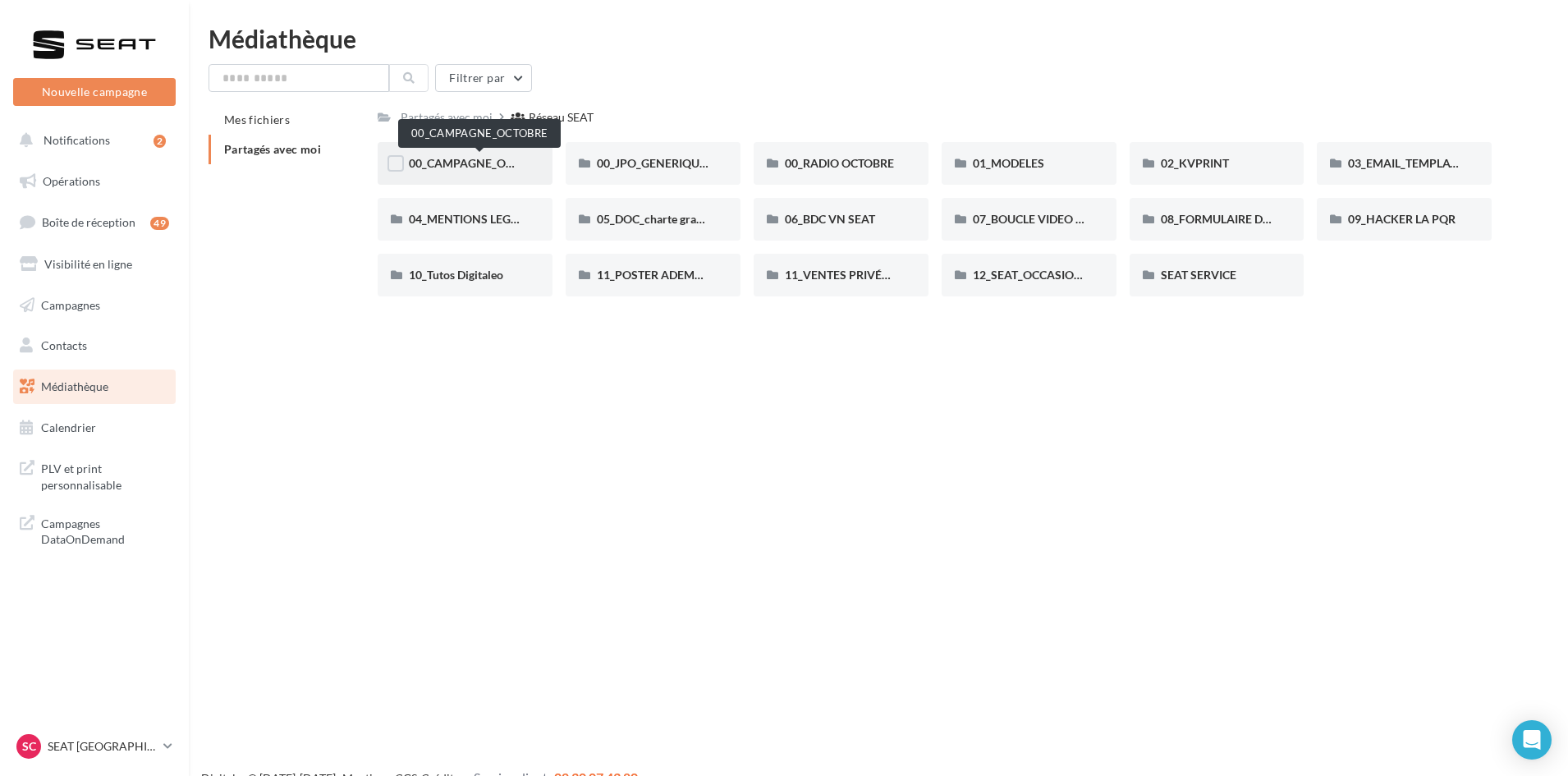
click at [472, 162] on span "00_CAMPAGNE_OCTOBRE" at bounding box center [479, 162] width 141 height 14
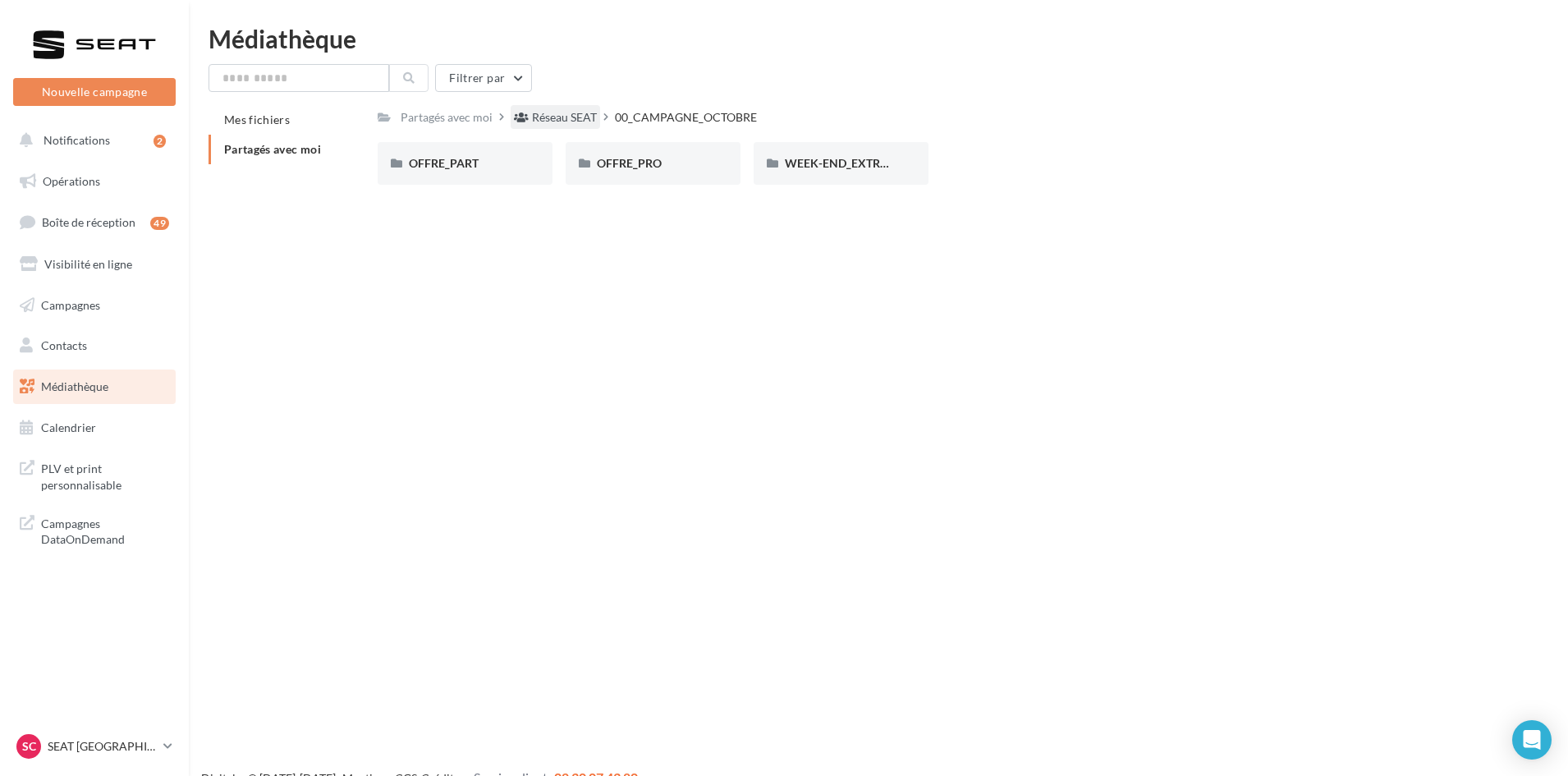
click at [587, 108] on div "Réseau SEAT" at bounding box center [555, 117] width 90 height 24
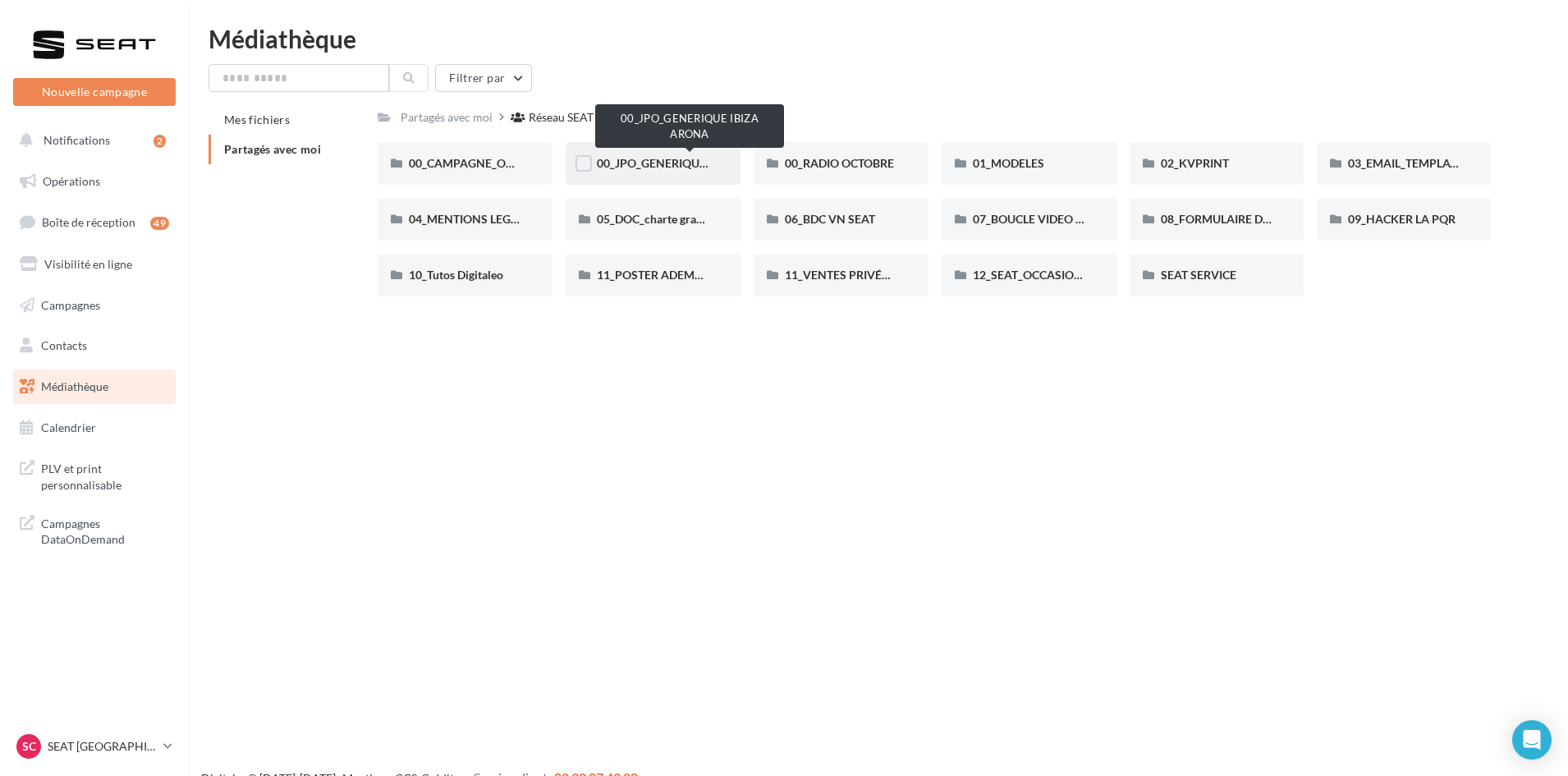
click at [661, 158] on span "00_JPO_GENERIQUE IBIZA ARONA" at bounding box center [689, 162] width 185 height 14
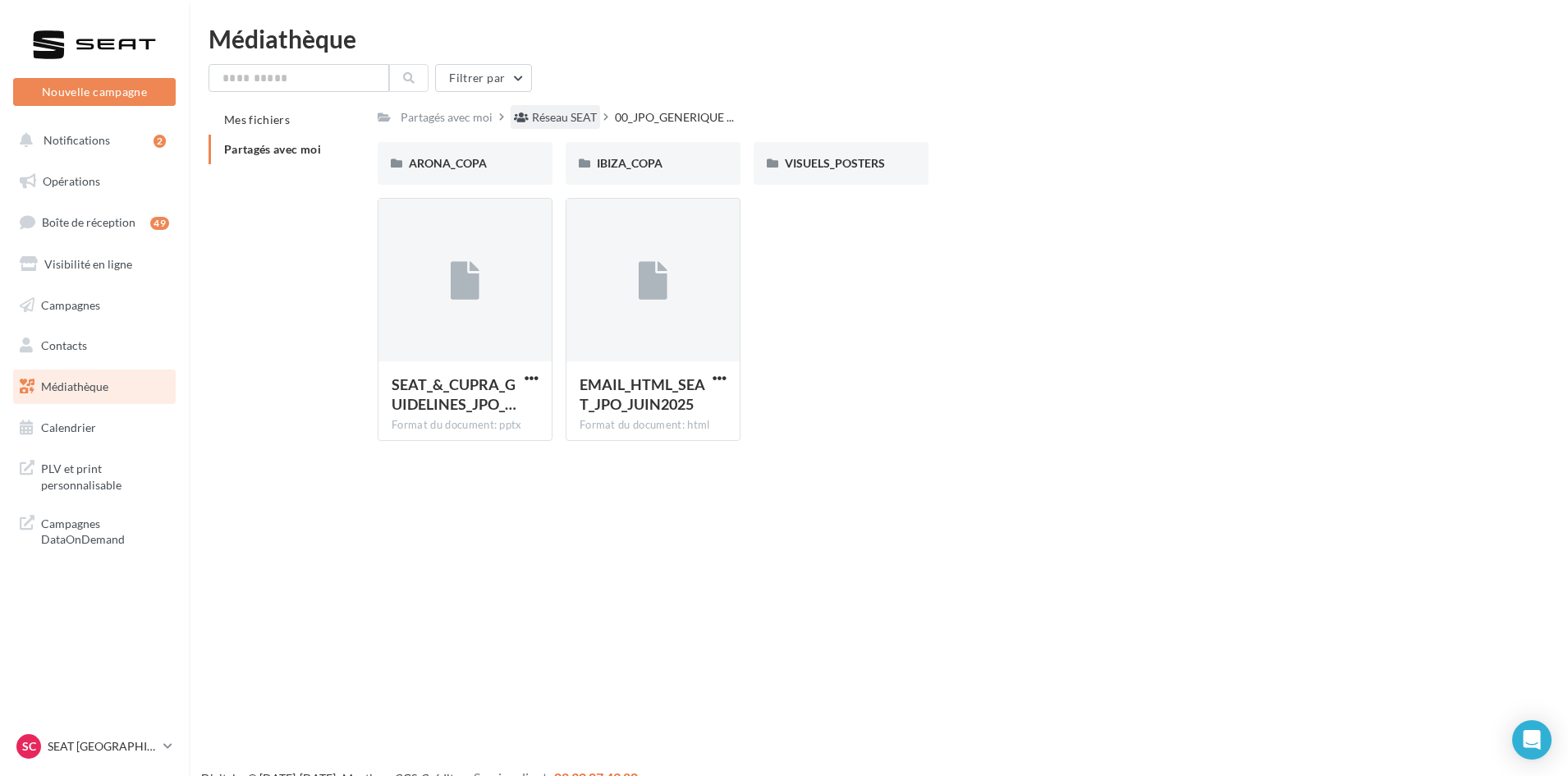
click at [577, 107] on div "Réseau SEAT" at bounding box center [555, 117] width 90 height 24
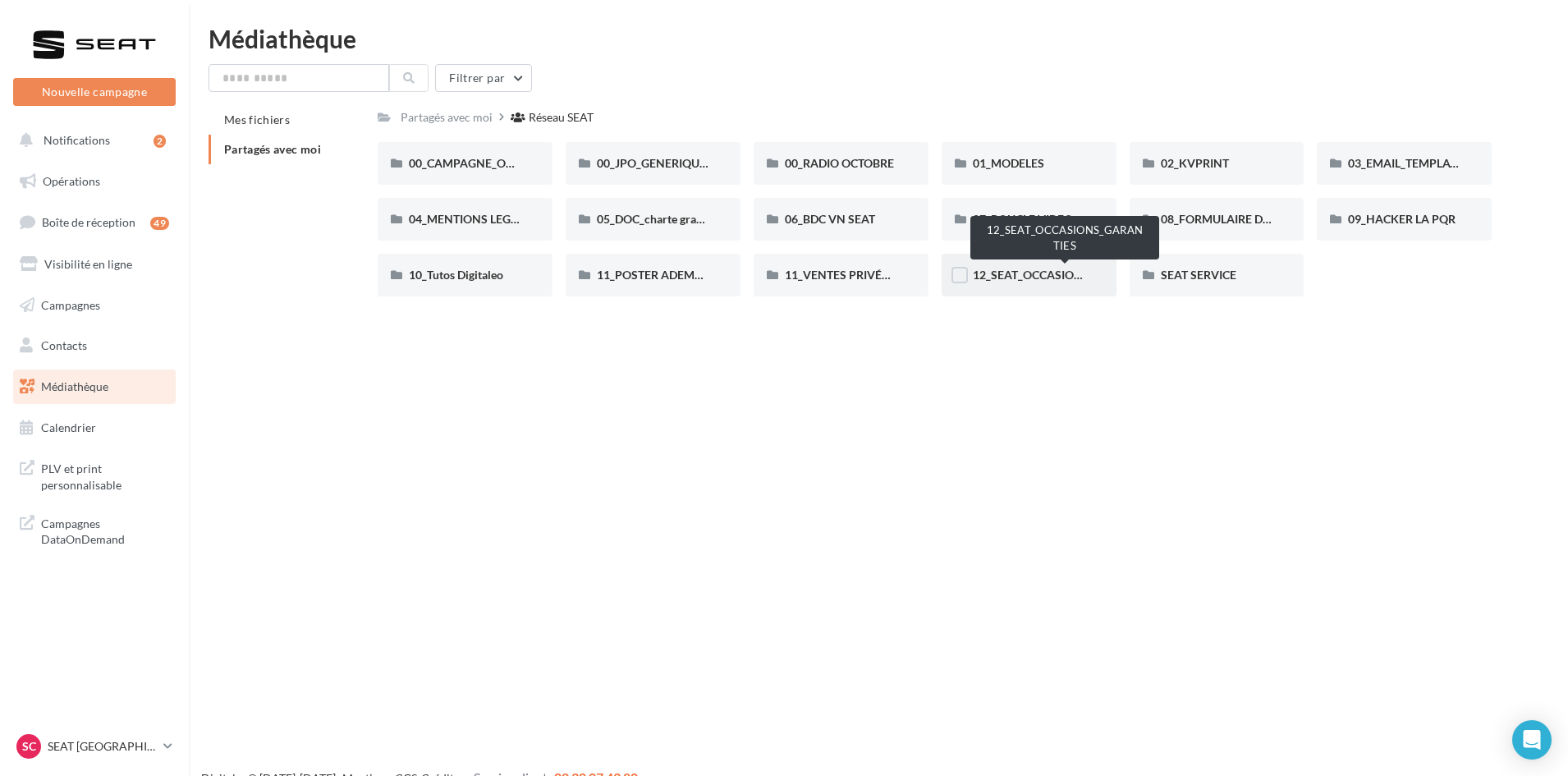
click at [1032, 277] on span "12_SEAT_OCCASIONS_GARANTIES" at bounding box center [1065, 274] width 185 height 14
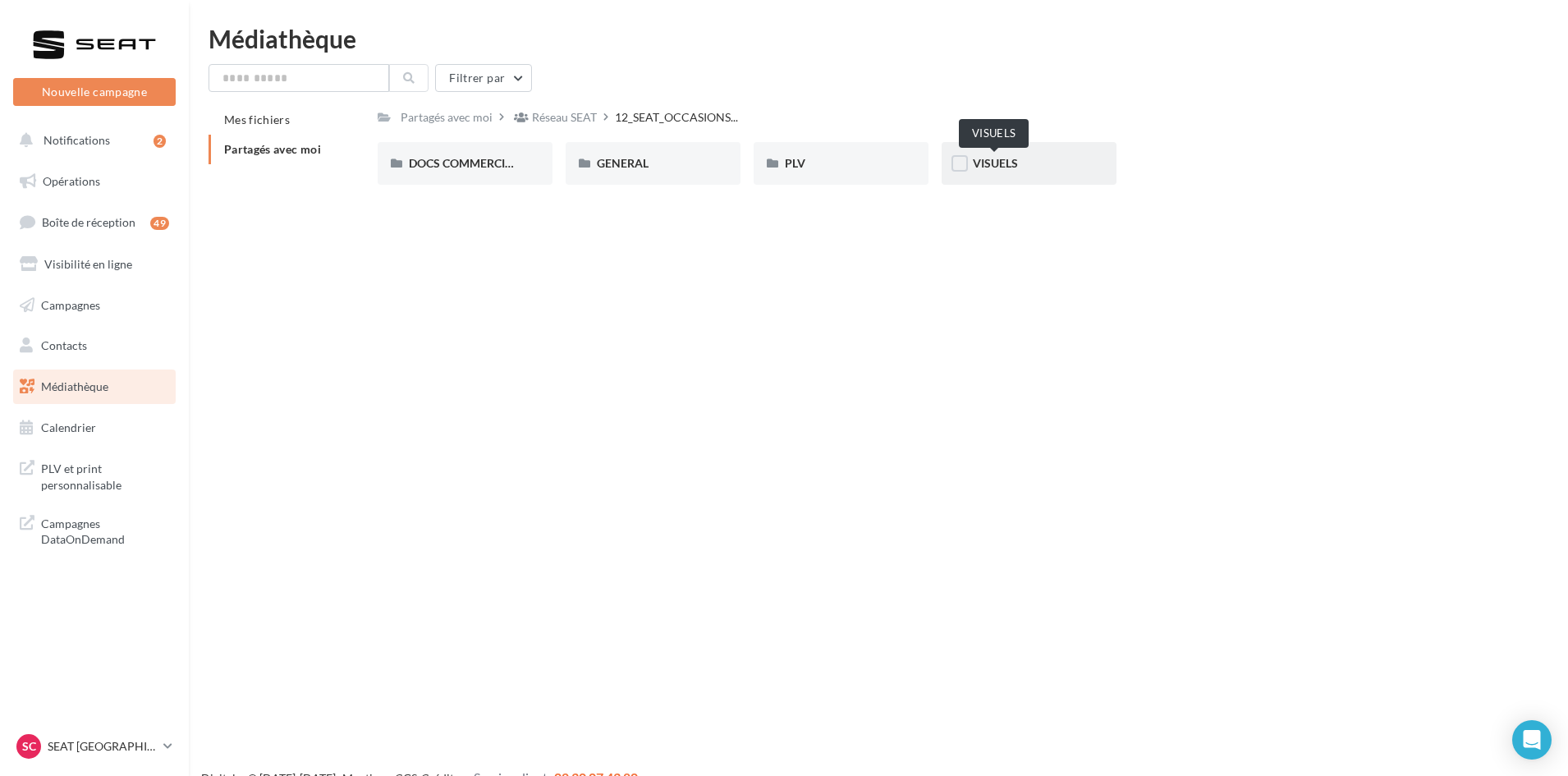
click at [987, 161] on span "VISUELS" at bounding box center [995, 162] width 45 height 14
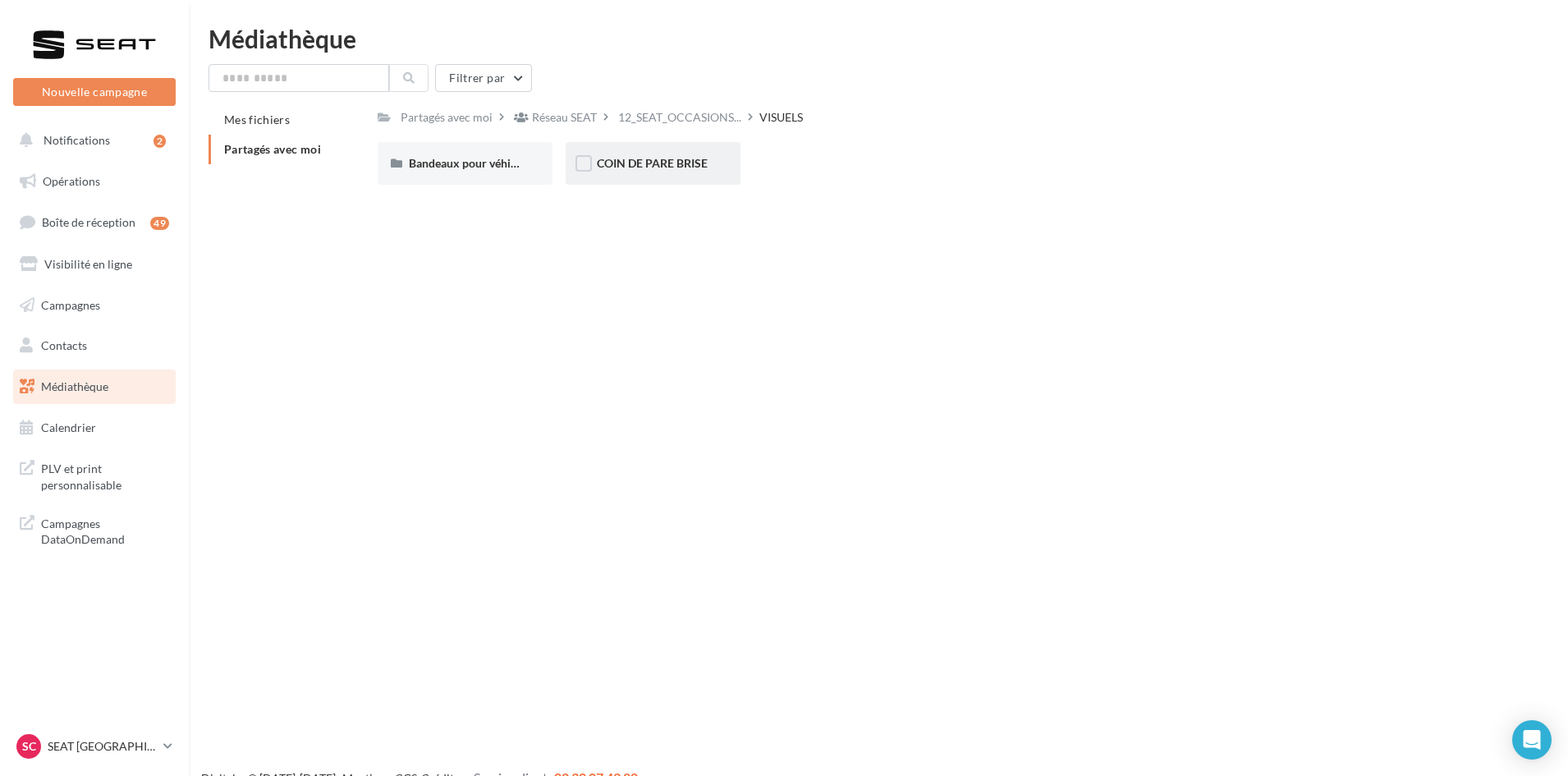
click at [639, 156] on div "COIN DE PARE BRISE" at bounding box center [652, 164] width 112 height 17
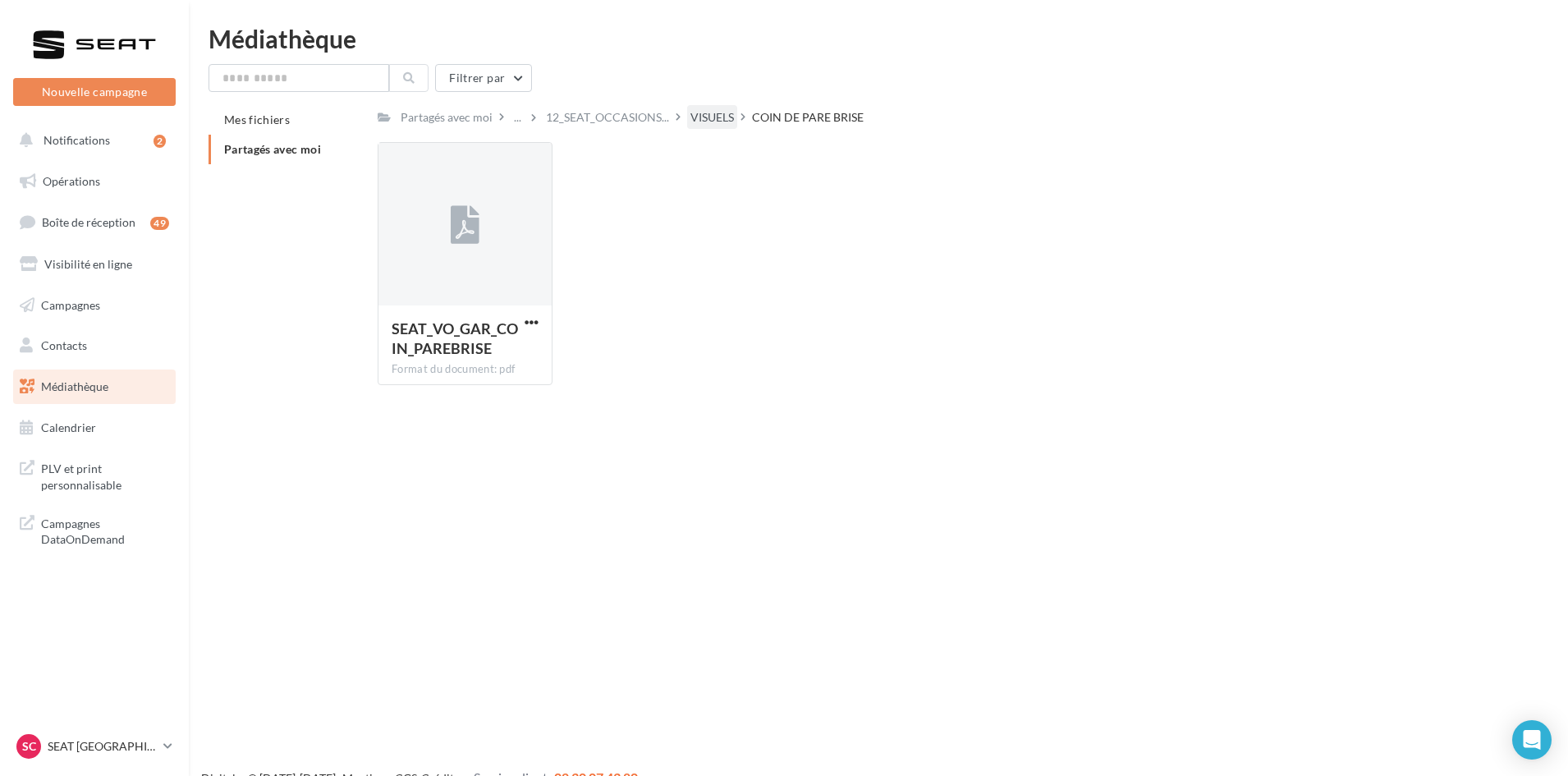
click at [707, 116] on div "VISUELS" at bounding box center [711, 118] width 44 height 17
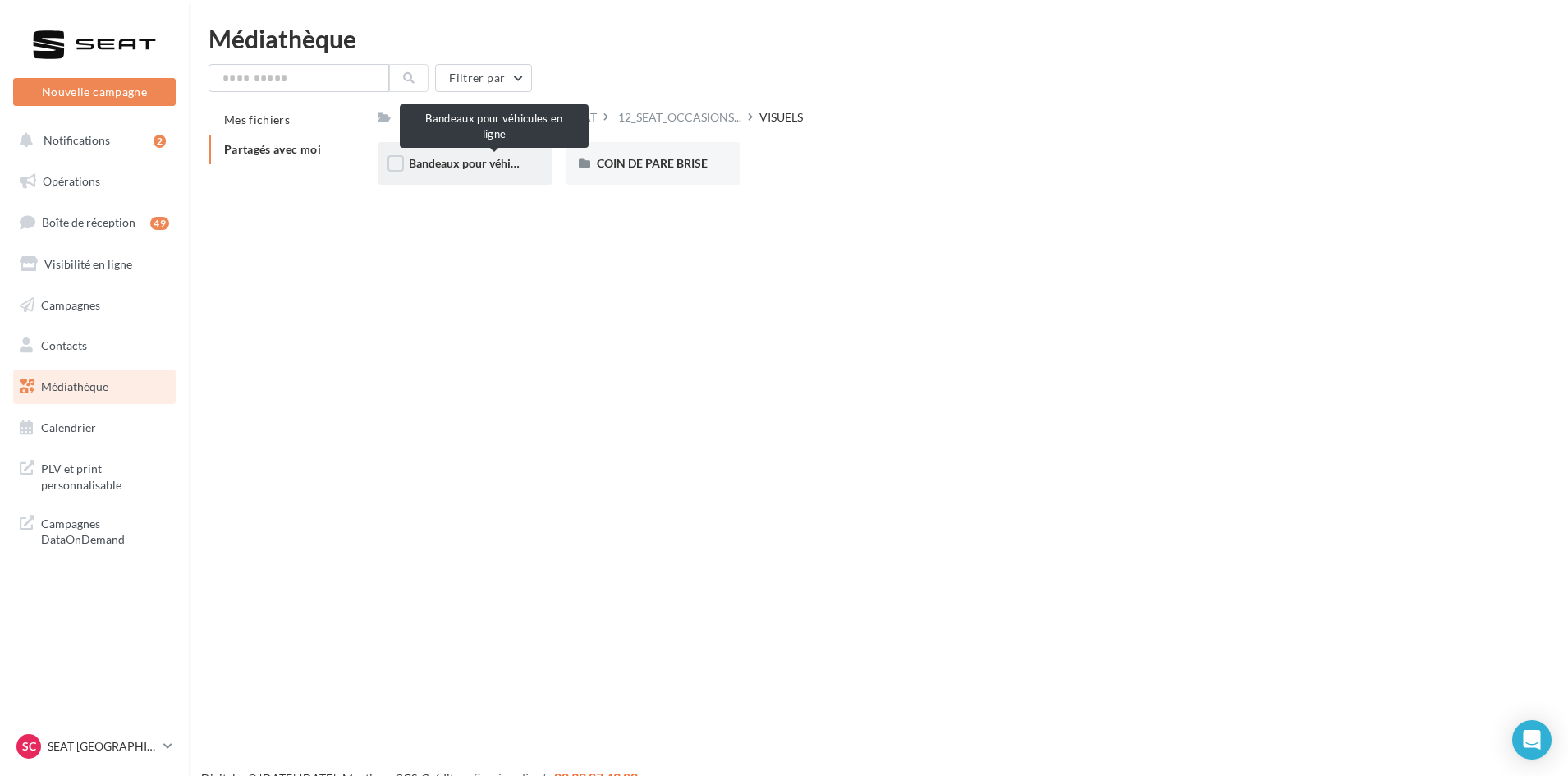
click at [471, 169] on span "Bandeaux pour véhicules en ligne" at bounding box center [493, 162] width 169 height 14
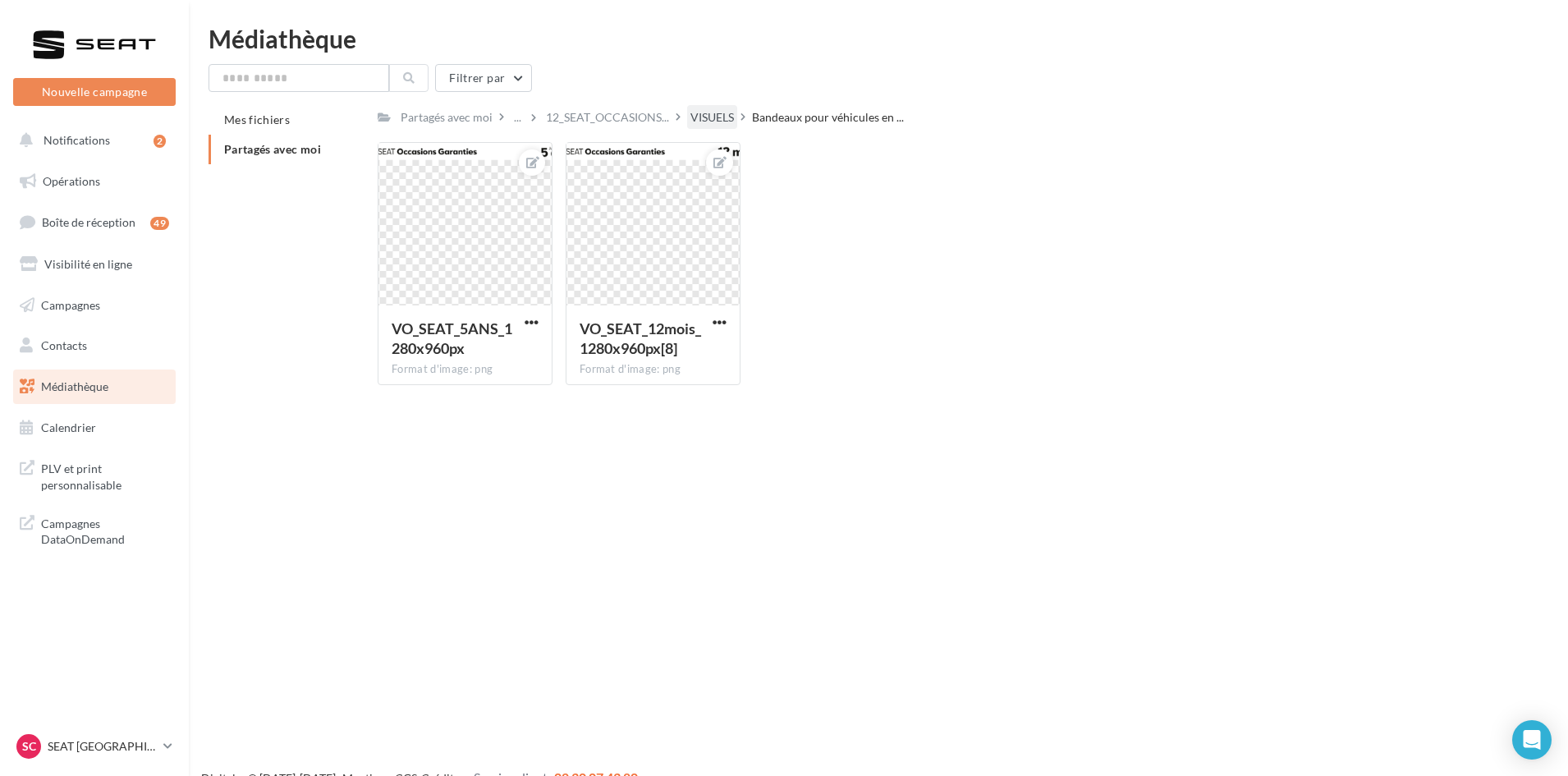
click at [691, 119] on div "VISUELS" at bounding box center [711, 118] width 44 height 17
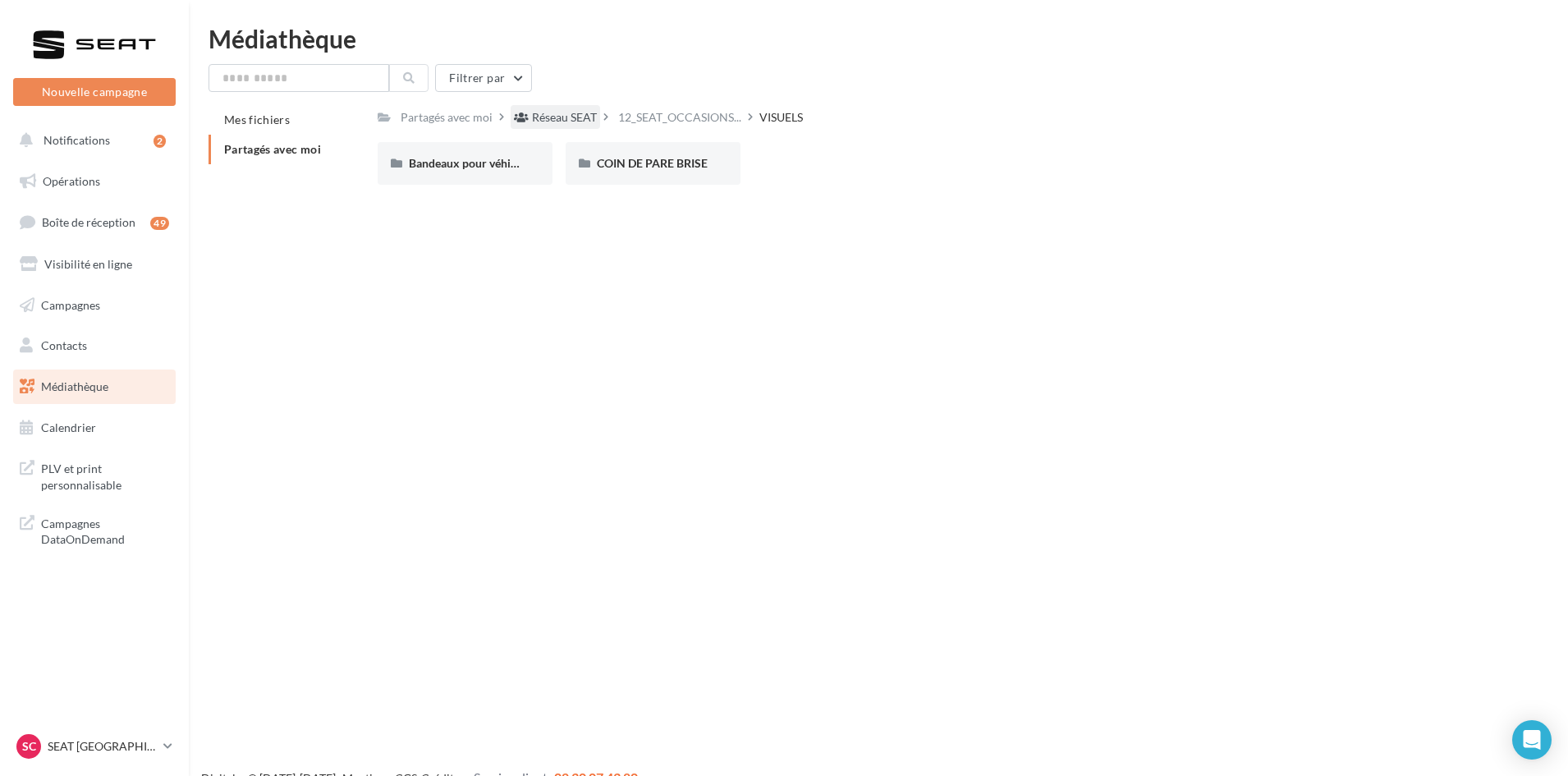
click at [563, 111] on div "Réseau SEAT" at bounding box center [564, 118] width 65 height 17
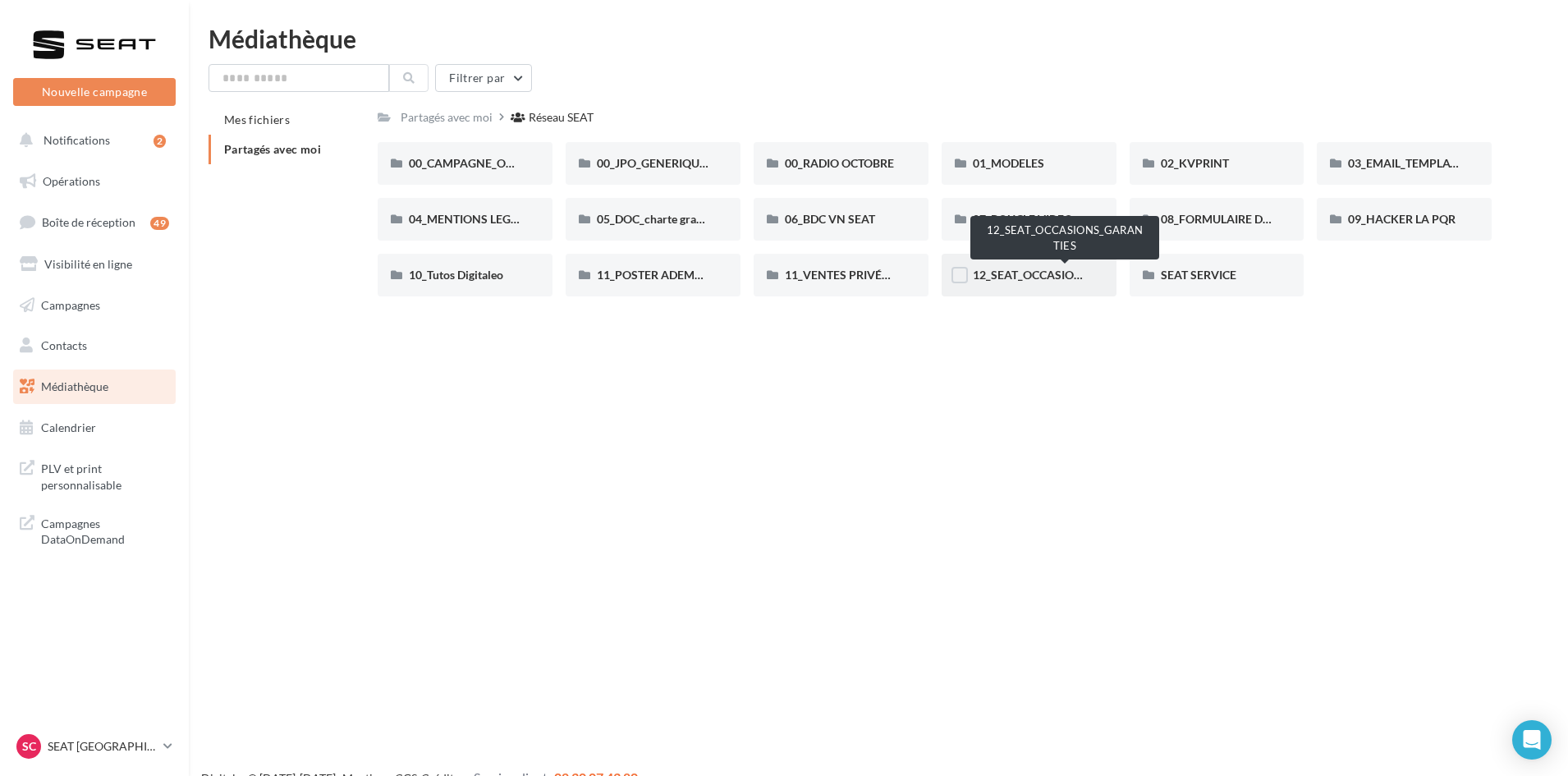
click at [1029, 263] on div "12_SEAT_OCCASIONS_GARANTIES" at bounding box center [1029, 275] width 175 height 43
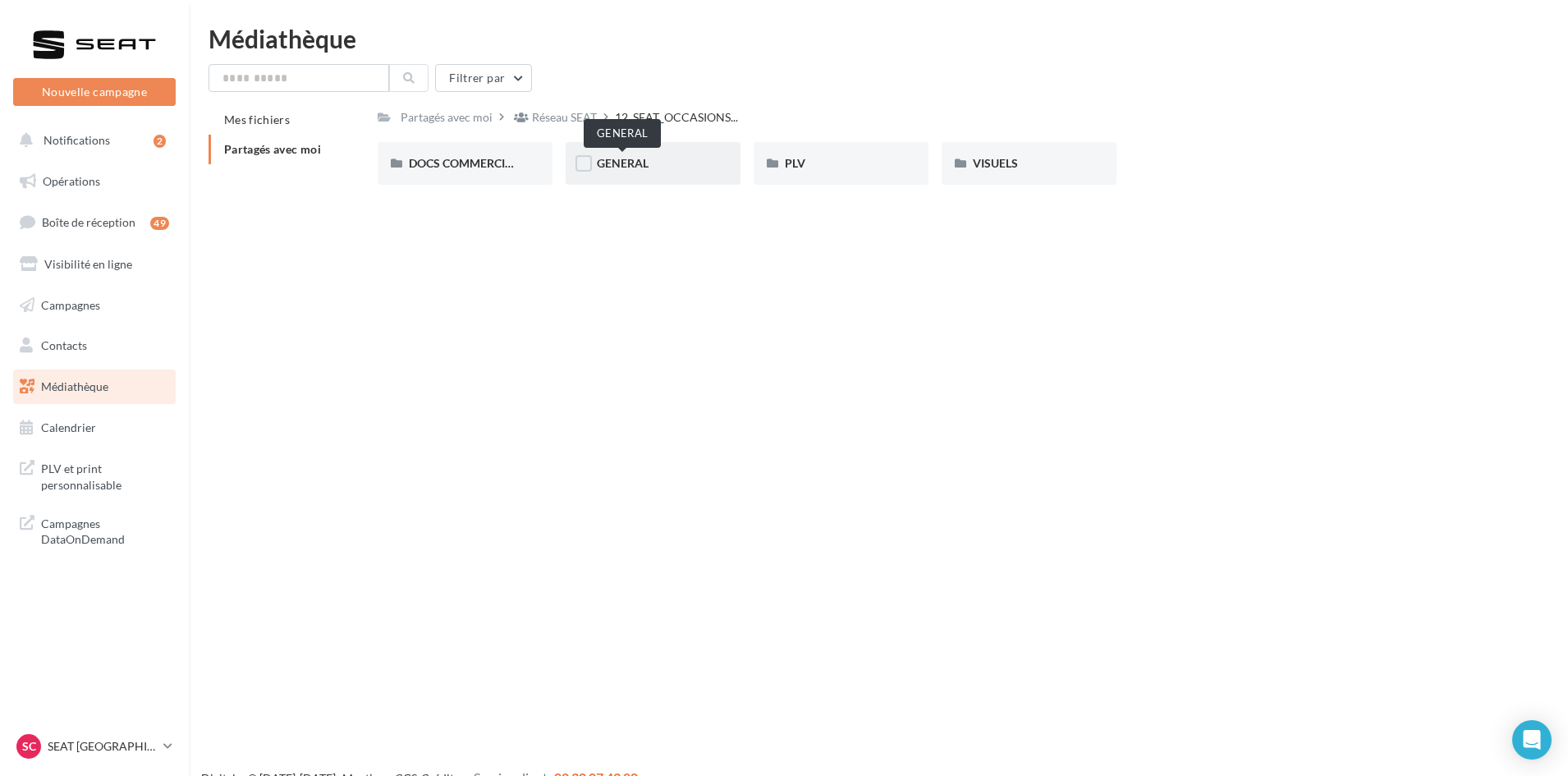
click at [631, 159] on span "GENERAL" at bounding box center [622, 162] width 52 height 14
click at [447, 154] on div "Charte VO" at bounding box center [465, 163] width 175 height 43
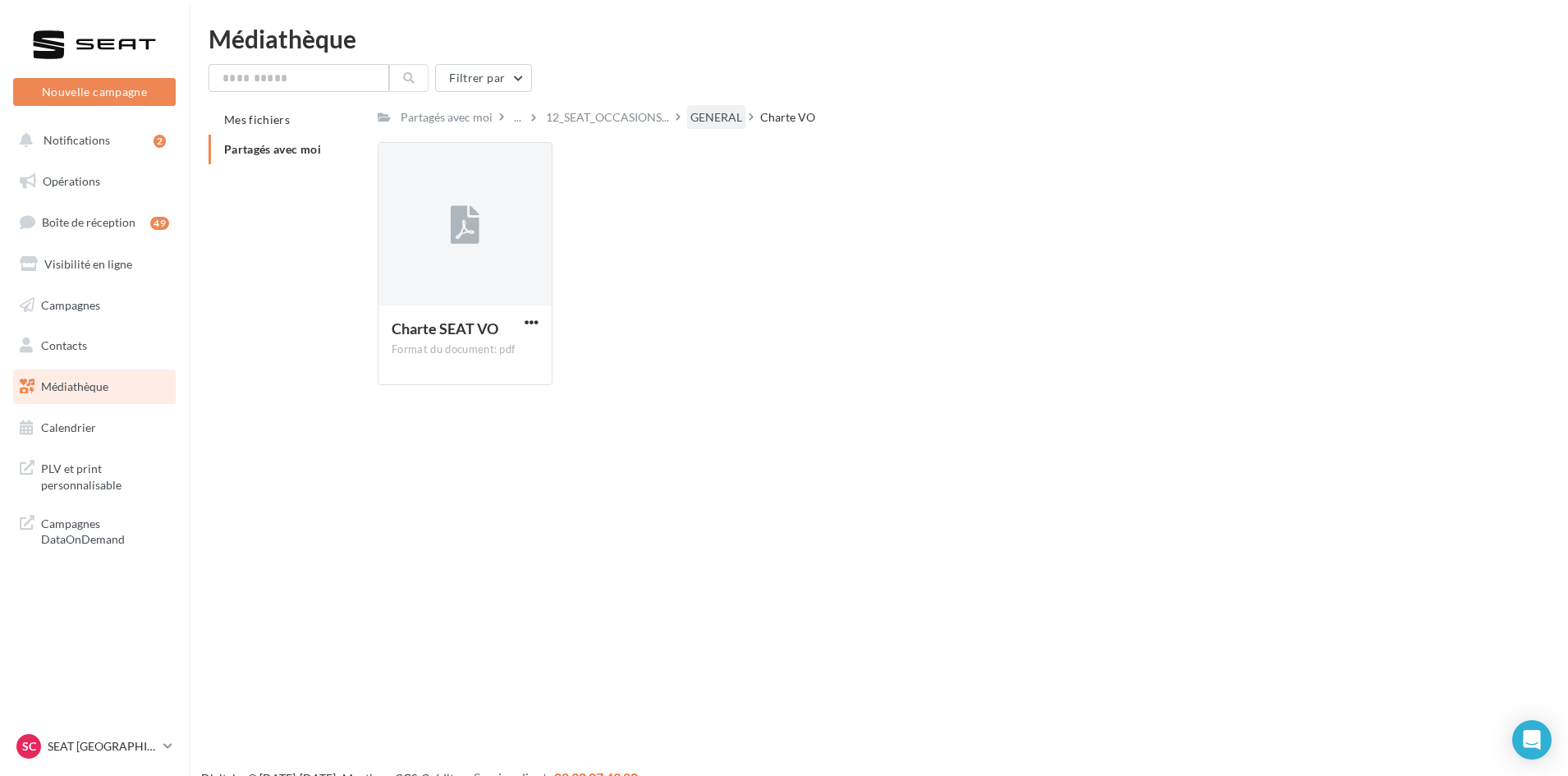
click at [719, 110] on div "GENERAL" at bounding box center [716, 118] width 52 height 17
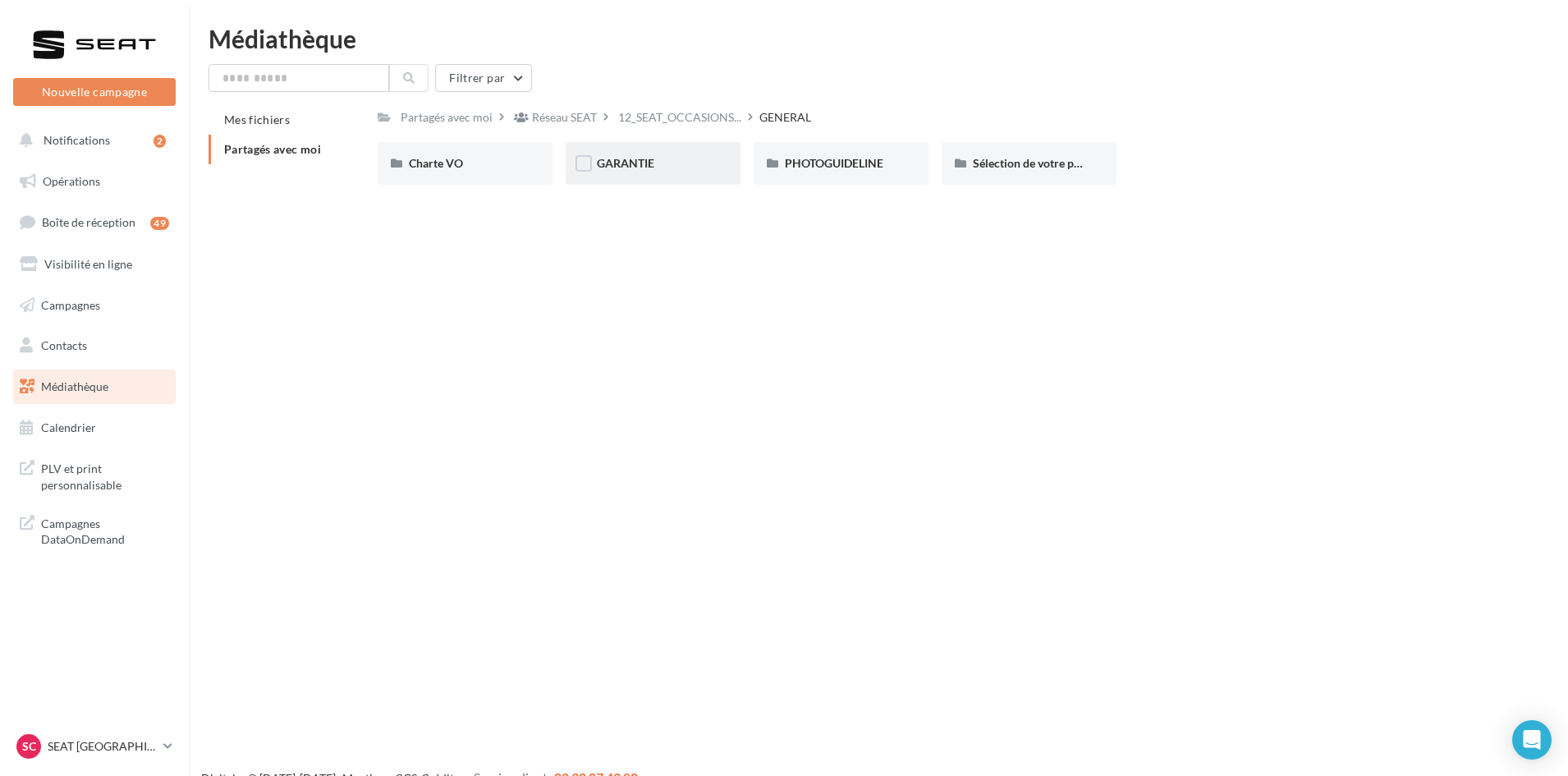
click at [631, 147] on div "GARANTIE" at bounding box center [653, 163] width 175 height 43
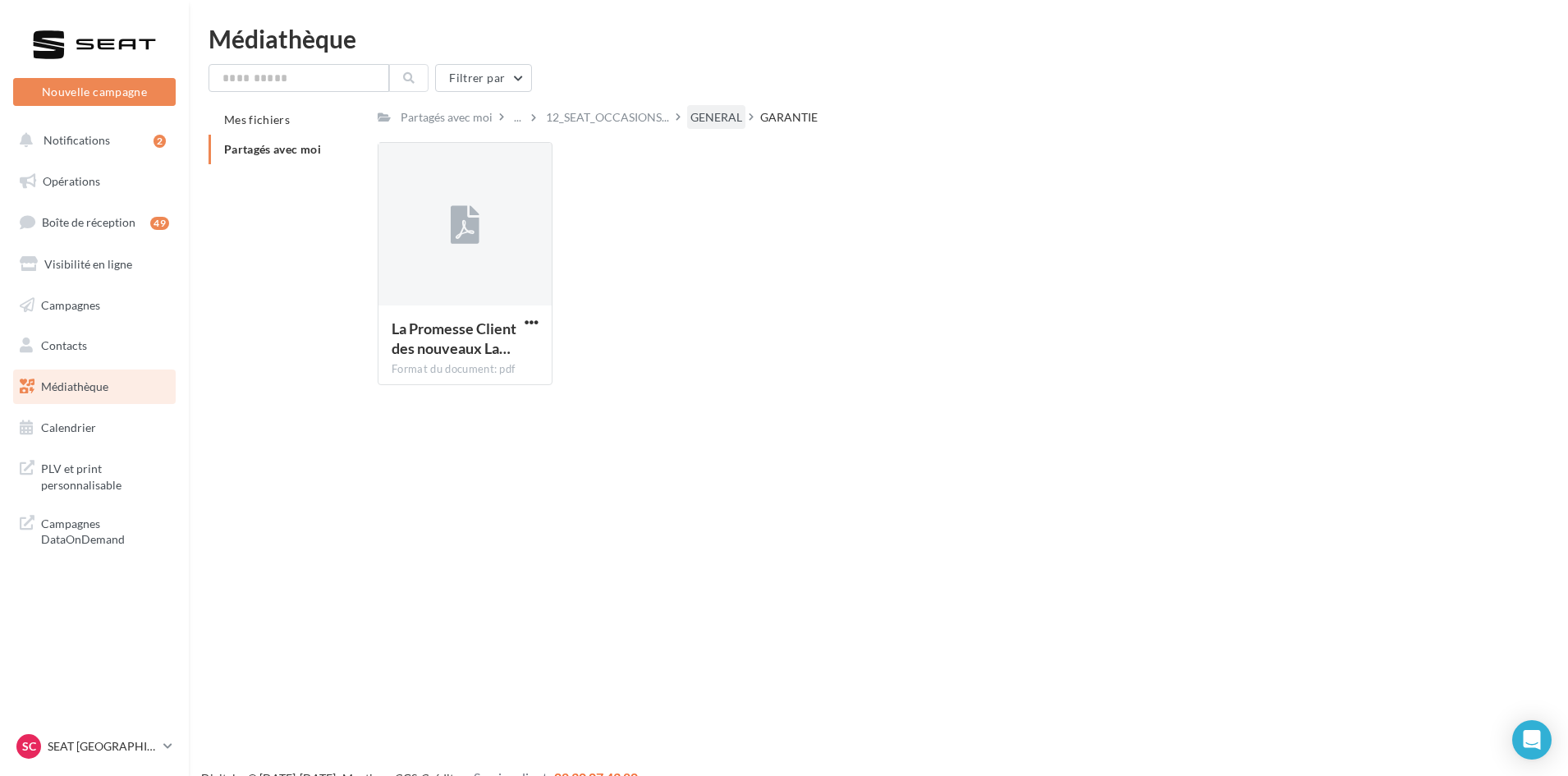
click at [722, 117] on div "GENERAL" at bounding box center [716, 118] width 52 height 17
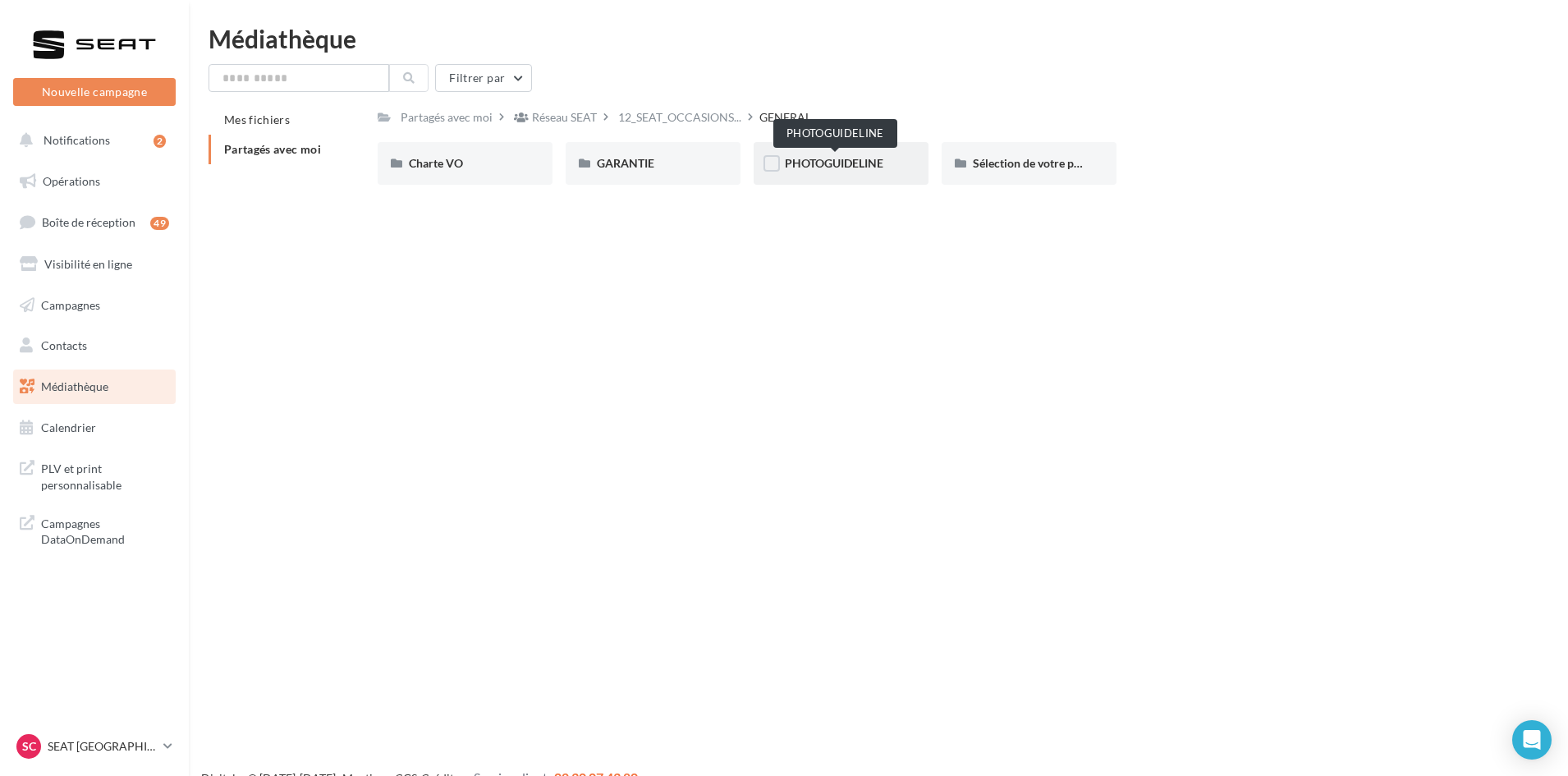
click at [828, 166] on span "PHOTOGUIDELINE" at bounding box center [834, 162] width 98 height 14
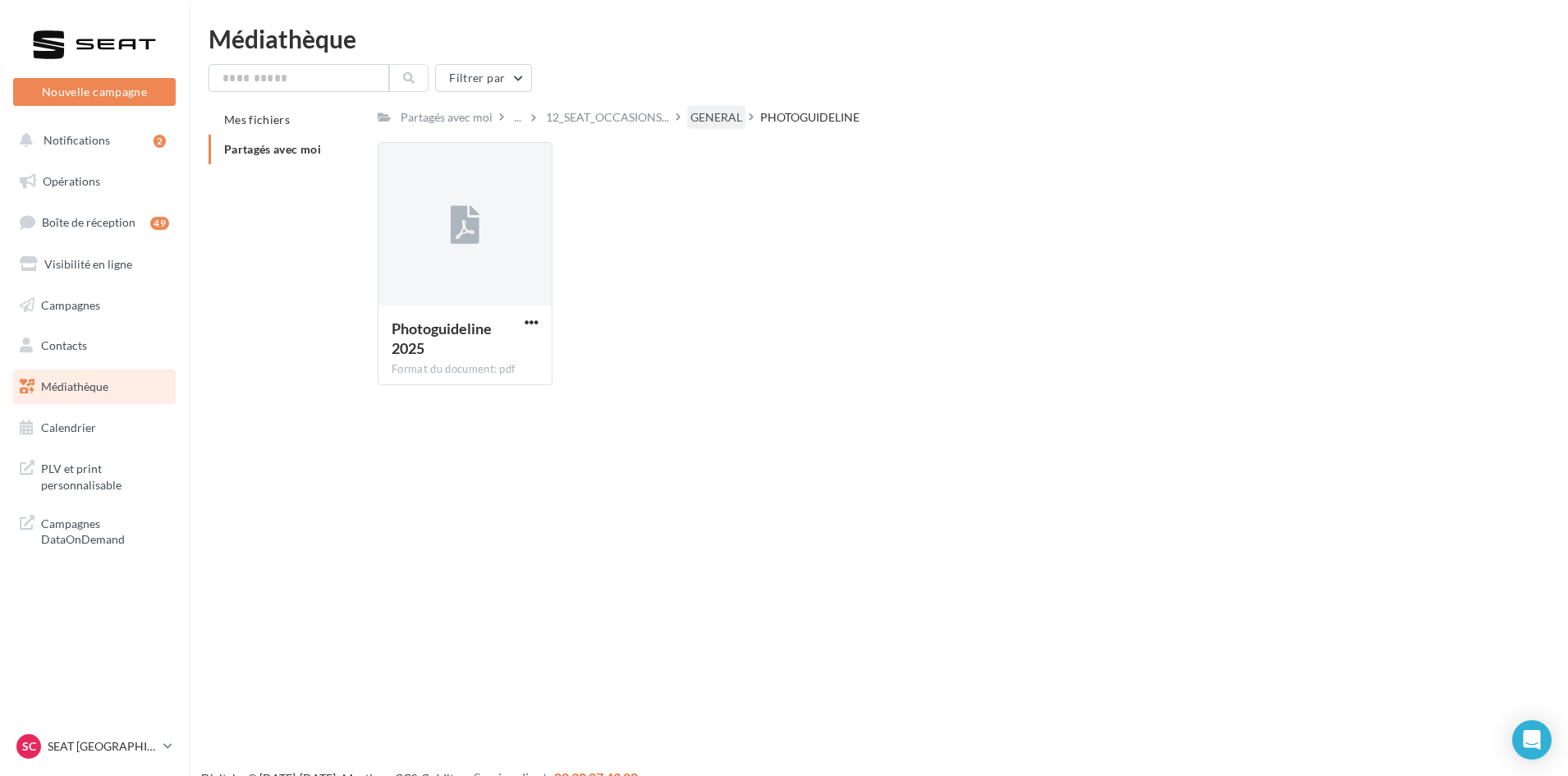
click at [703, 114] on div "GENERAL" at bounding box center [716, 118] width 52 height 17
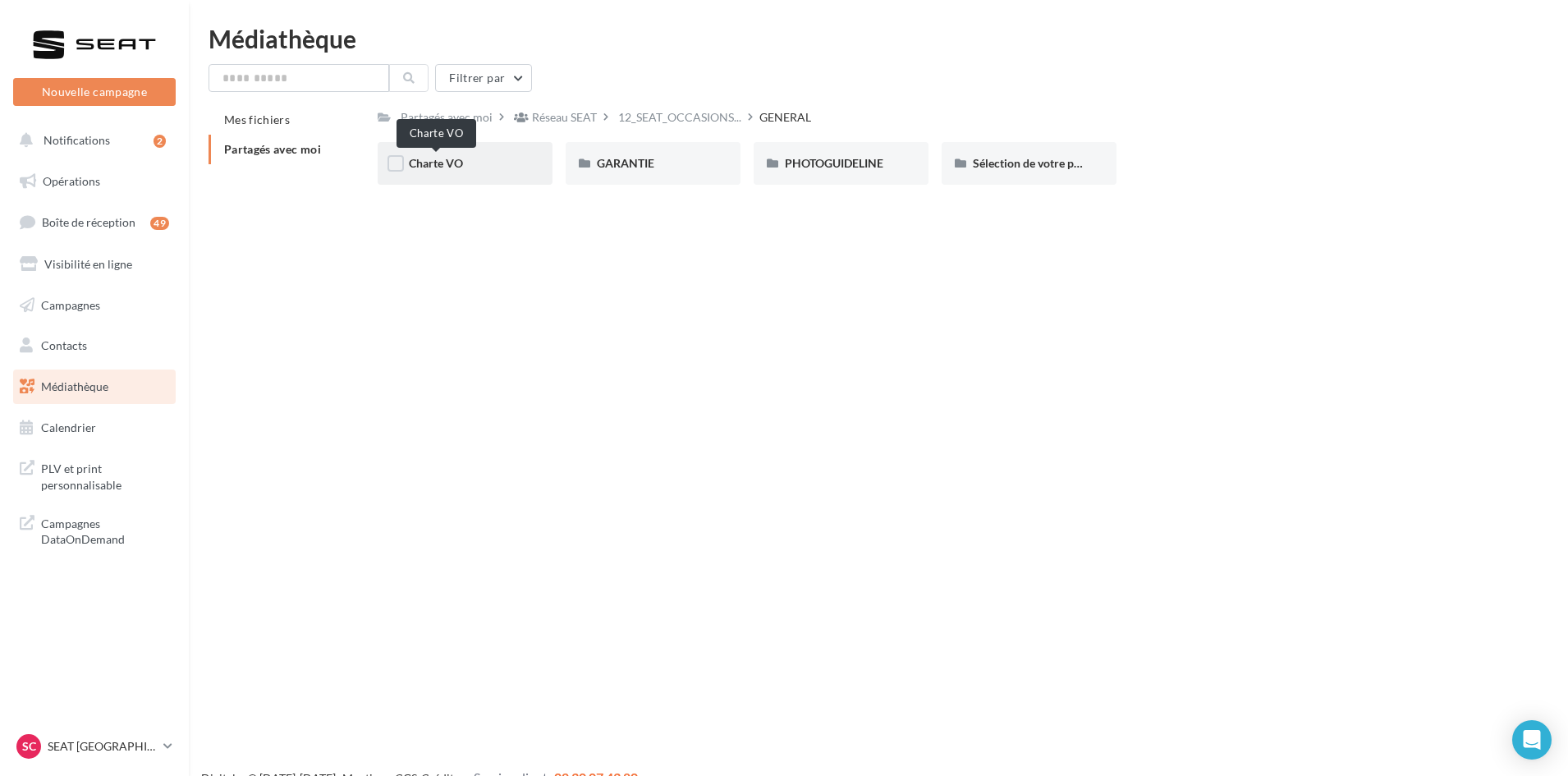
click at [430, 159] on span "Charte VO" at bounding box center [435, 162] width 55 height 14
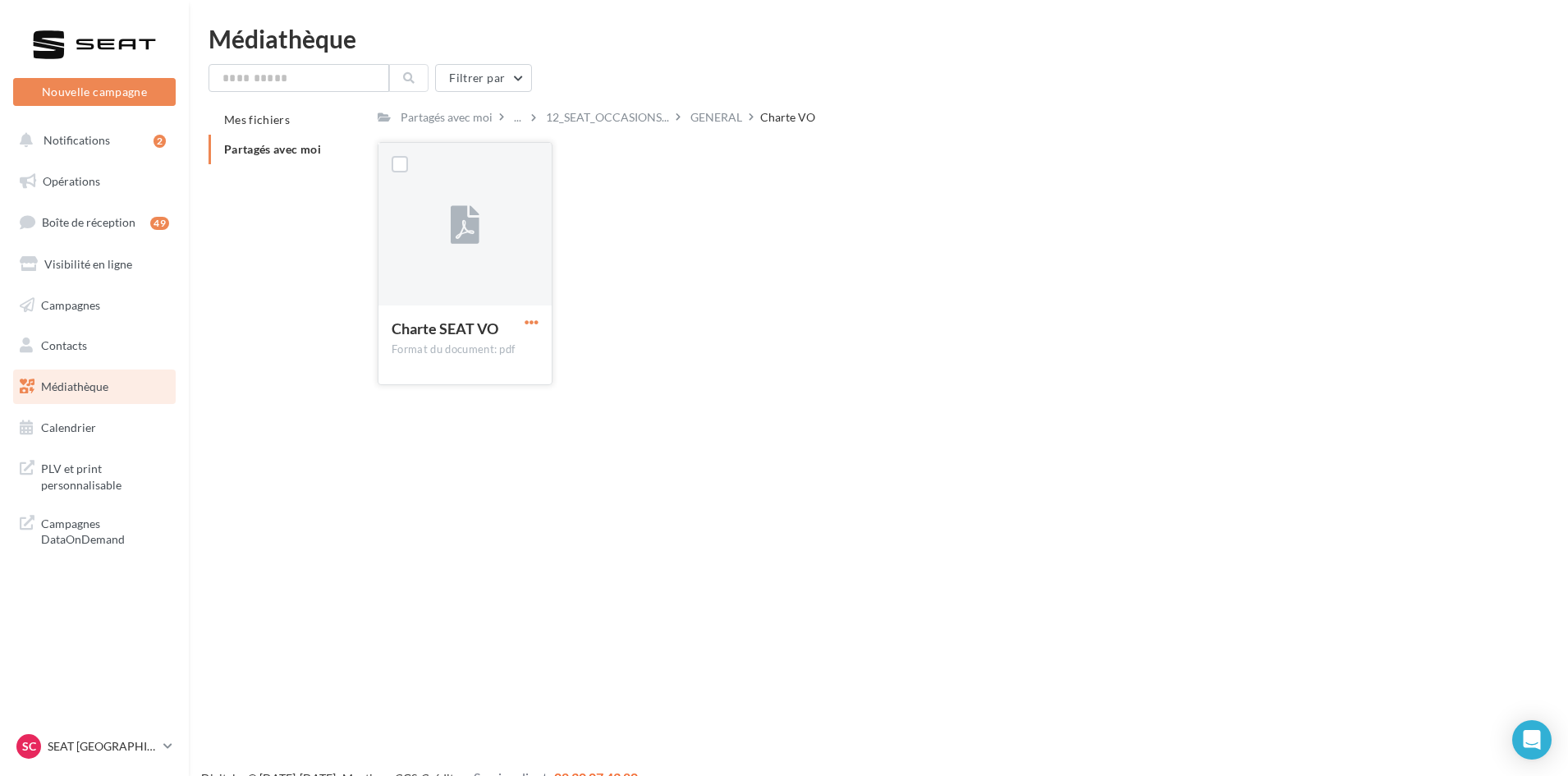
click at [530, 325] on span "button" at bounding box center [531, 321] width 14 height 14
click at [504, 344] on button "Télécharger" at bounding box center [459, 355] width 164 height 43
click at [702, 112] on div "GENERAL" at bounding box center [716, 118] width 52 height 17
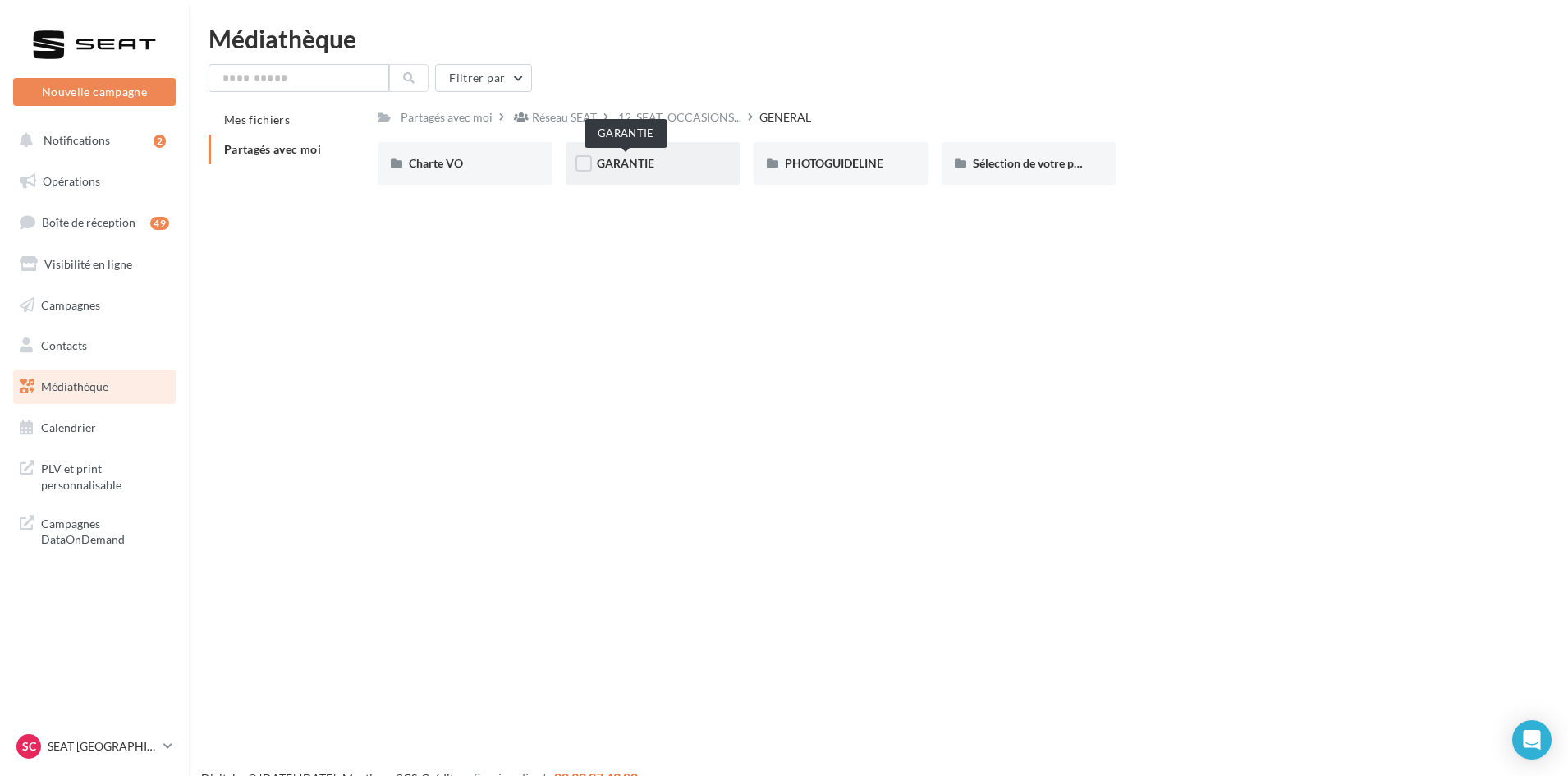
click at [615, 163] on span "GARANTIE" at bounding box center [625, 162] width 57 height 14
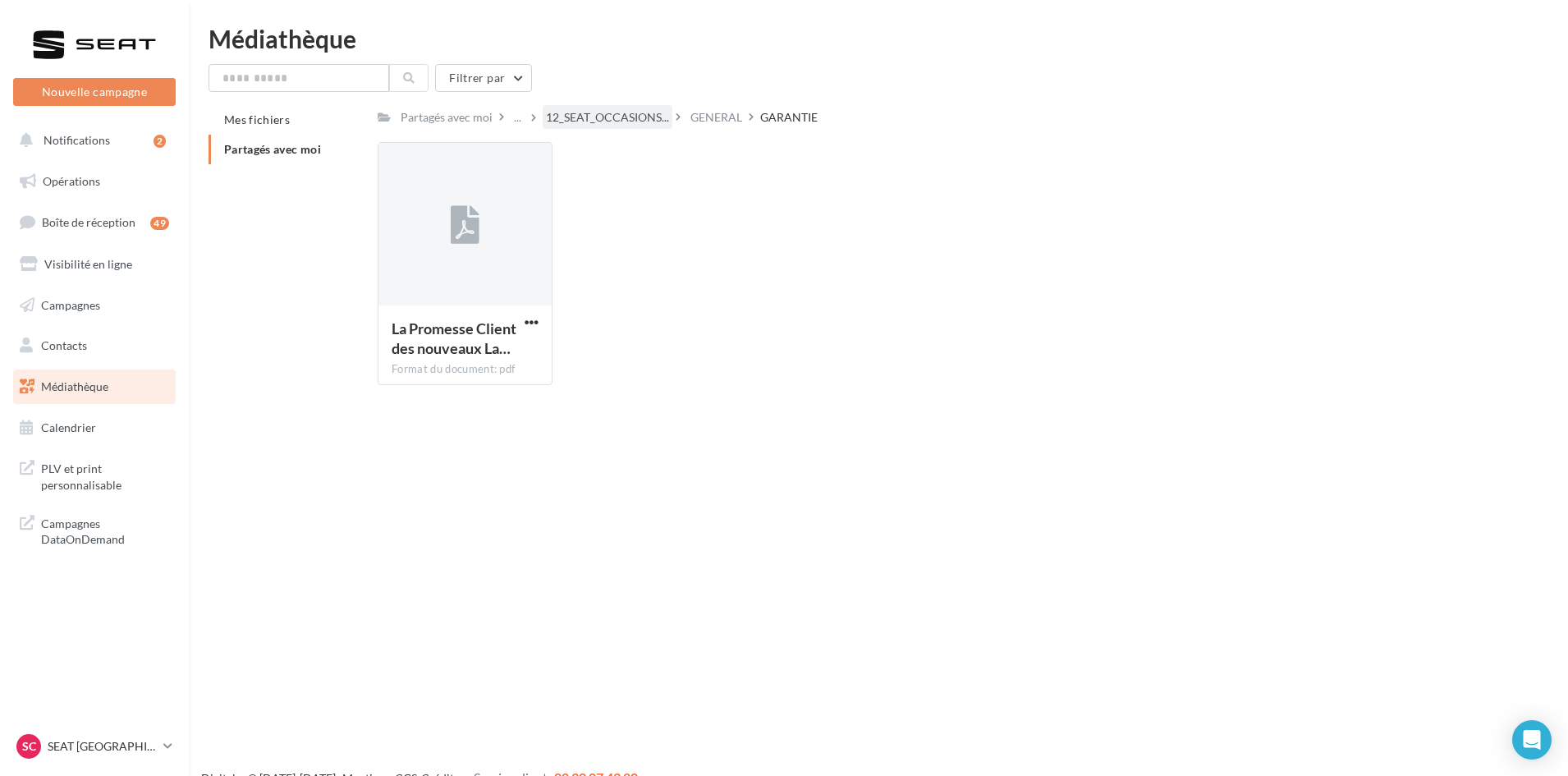
click at [586, 117] on span "12_SEAT_OCCASIONS..." at bounding box center [607, 118] width 123 height 17
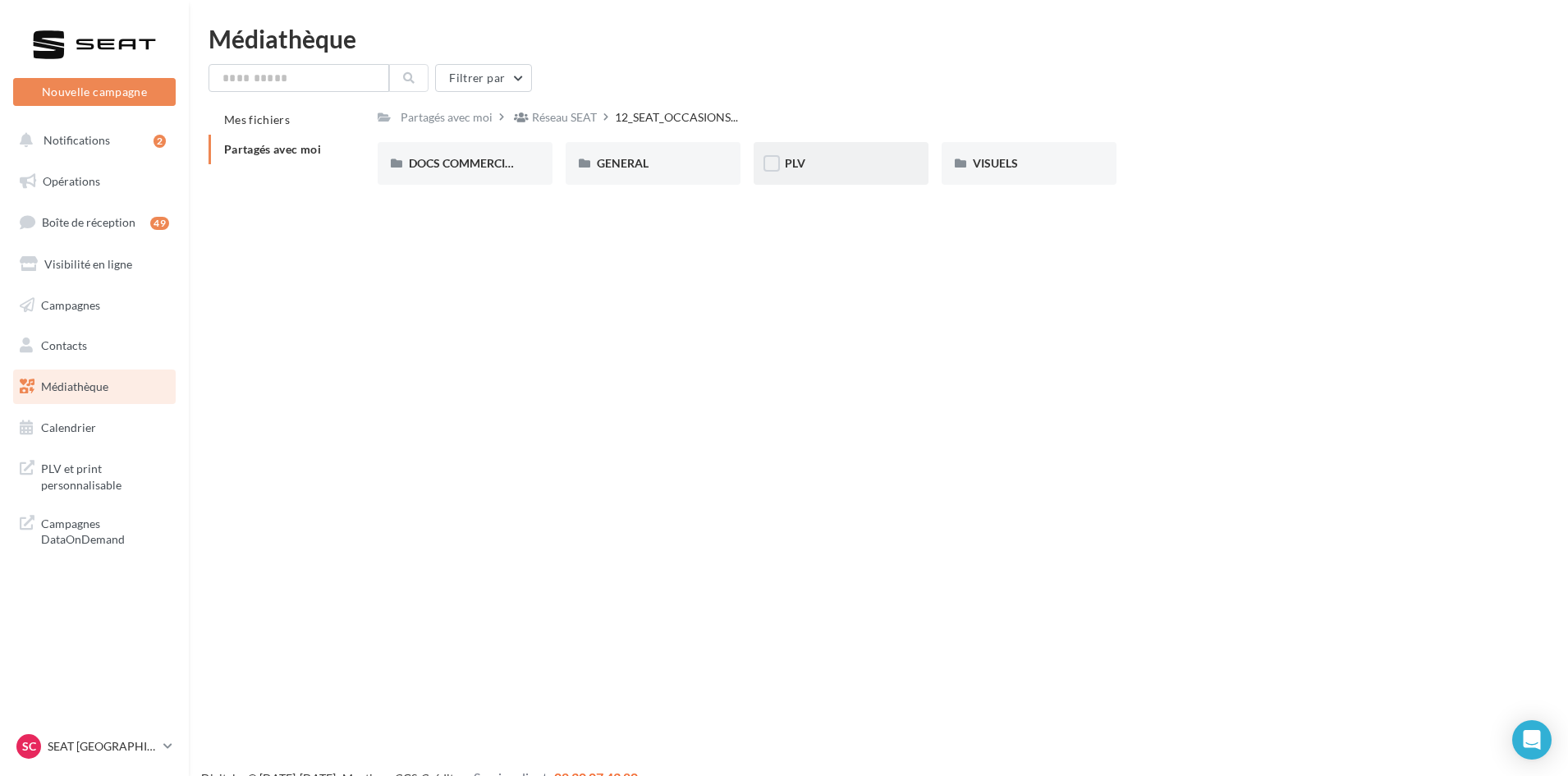
click at [805, 152] on div "PLV" at bounding box center [841, 163] width 175 height 43
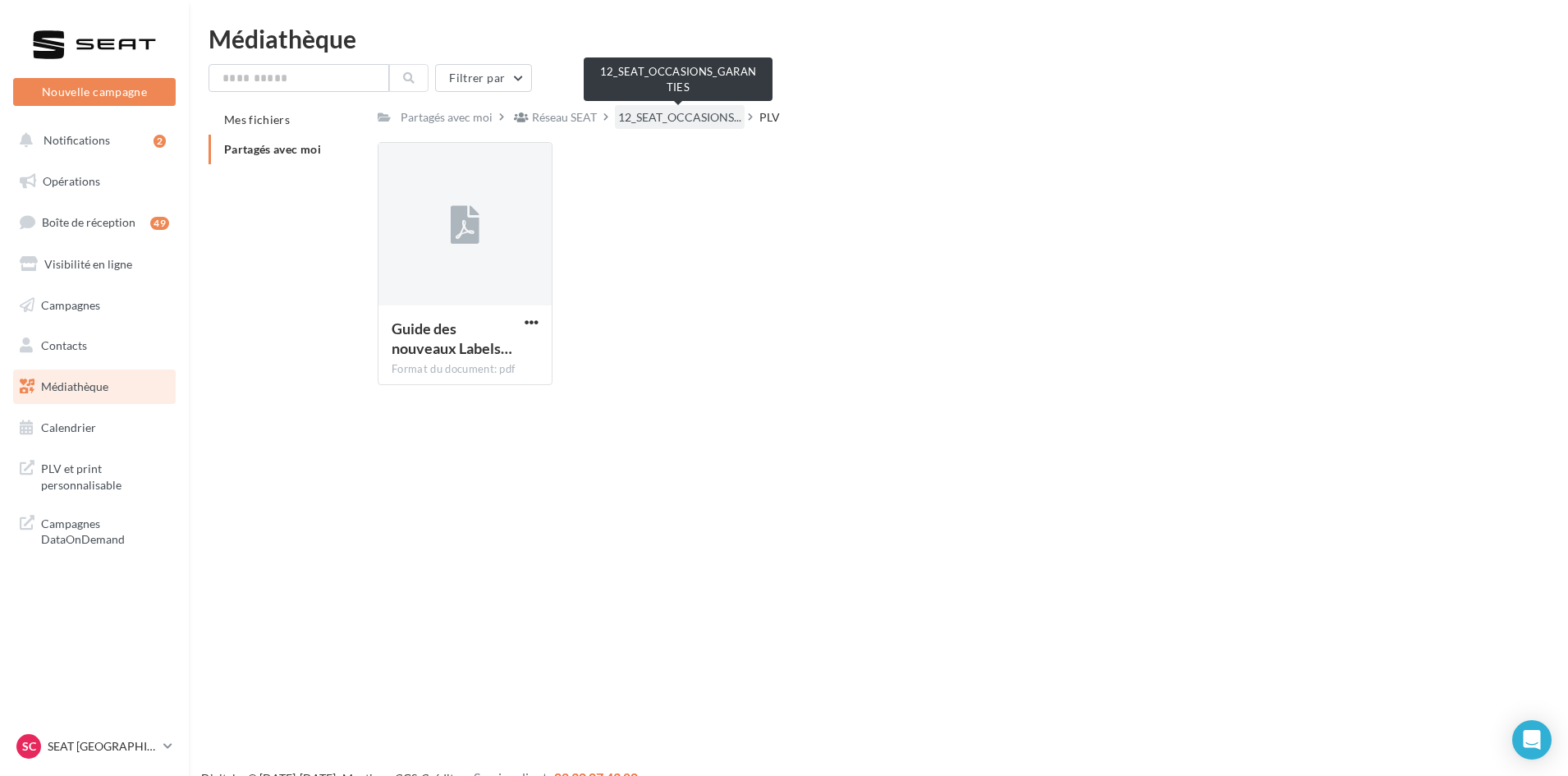
click at [654, 111] on span "12_SEAT_OCCASIONS..." at bounding box center [679, 118] width 123 height 17
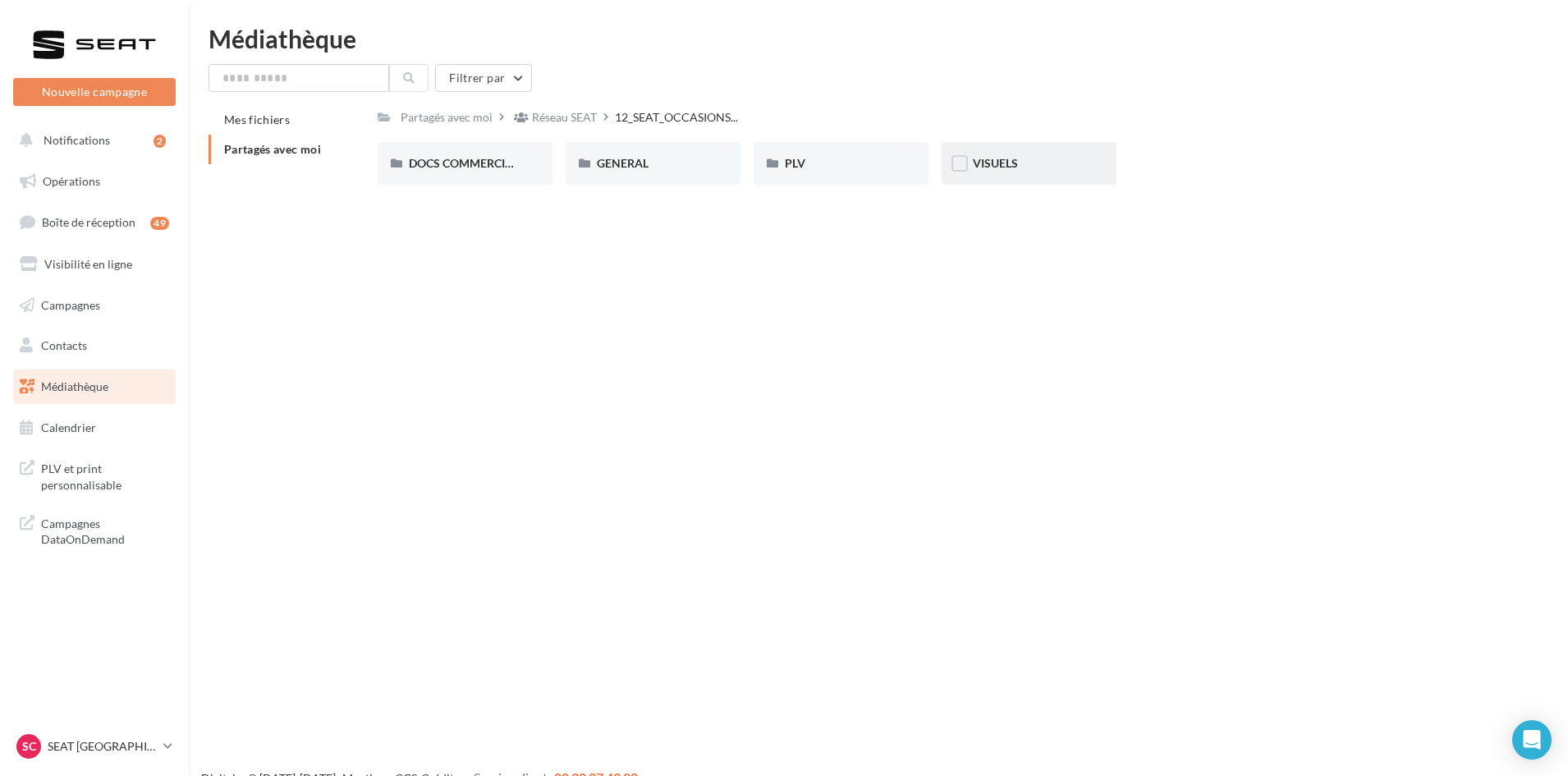
click at [972, 163] on span "VISUELS" at bounding box center [995, 162] width 45 height 14
click at [482, 164] on span "Bandeaux pour véhicules en ligne" at bounding box center [493, 162] width 169 height 14
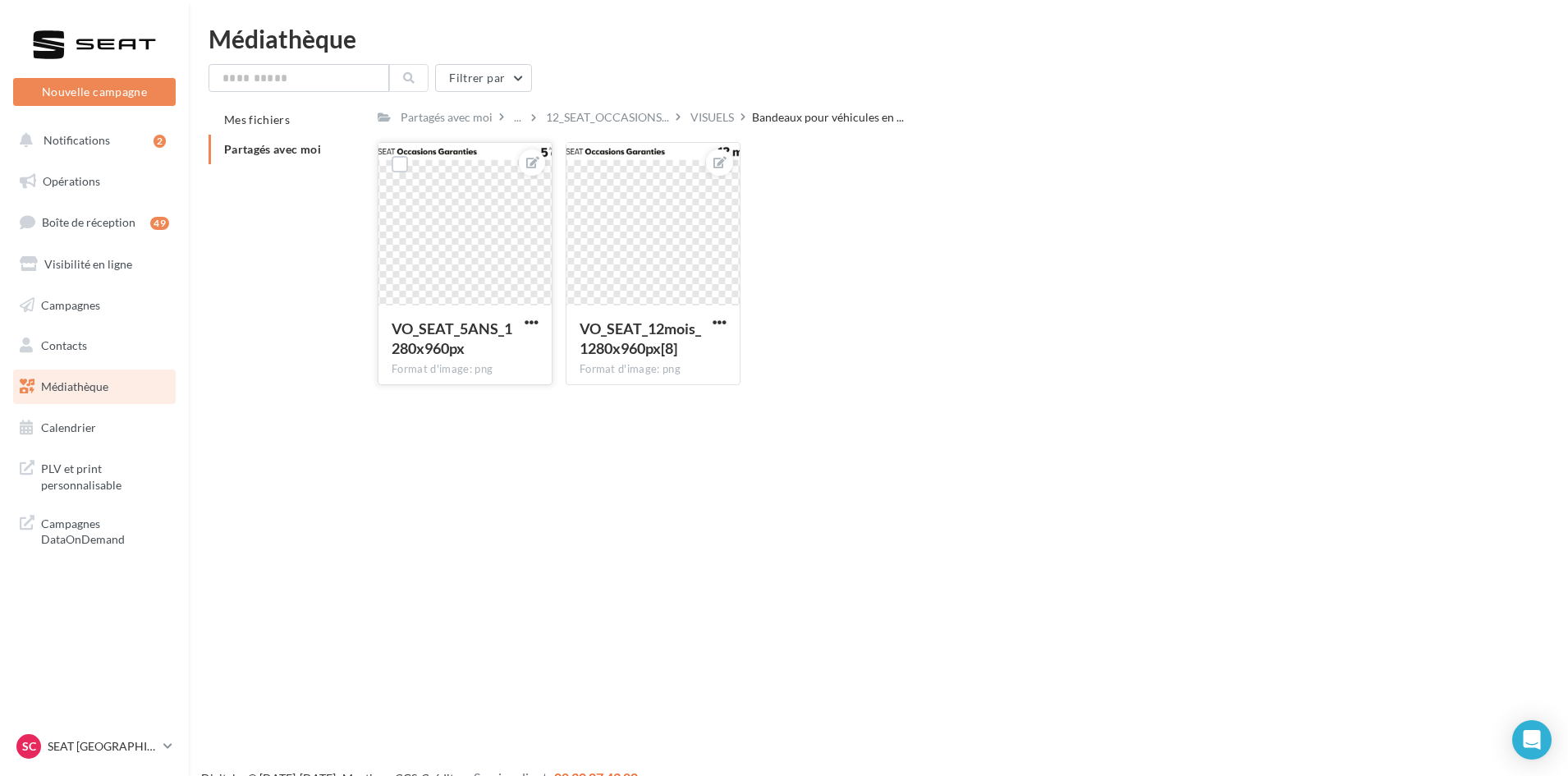
click at [539, 319] on button "button" at bounding box center [532, 323] width 20 height 17
click at [442, 404] on button "Télécharger" at bounding box center [455, 397] width 173 height 43
